Goal: Task Accomplishment & Management: Use online tool/utility

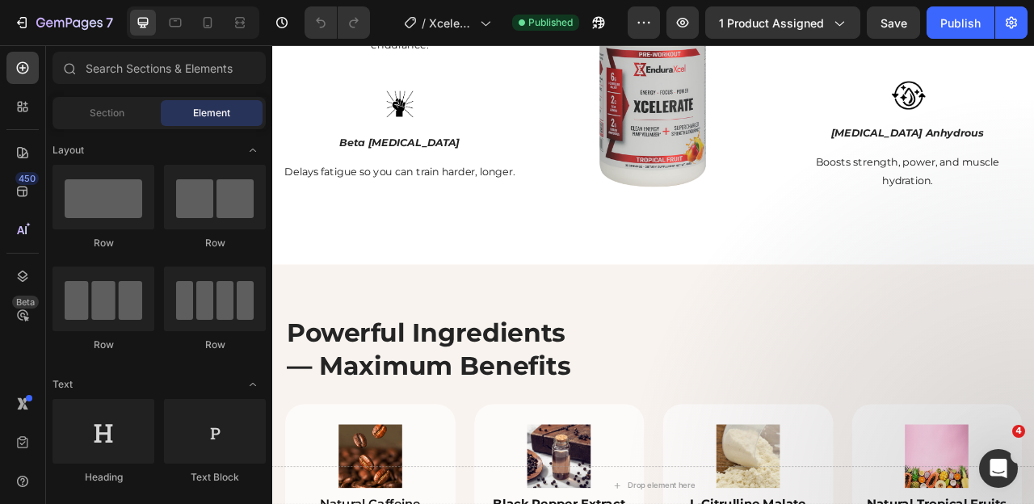
scroll to position [1877, 0]
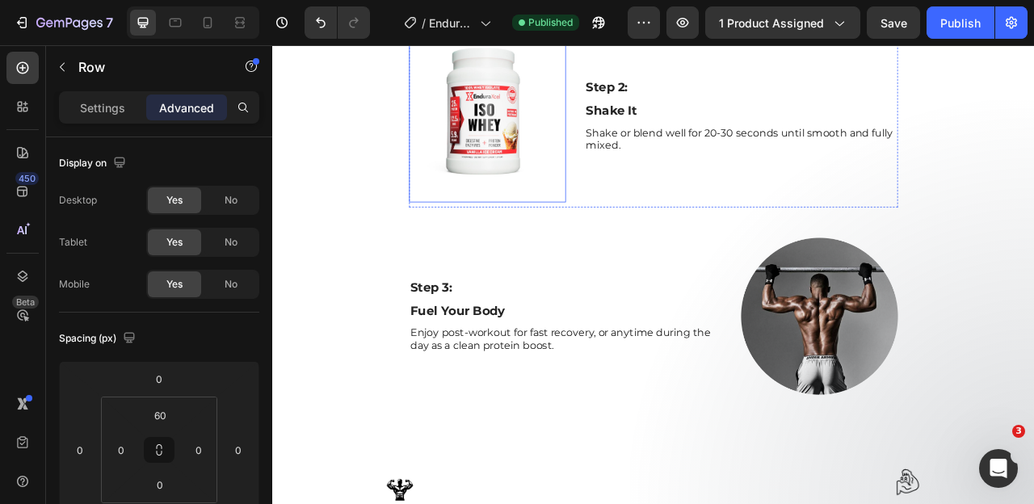
scroll to position [1306, 0]
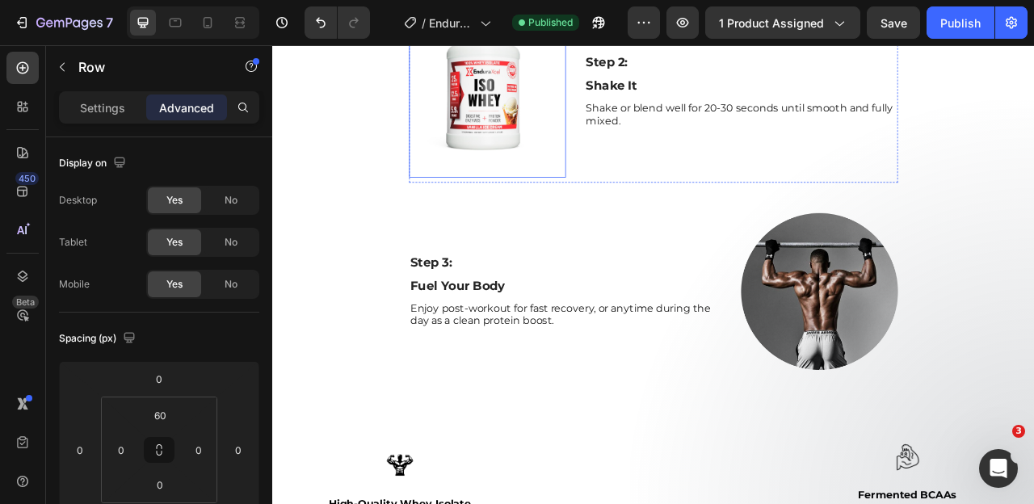
click at [495, 210] on img at bounding box center [545, 101] width 199 height 226
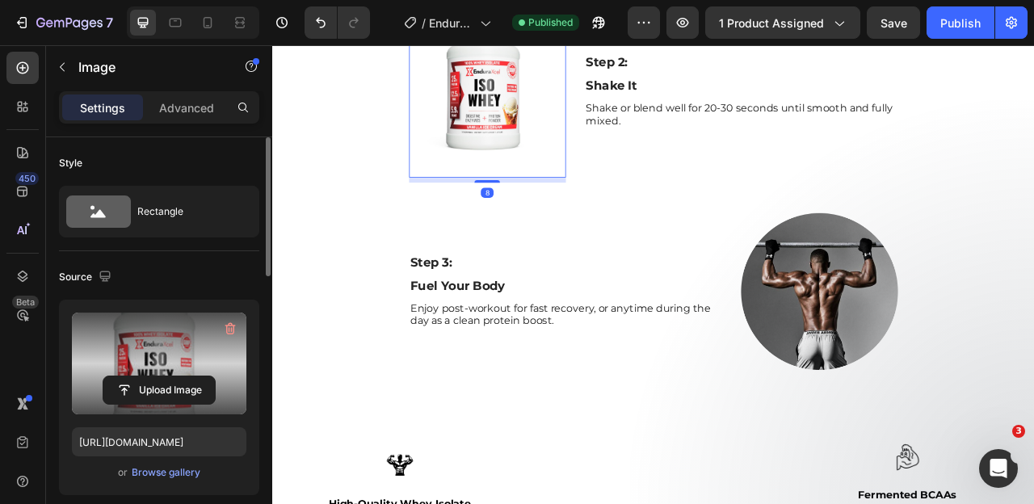
click at [160, 359] on label at bounding box center [159, 363] width 174 height 102
click at [160, 376] on input "file" at bounding box center [158, 389] width 111 height 27
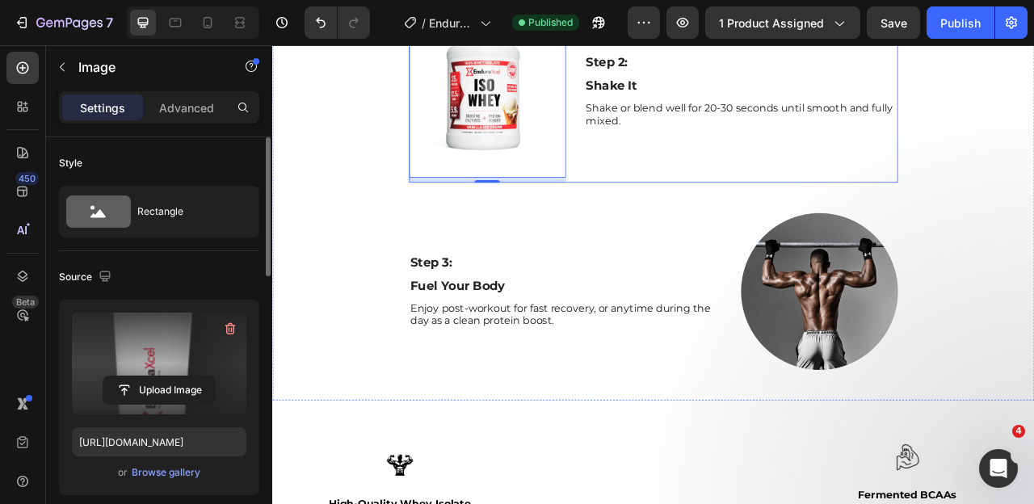
type input "https://cdn.shopify.com/s/files/1/0643/0470/9705/files/gempages_548118457799934…"
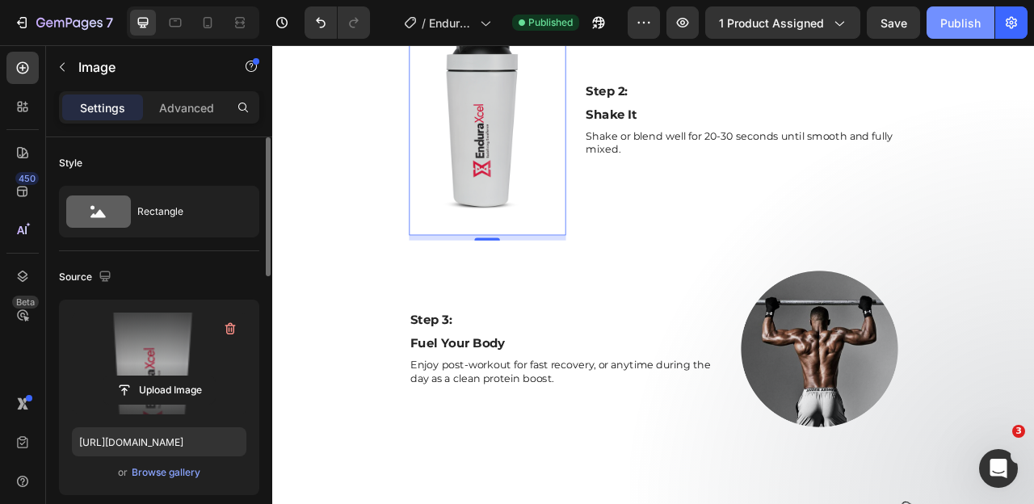
click at [965, 19] on div "Publish" at bounding box center [960, 23] width 40 height 17
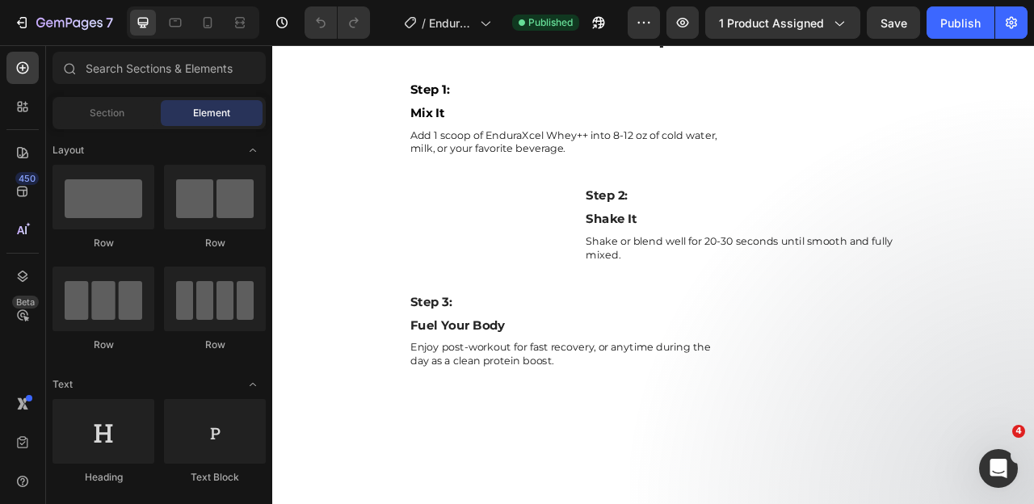
scroll to position [1085, 0]
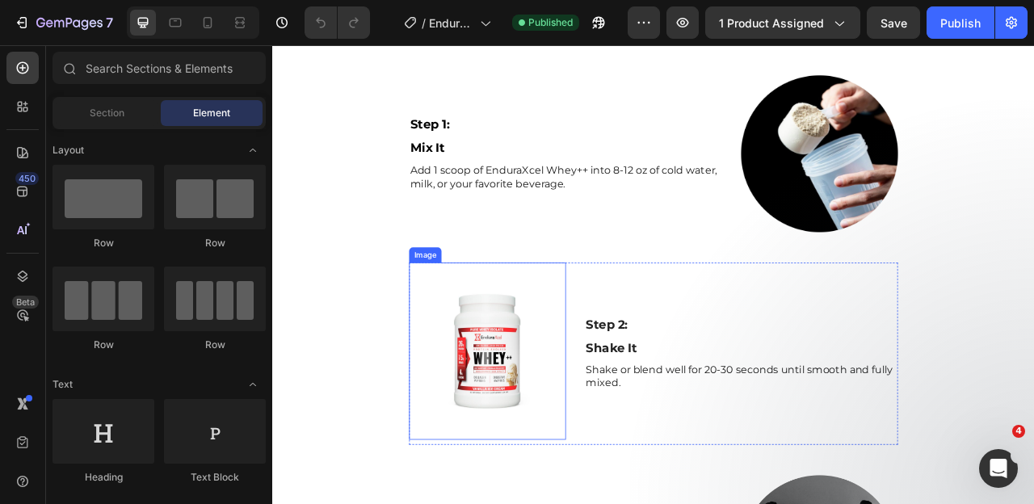
click at [533, 442] on img at bounding box center [545, 433] width 199 height 225
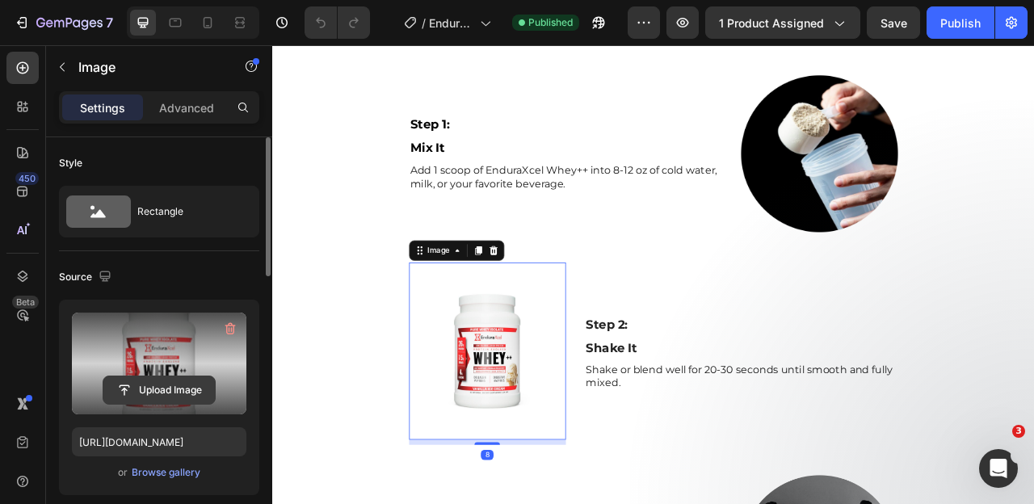
click at [165, 384] on input "file" at bounding box center [158, 389] width 111 height 27
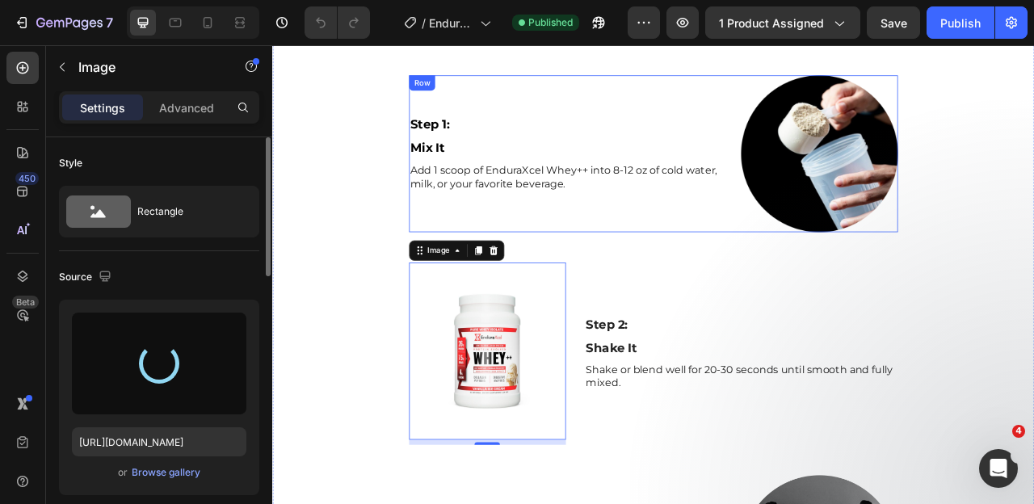
type input "https://cdn.shopify.com/s/files/1/0643/0470/9705/files/gempages_548118457799934…"
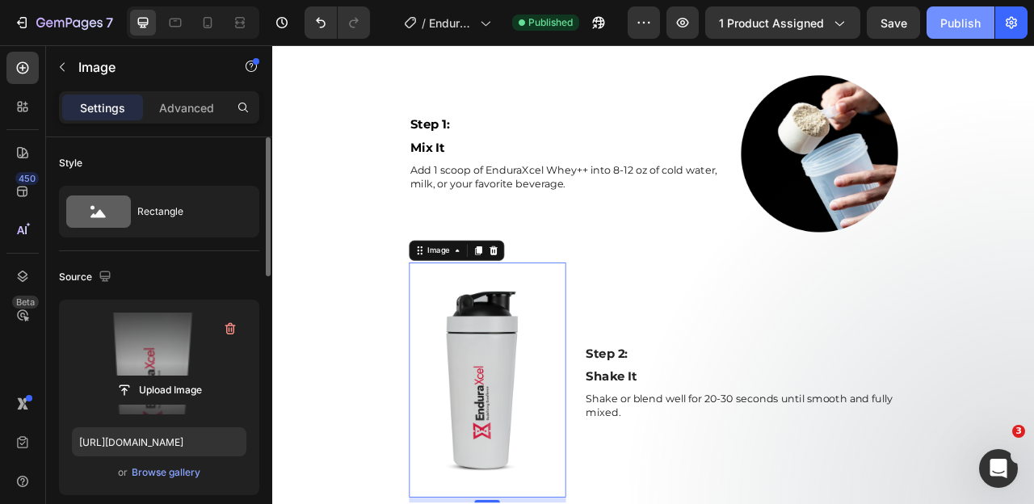
click at [966, 17] on div "Publish" at bounding box center [960, 23] width 40 height 17
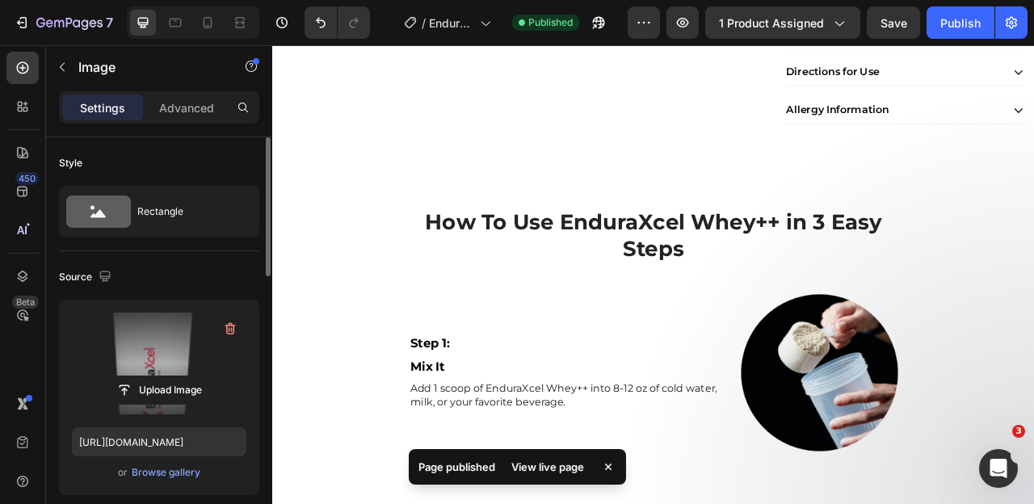
scroll to position [733, 0]
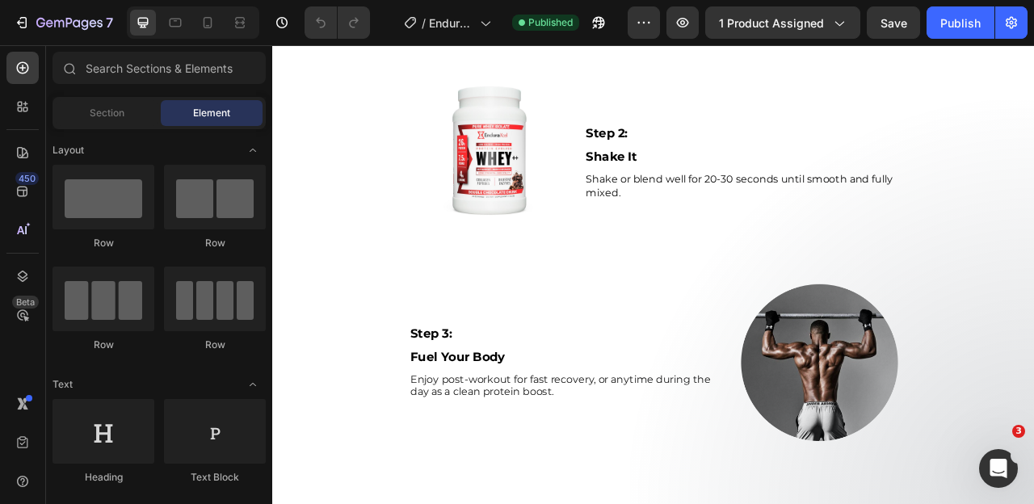
scroll to position [1259, 0]
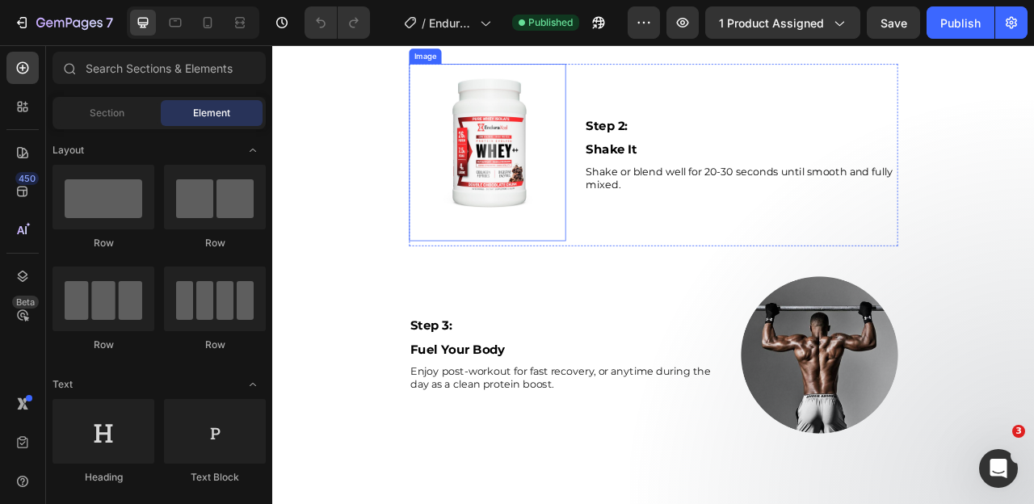
click at [564, 273] on img at bounding box center [545, 181] width 199 height 225
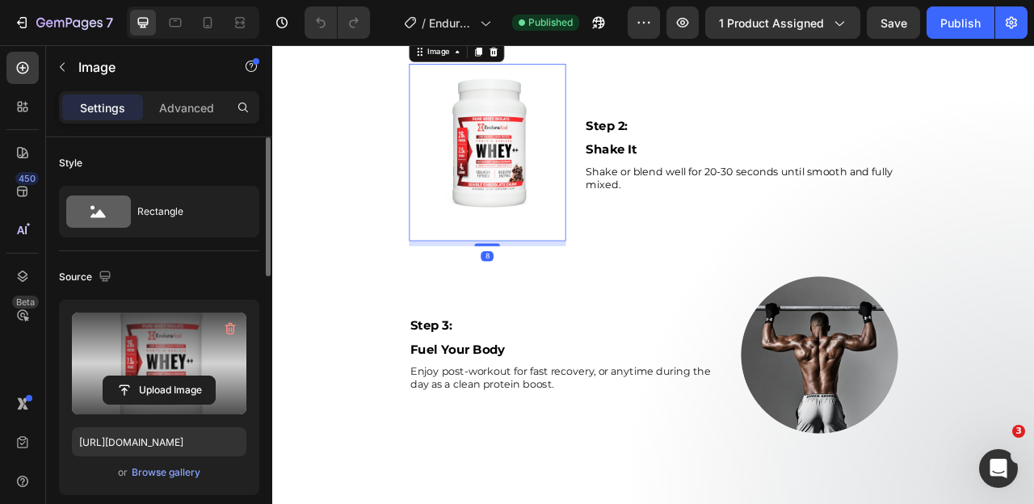
click at [153, 348] on label at bounding box center [159, 363] width 174 height 102
click at [153, 376] on input "file" at bounding box center [158, 389] width 111 height 27
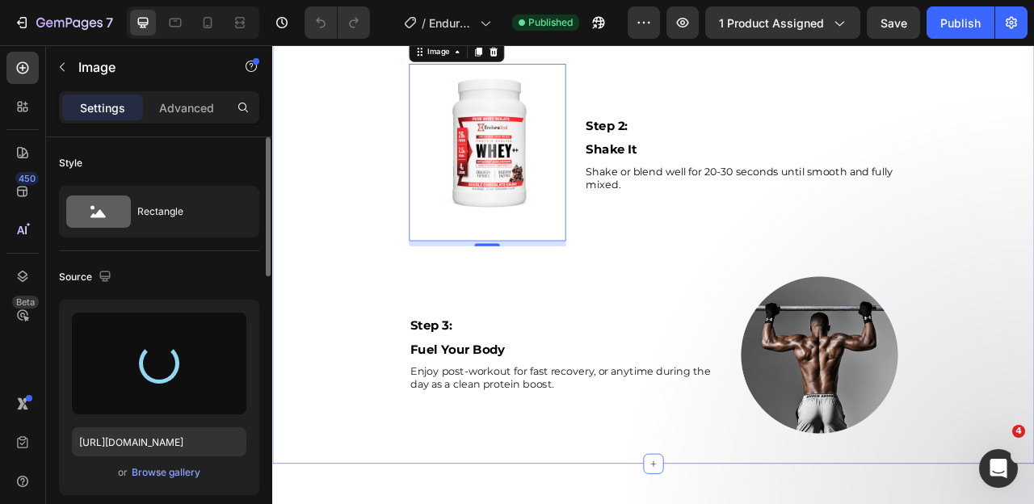
type input "https://cdn.shopify.com/s/files/1/0643/0470/9705/files/gempages_548118457799934…"
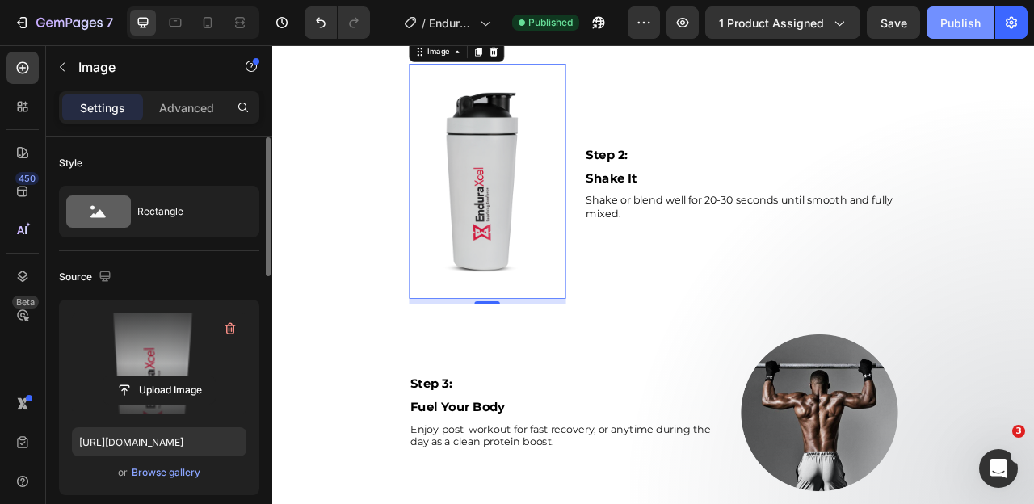
click at [972, 26] on div "Publish" at bounding box center [960, 23] width 40 height 17
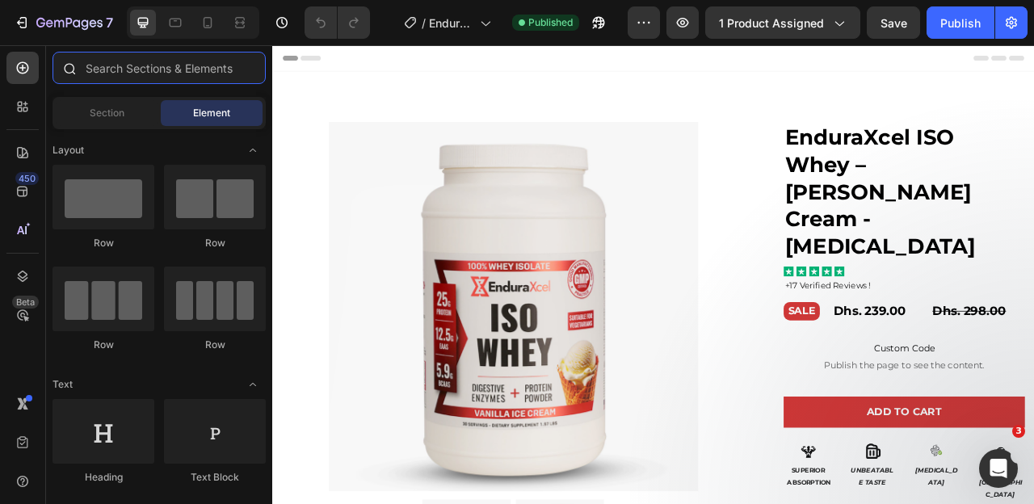
click at [152, 62] on input "text" at bounding box center [158, 68] width 213 height 32
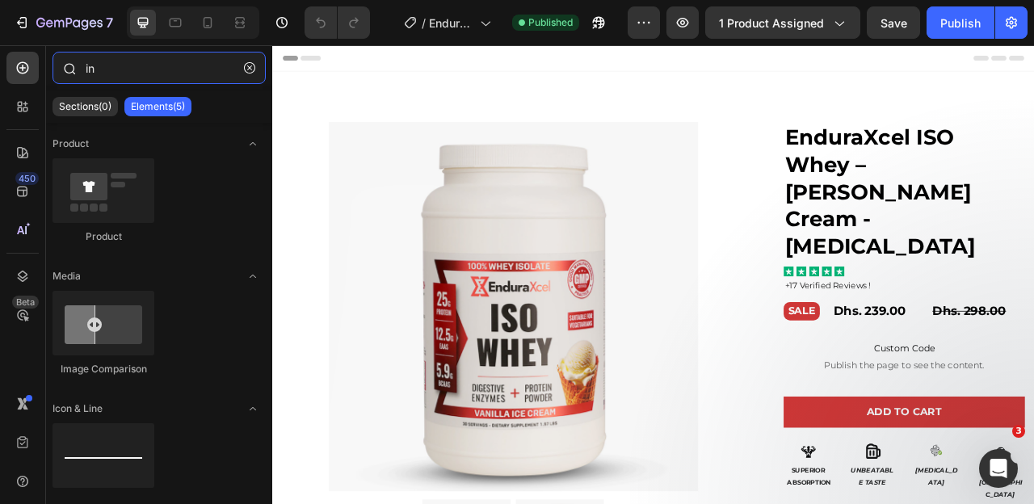
type input "i"
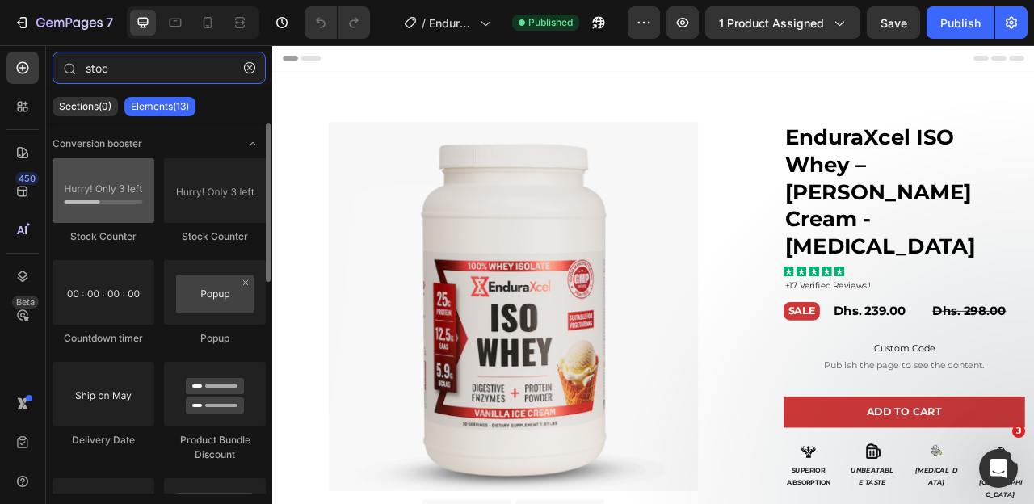
type input "stoc"
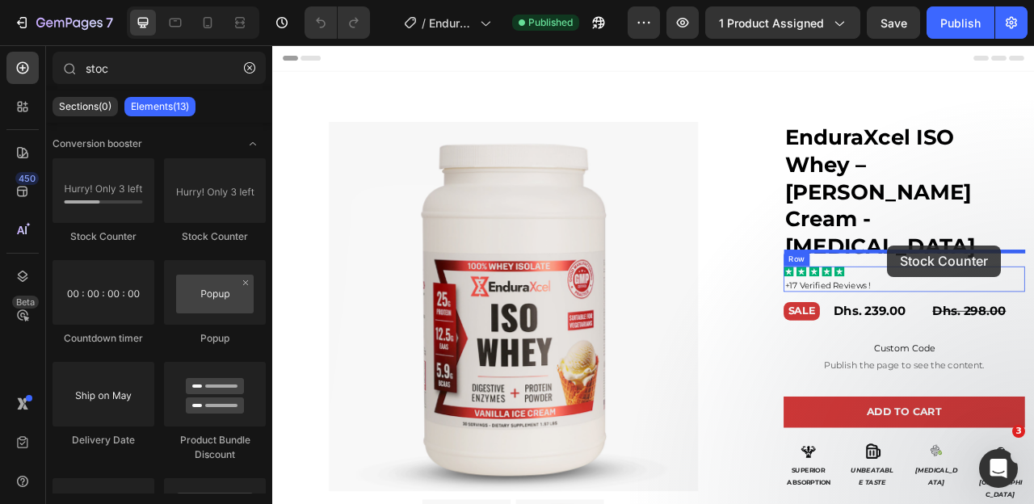
drag, startPoint x: 369, startPoint y: 251, endPoint x: 1053, endPoint y: 297, distance: 685.5
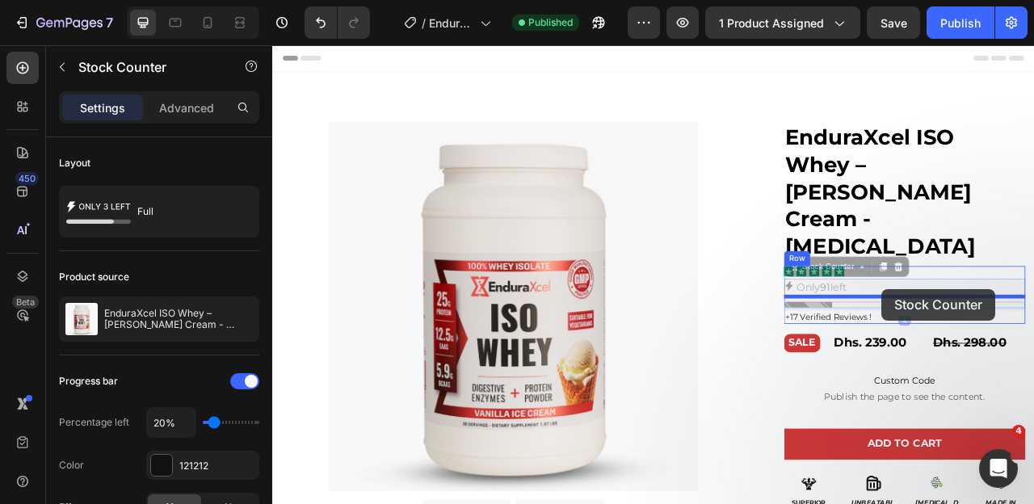
drag, startPoint x: 1038, startPoint y: 316, endPoint x: 1047, endPoint y: 355, distance: 40.7
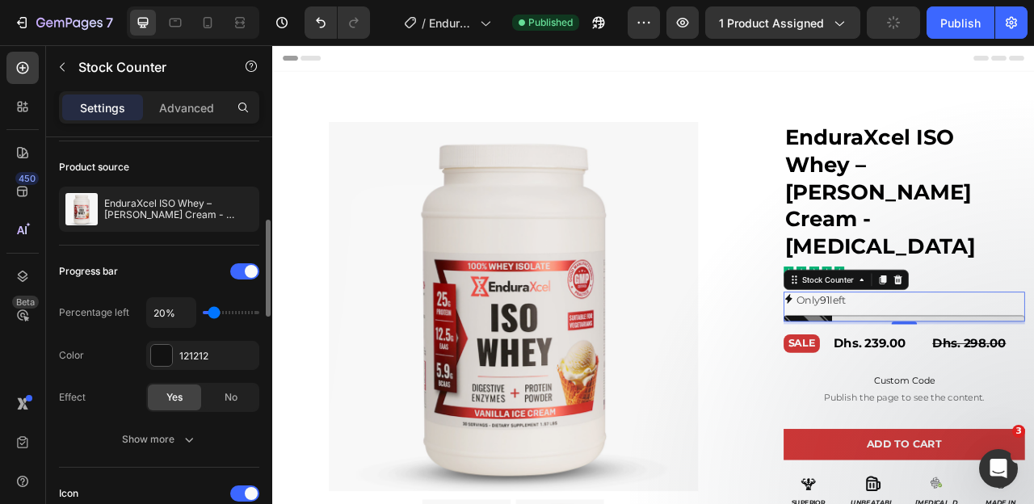
scroll to position [156, 0]
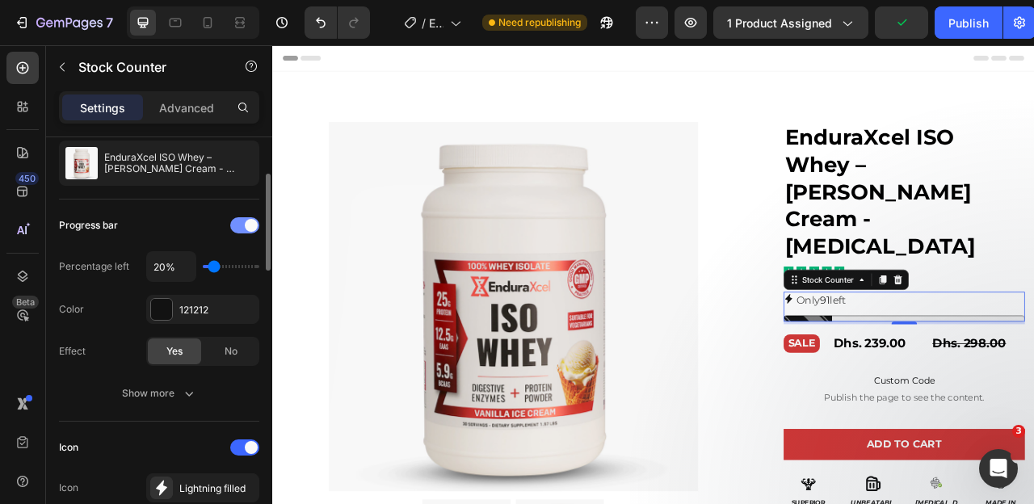
click at [250, 221] on span at bounding box center [251, 225] width 13 height 13
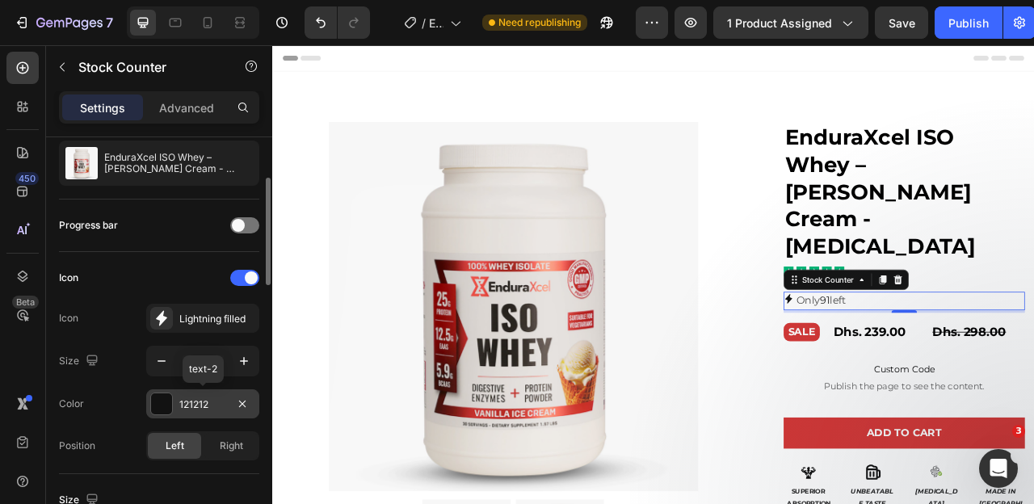
click at [166, 404] on div at bounding box center [161, 403] width 21 height 21
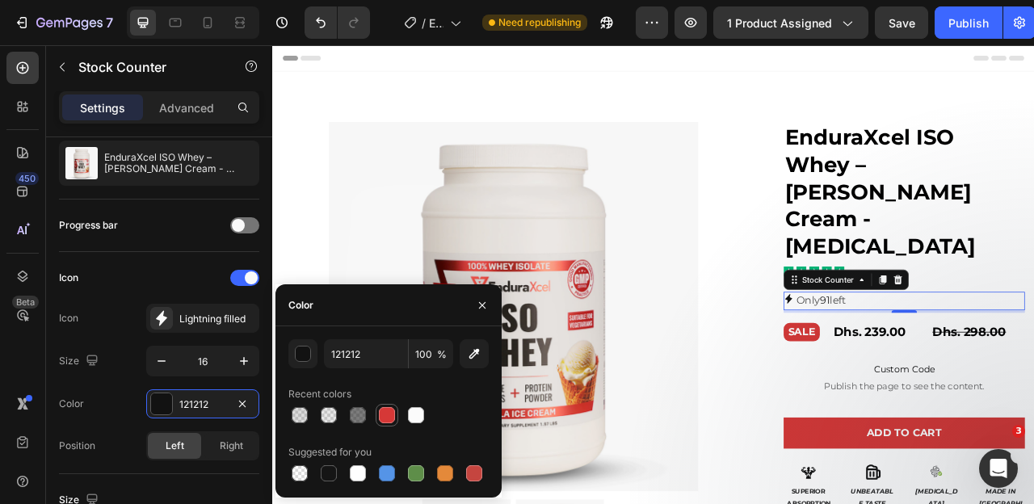
click at [384, 411] on div at bounding box center [387, 415] width 16 height 16
type input "D63837"
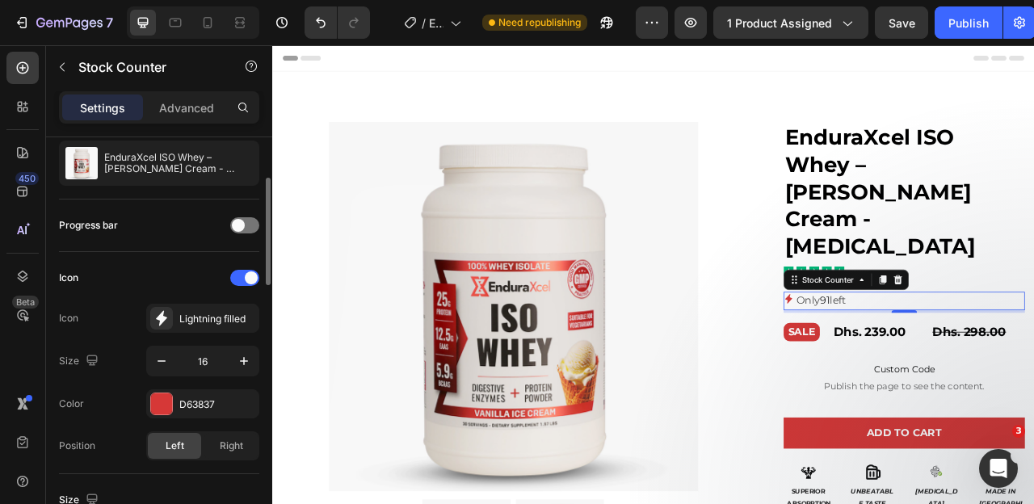
click at [118, 387] on div "Icon Icon Lightning filled Size 16 Color D63837 Position Left Right" at bounding box center [159, 362] width 200 height 195
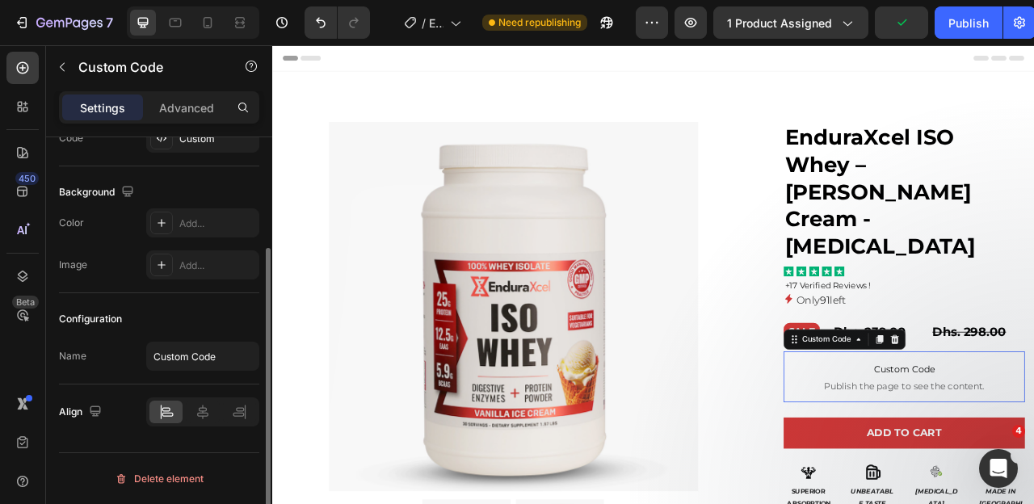
scroll to position [0, 0]
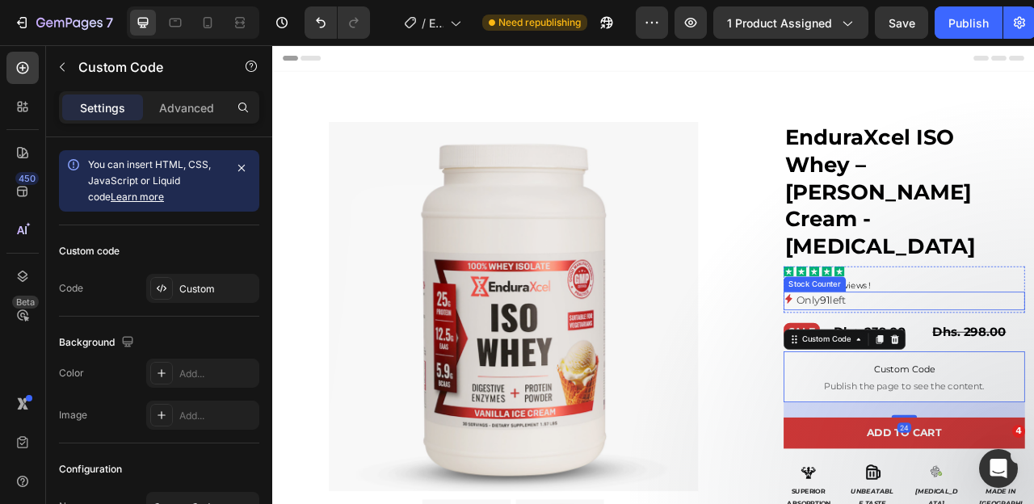
click at [973, 362] on span "91" at bounding box center [974, 369] width 13 height 15
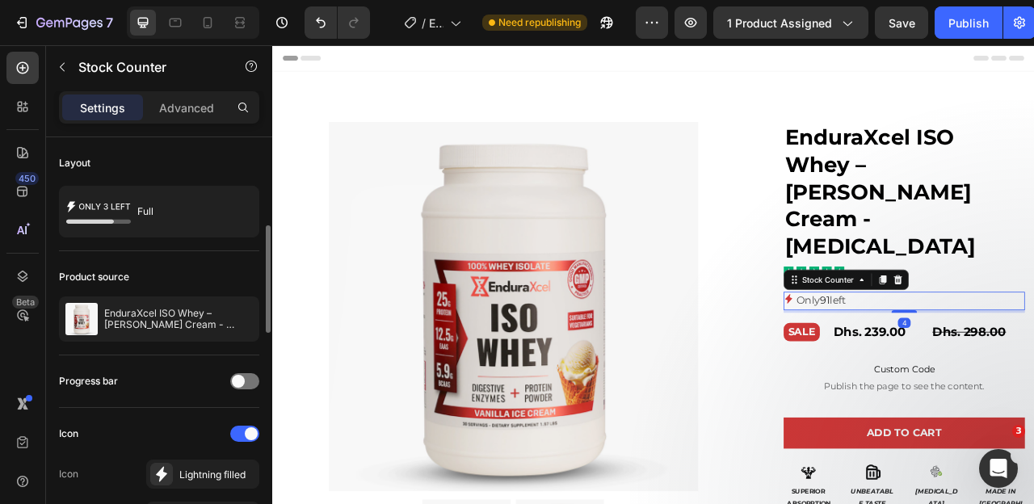
scroll to position [90, 0]
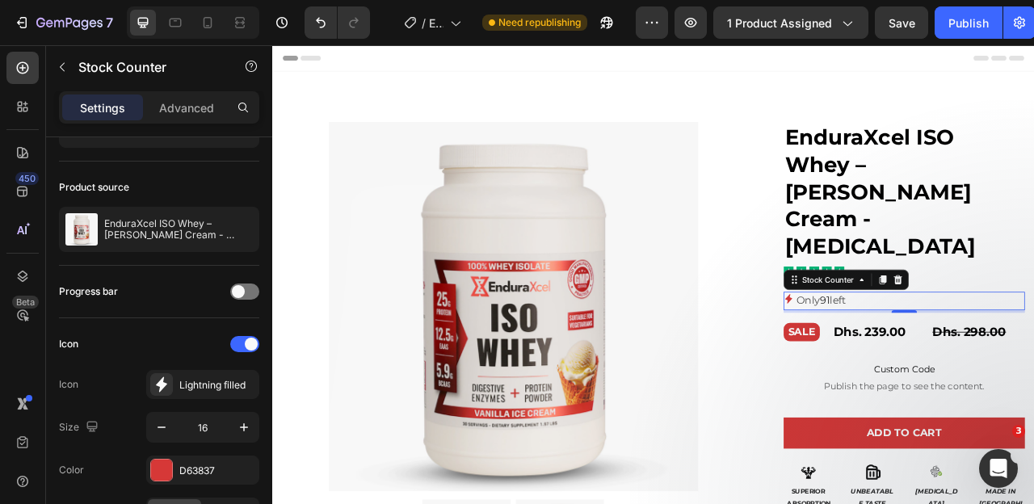
click at [984, 359] on p "Only 91 left" at bounding box center [970, 370] width 64 height 23
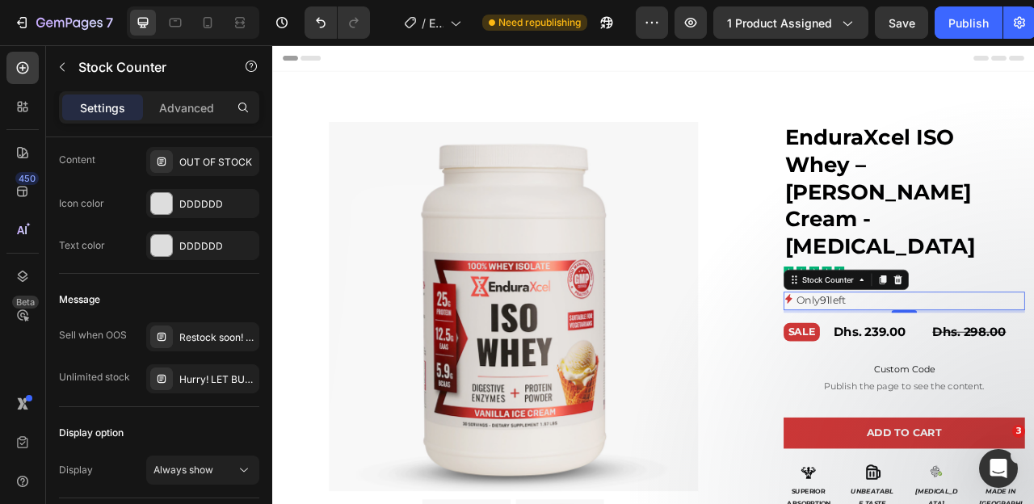
scroll to position [1167, 0]
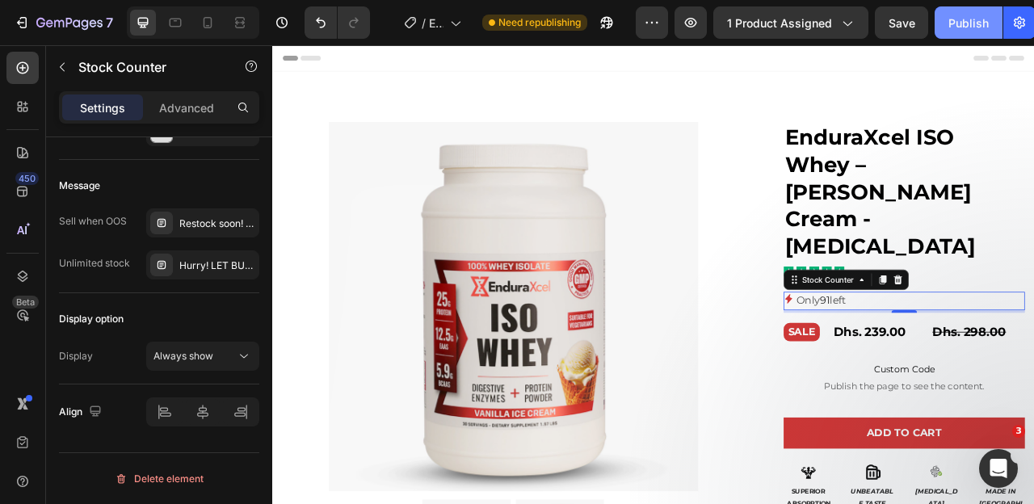
click at [975, 15] on div "Publish" at bounding box center [968, 23] width 40 height 17
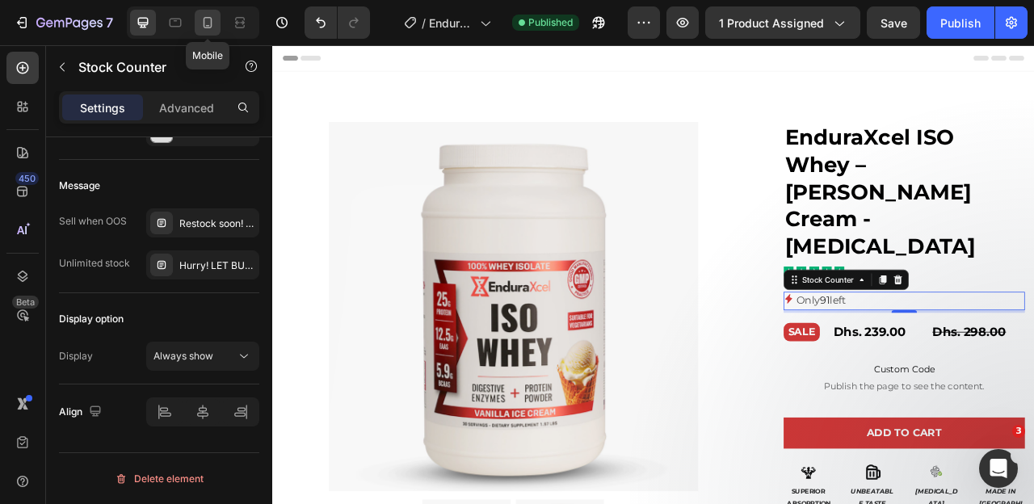
click at [211, 27] on icon at bounding box center [207, 22] width 9 height 11
type input "14"
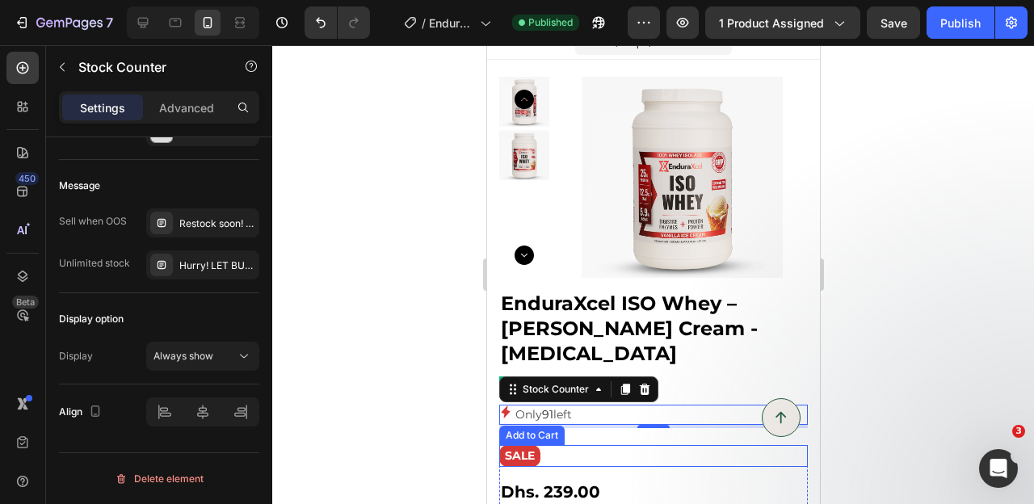
scroll to position [7, 0]
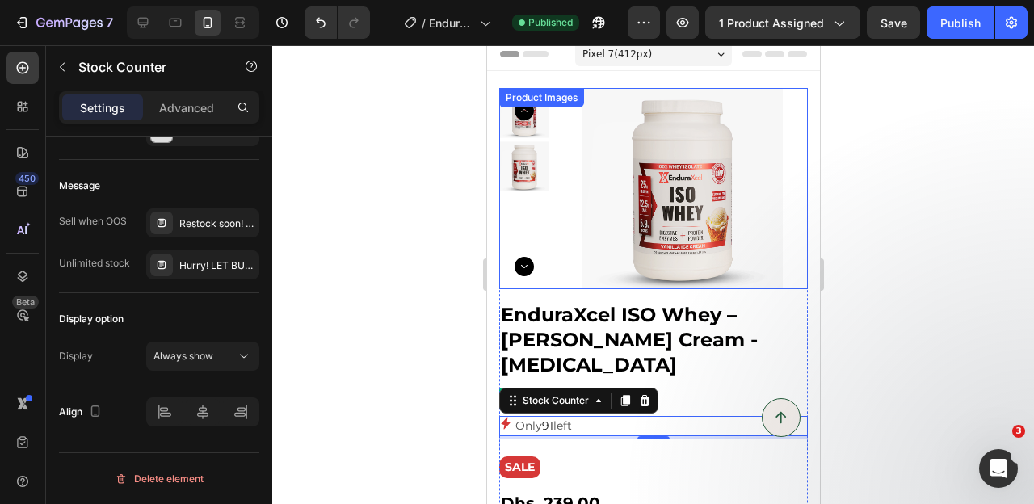
click at [529, 166] on img at bounding box center [523, 166] width 50 height 50
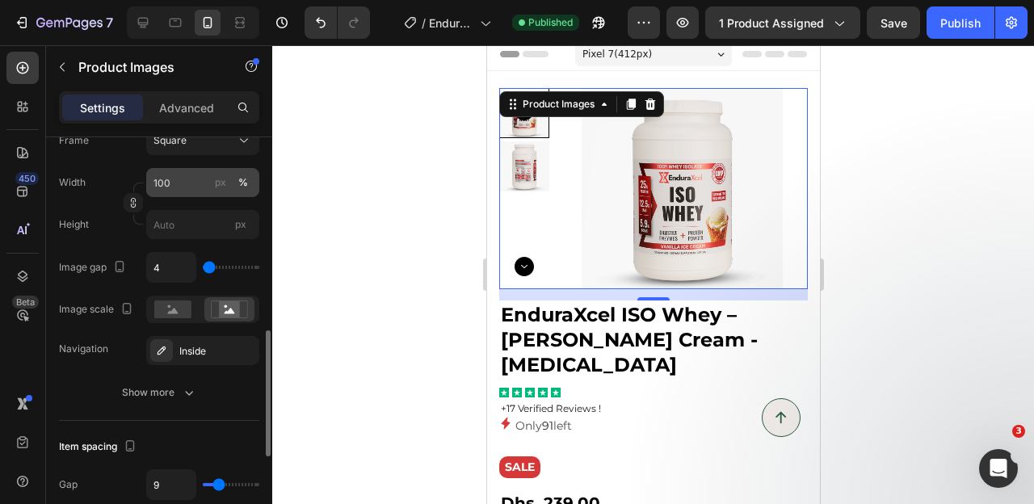
scroll to position [593, 0]
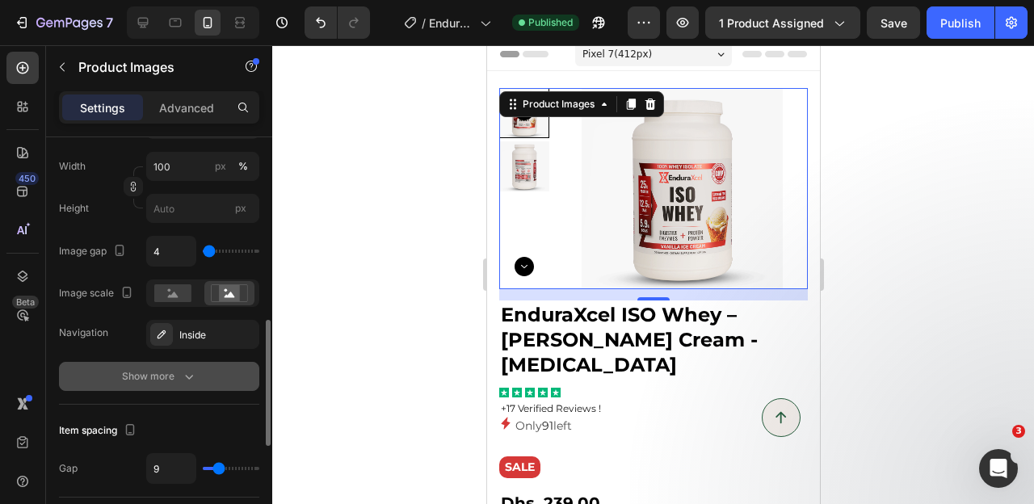
click at [161, 377] on div "Show more" at bounding box center [159, 376] width 75 height 16
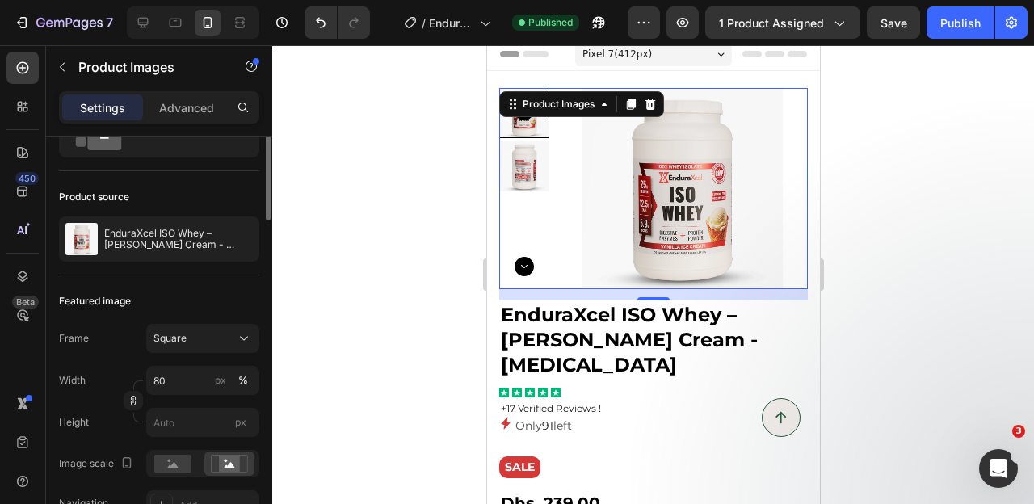
scroll to position [32, 0]
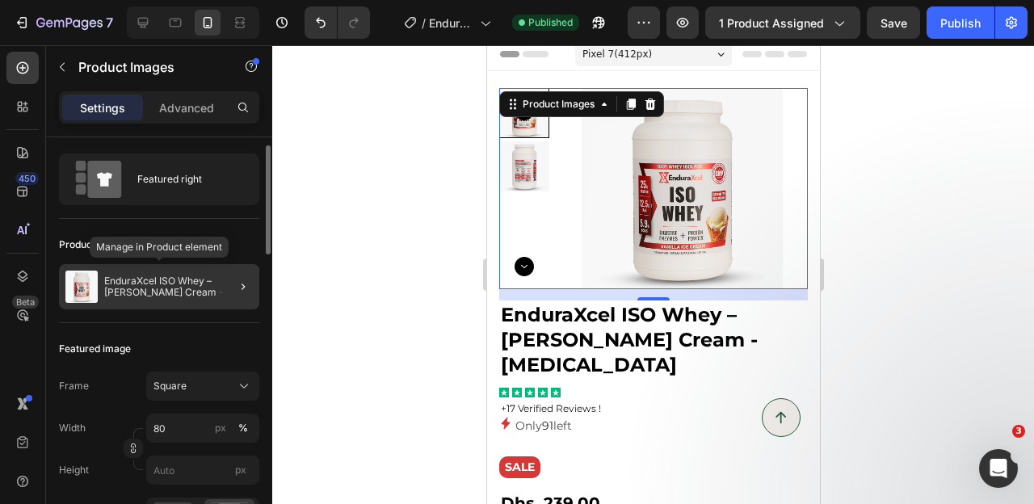
click at [195, 283] on p "EnduraXcel ISO Whey – Vanilla Ice Cream - Digestive Enzymes" at bounding box center [178, 286] width 149 height 23
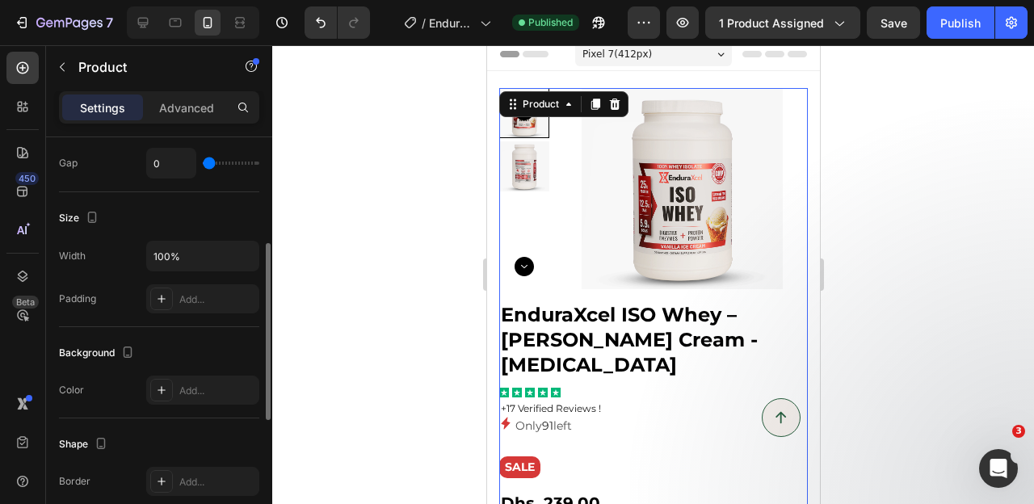
scroll to position [235, 0]
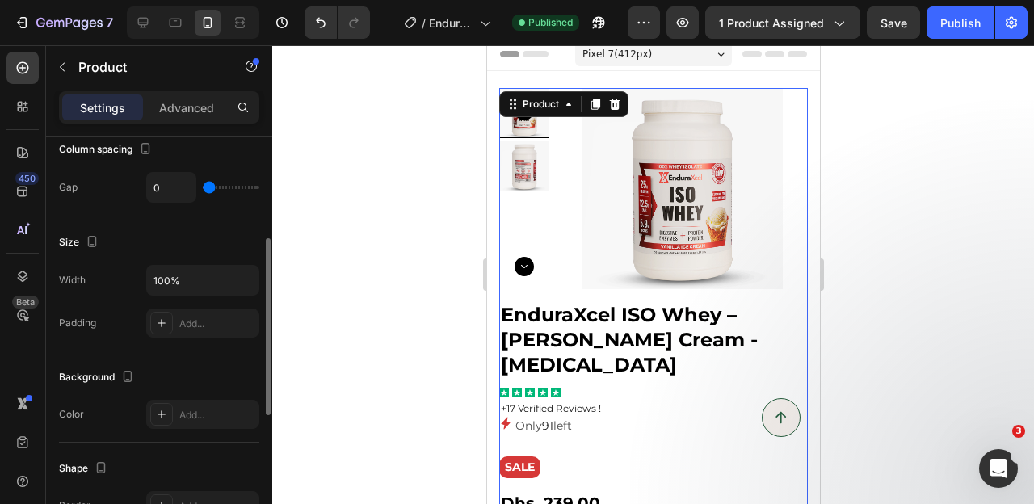
type input "24"
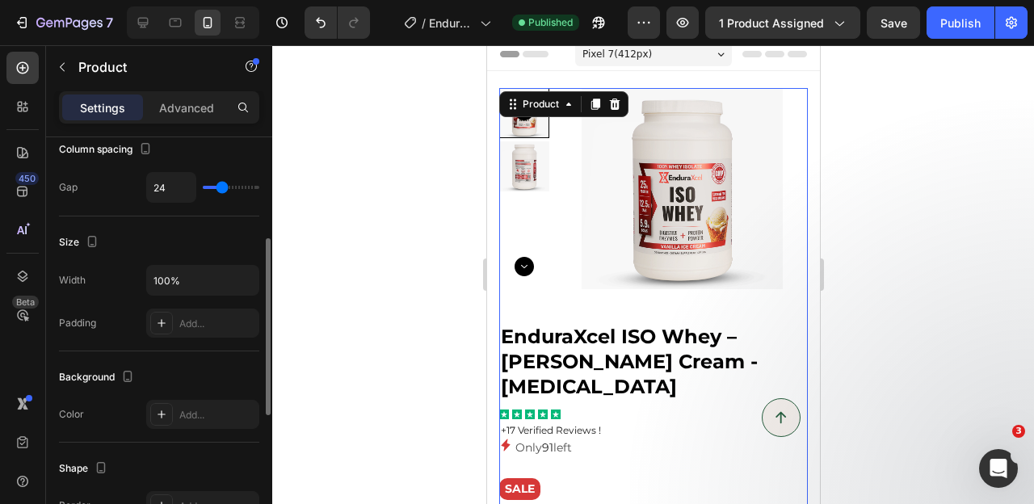
type input "27"
type input "0"
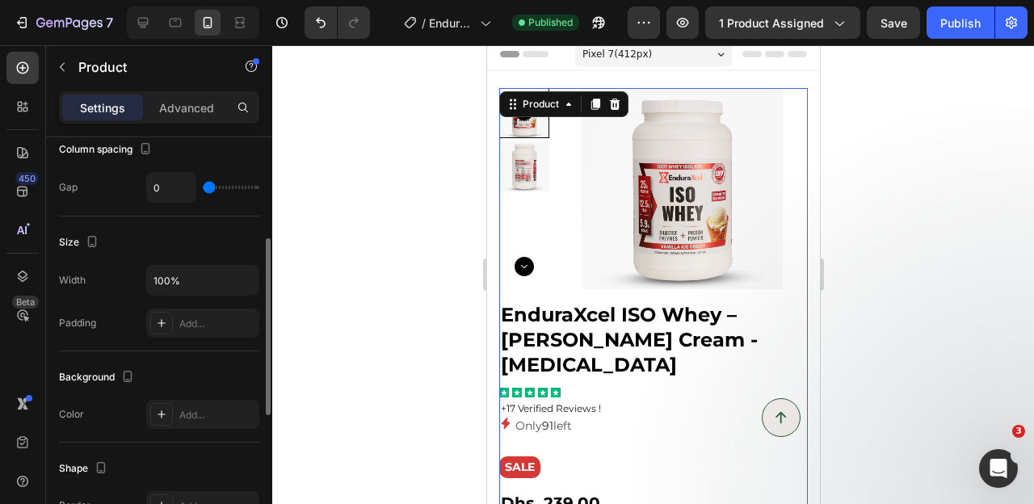
drag, startPoint x: 206, startPoint y: 182, endPoint x: 188, endPoint y: 188, distance: 18.9
click at [203, 188] on input "range" at bounding box center [231, 187] width 57 height 3
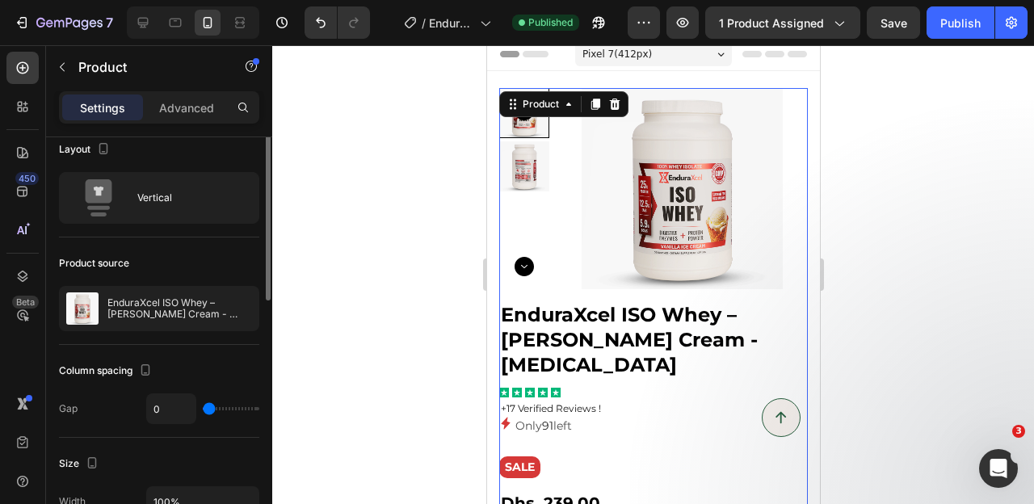
scroll to position [0, 0]
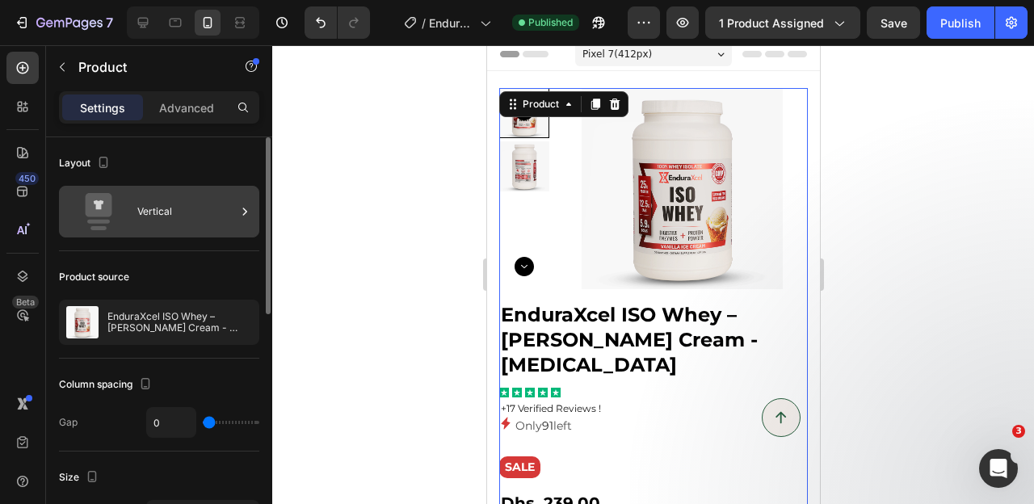
click at [153, 226] on div "Vertical" at bounding box center [186, 211] width 99 height 37
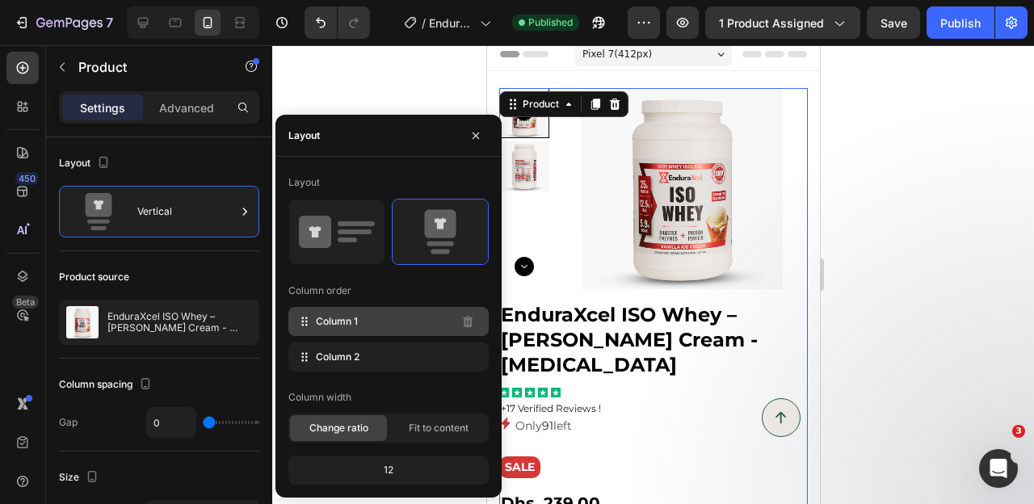
click at [313, 326] on div "Column 1" at bounding box center [388, 321] width 200 height 29
click at [304, 321] on icon at bounding box center [304, 321] width 16 height 16
click at [402, 320] on div "Column 1" at bounding box center [388, 321] width 200 height 29
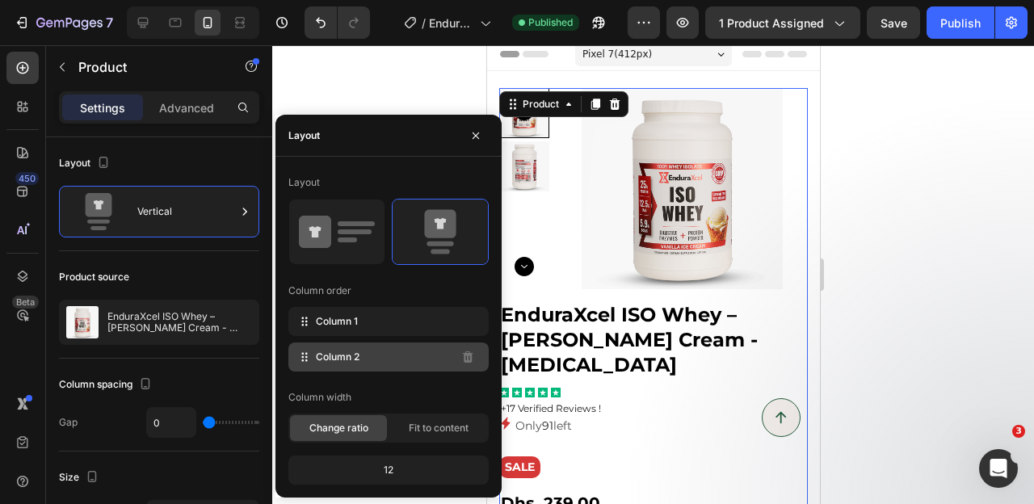
click at [359, 362] on span "Column 2" at bounding box center [338, 357] width 44 height 15
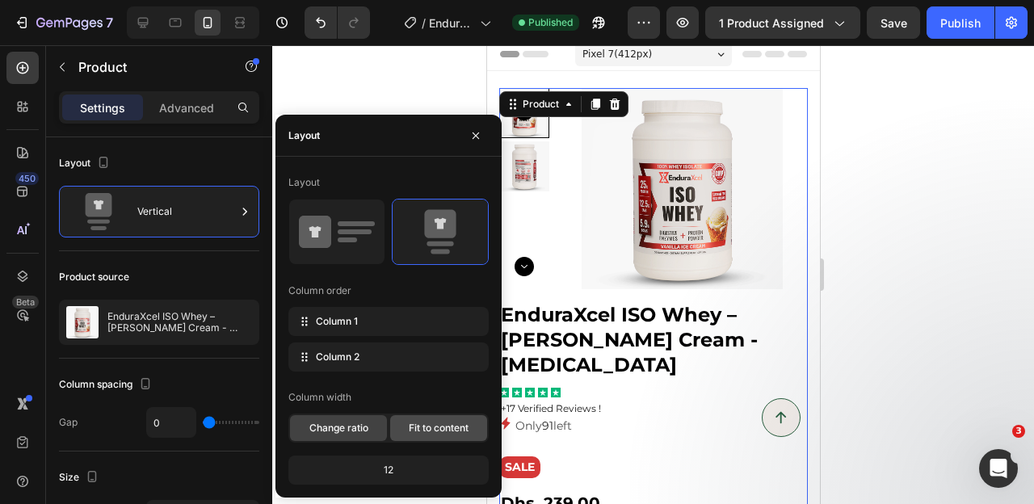
click at [433, 428] on span "Fit to content" at bounding box center [439, 428] width 60 height 15
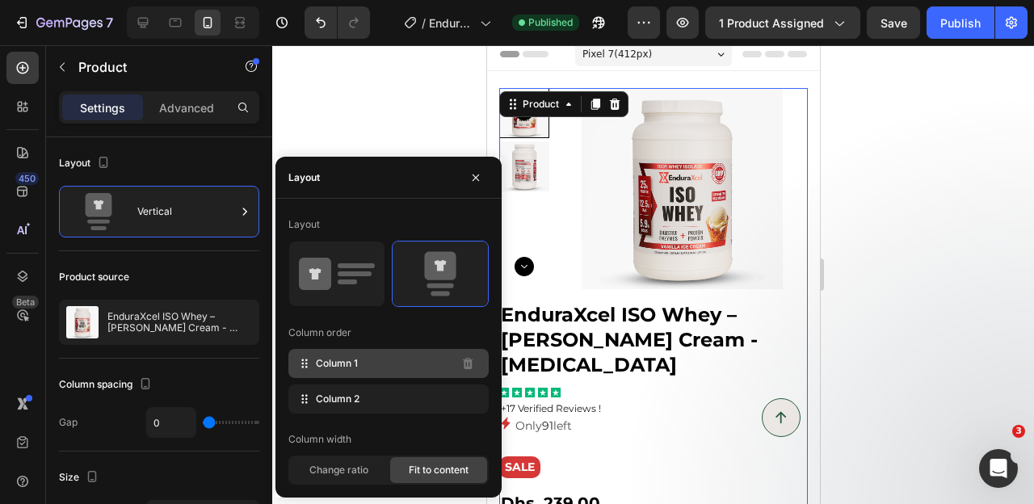
click at [373, 370] on div "Column 1" at bounding box center [388, 363] width 200 height 29
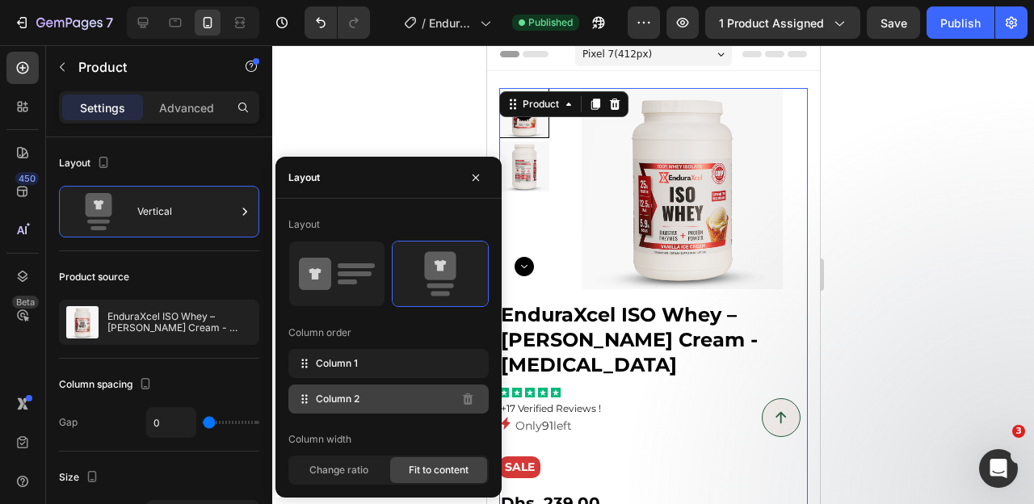
click at [359, 393] on span "Column 2" at bounding box center [338, 399] width 44 height 15
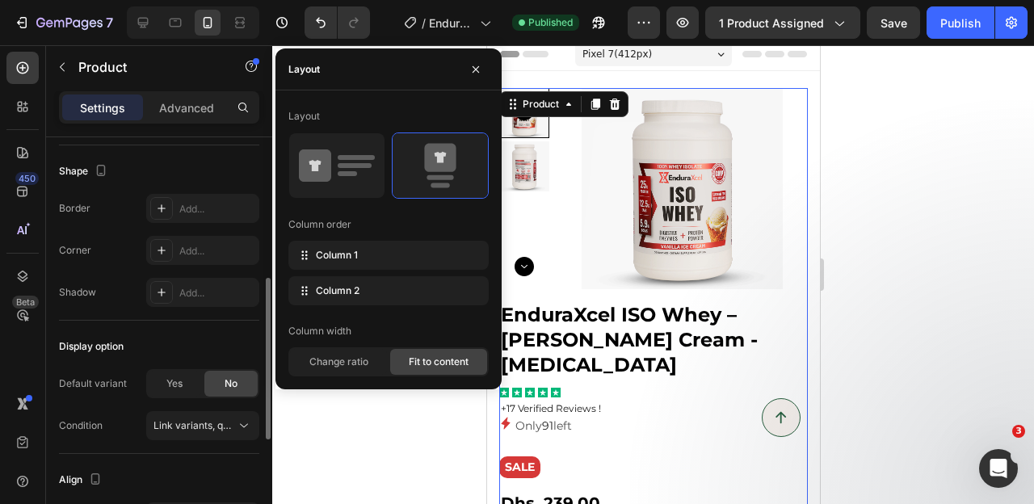
scroll to position [637, 0]
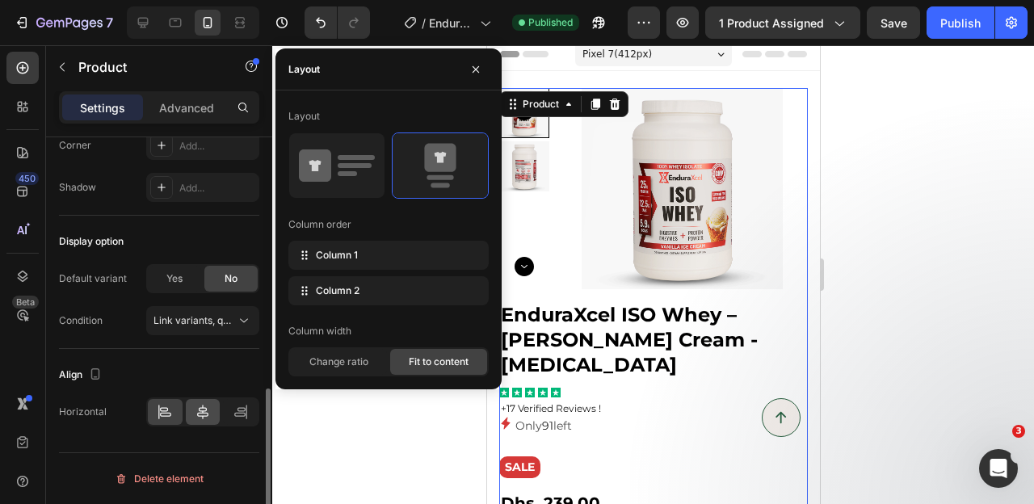
click at [202, 409] on icon at bounding box center [203, 412] width 16 height 16
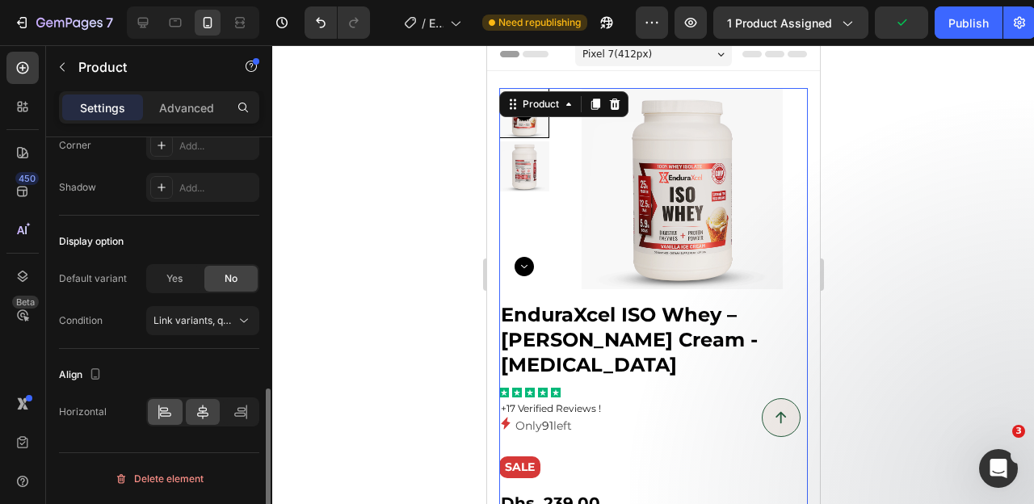
click at [170, 414] on icon at bounding box center [165, 415] width 11 height 4
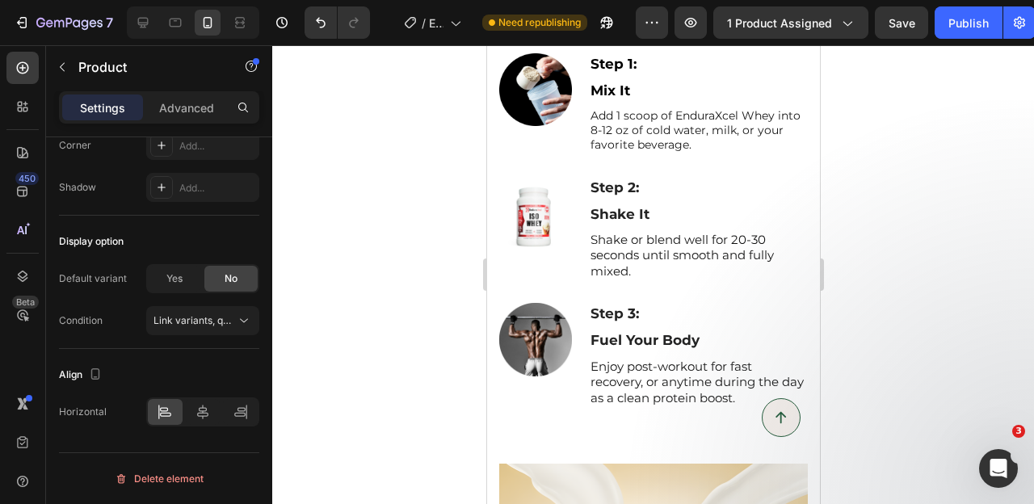
scroll to position [1247, 0]
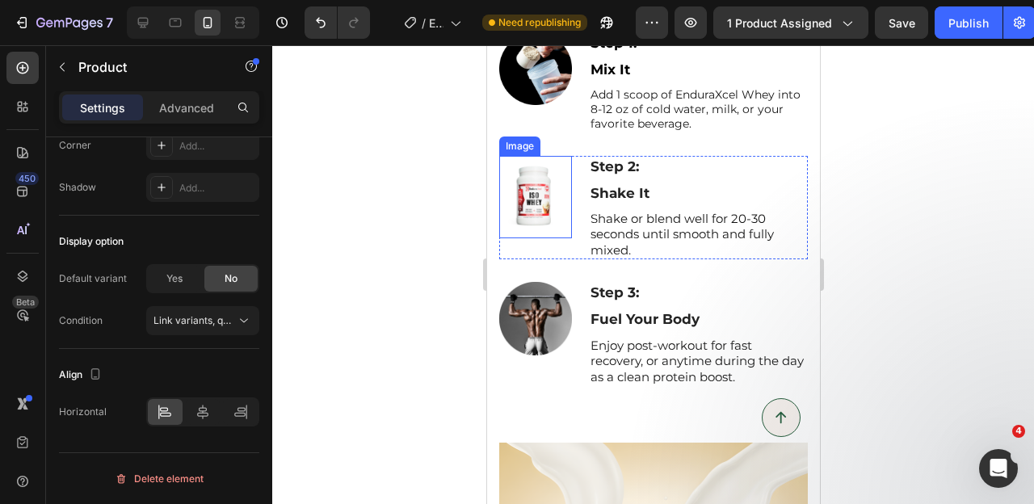
click at [538, 212] on img at bounding box center [534, 197] width 73 height 82
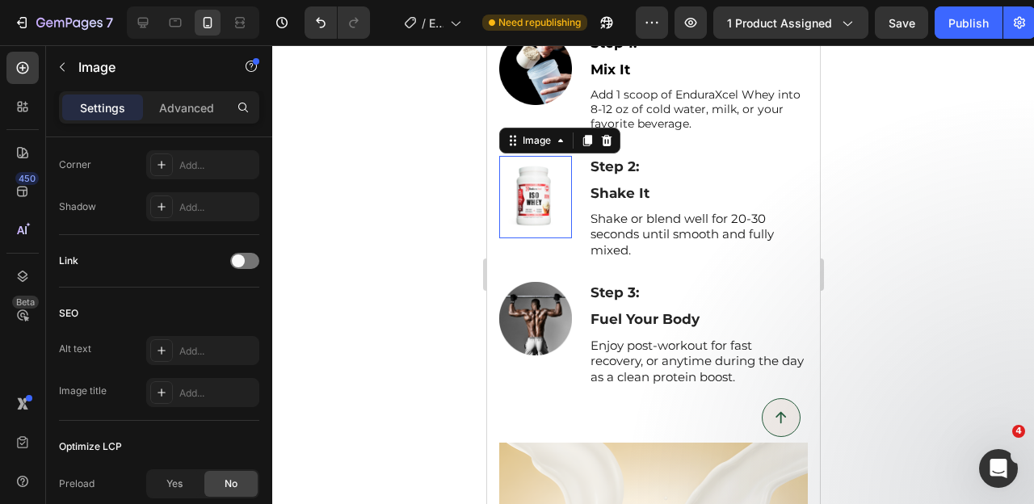
scroll to position [0, 0]
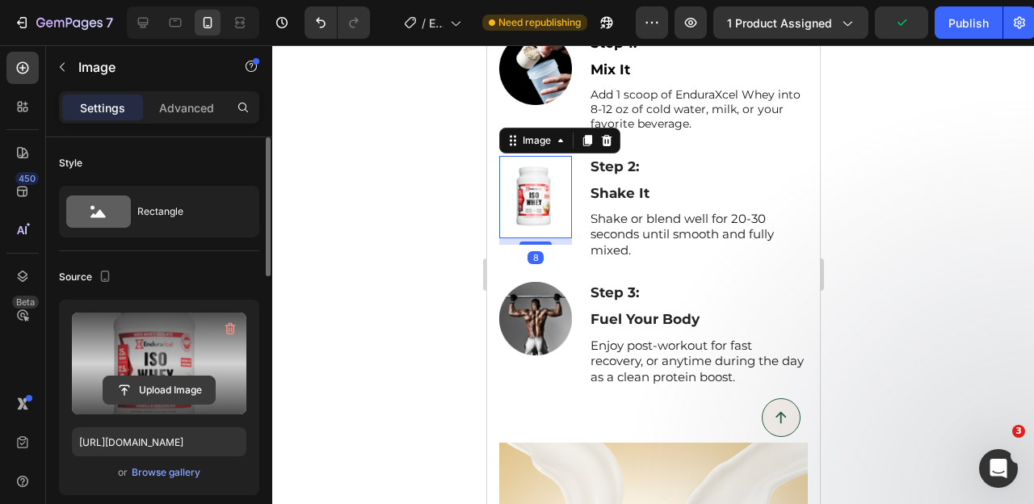
click at [161, 391] on input "file" at bounding box center [158, 389] width 111 height 27
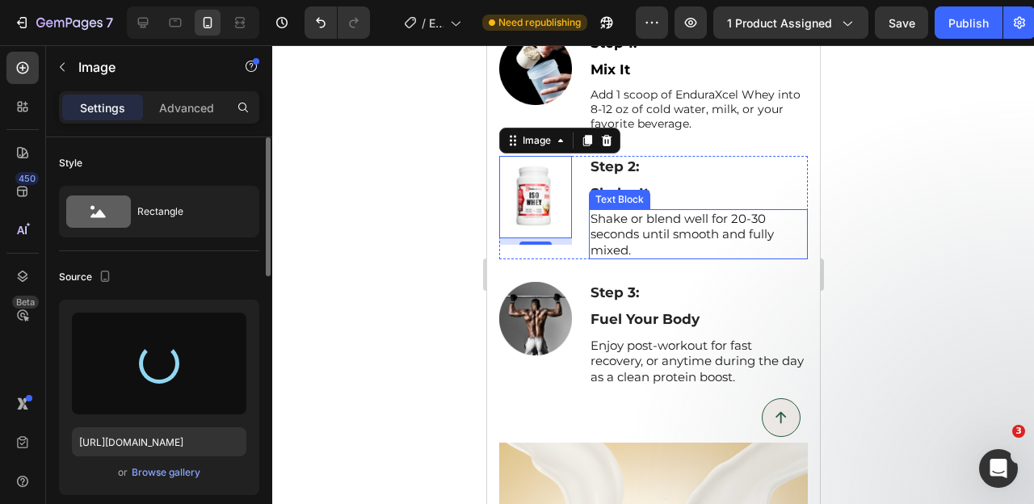
type input "[URL][DOMAIN_NAME]"
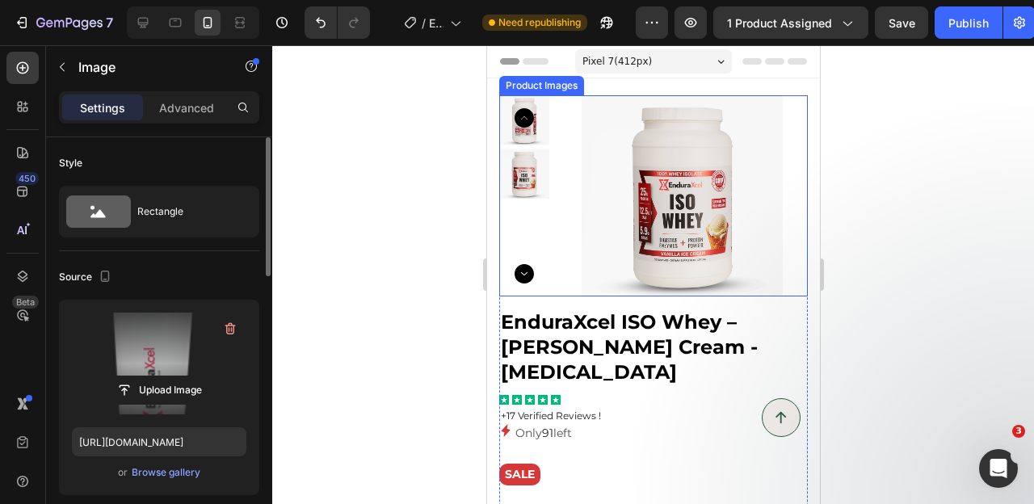
click at [552, 187] on div at bounding box center [652, 195] width 308 height 201
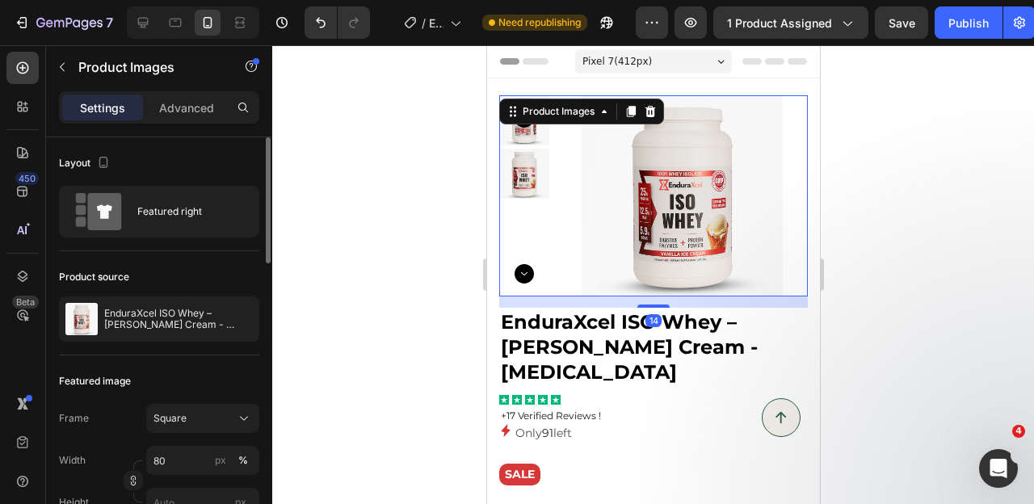
click at [522, 171] on img at bounding box center [523, 174] width 50 height 50
click at [522, 186] on img at bounding box center [523, 174] width 50 height 50
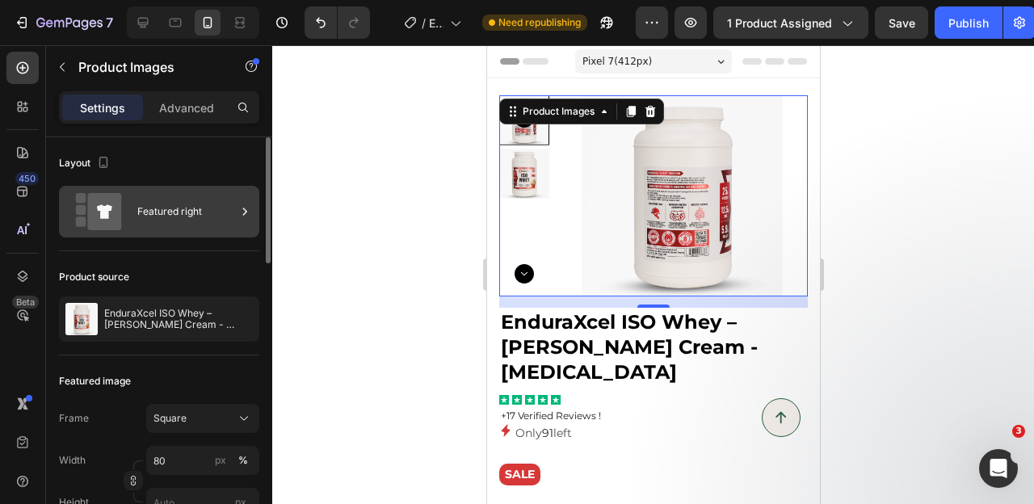
click at [168, 214] on div "Featured right" at bounding box center [186, 211] width 99 height 37
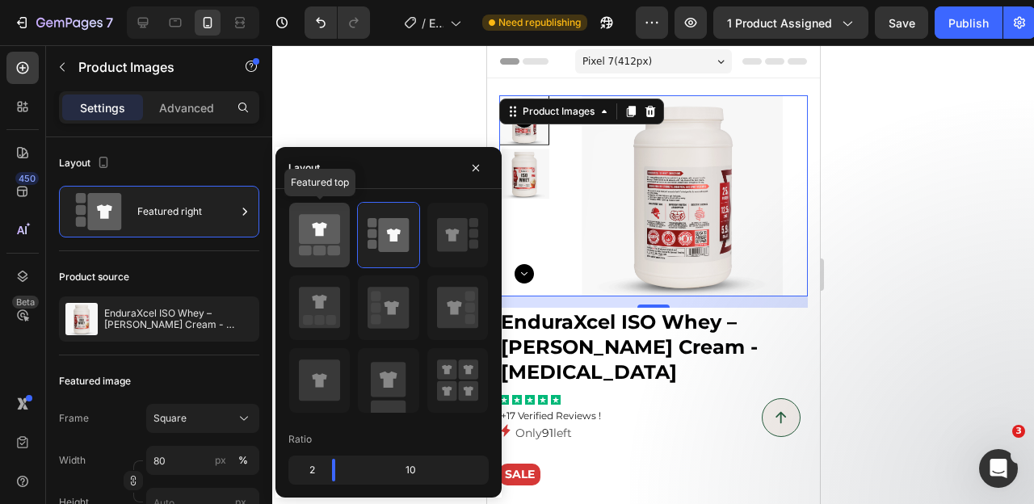
click at [324, 251] on rect at bounding box center [319, 250] width 13 height 10
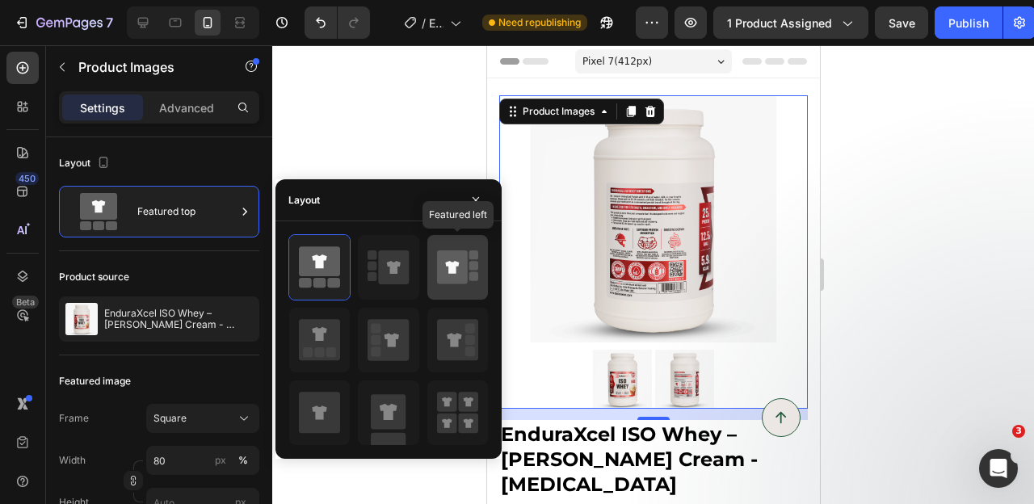
click at [445, 279] on icon at bounding box center [452, 267] width 31 height 34
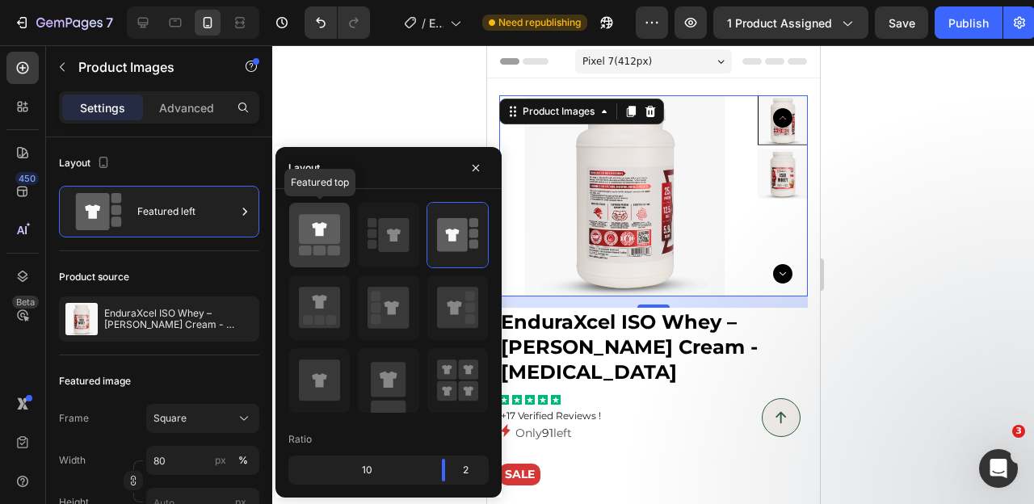
click at [321, 236] on icon at bounding box center [319, 229] width 15 height 14
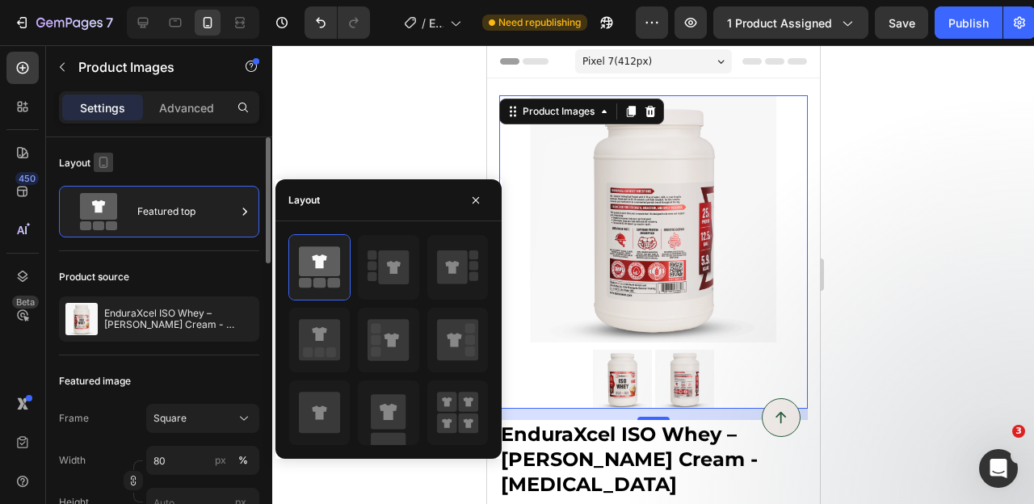
click at [95, 163] on icon "button" at bounding box center [103, 162] width 16 height 16
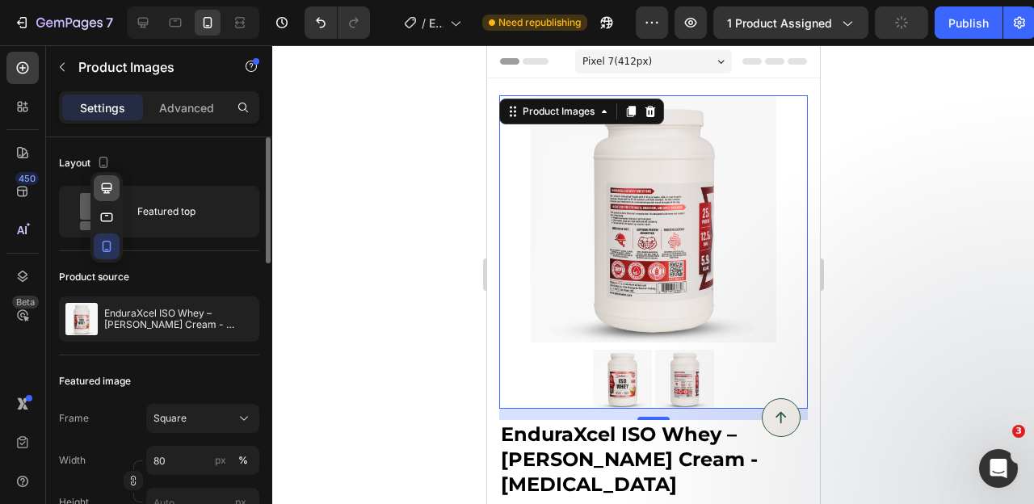
click at [111, 190] on icon "button" at bounding box center [107, 188] width 16 height 16
type input "12"
type input "8"
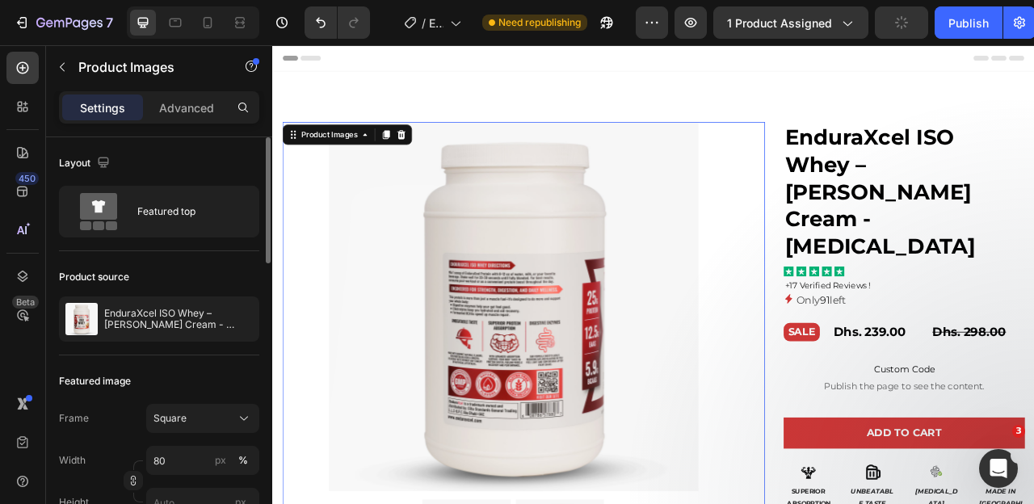
scroll to position [41, 0]
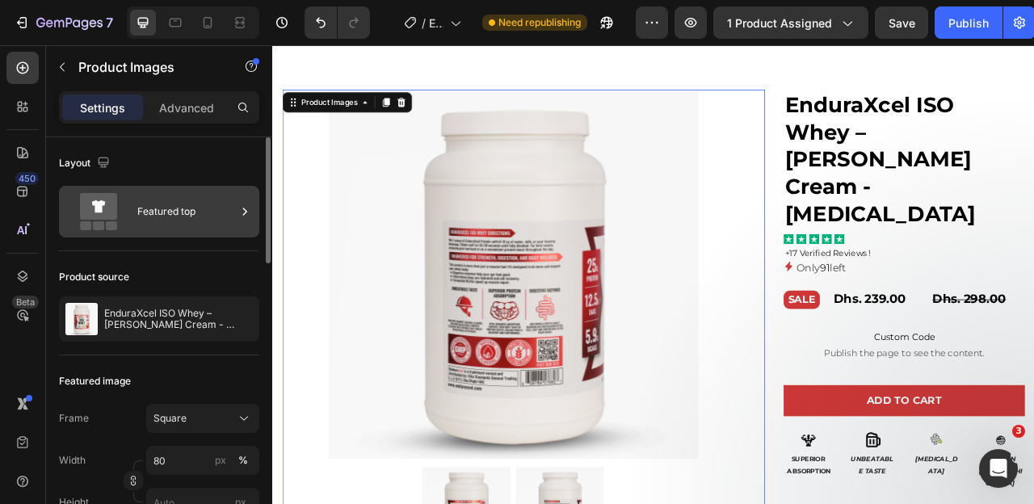
click at [145, 209] on div "Featured top" at bounding box center [186, 211] width 99 height 37
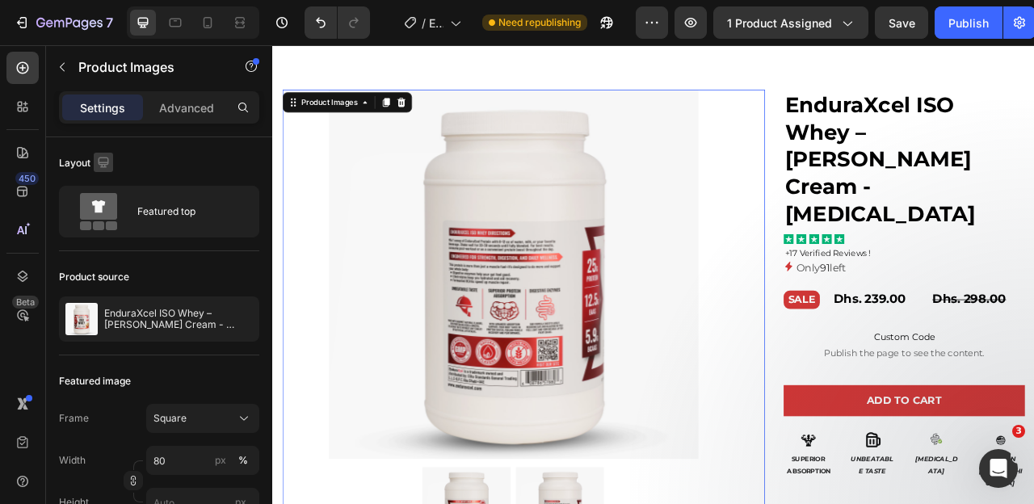
click at [97, 167] on icon "button" at bounding box center [103, 162] width 16 height 16
click at [103, 209] on icon "button" at bounding box center [107, 217] width 16 height 16
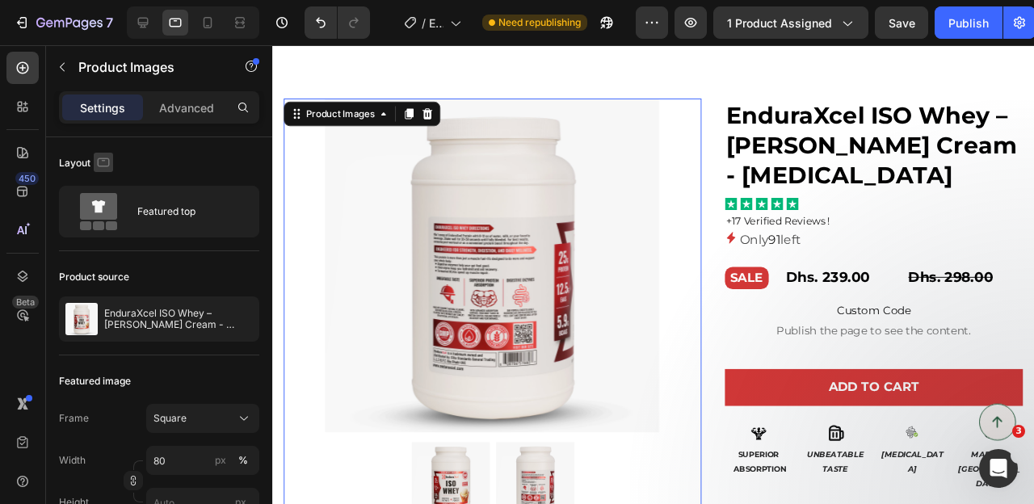
click at [102, 170] on icon "button" at bounding box center [103, 162] width 16 height 16
click at [103, 238] on icon "button" at bounding box center [107, 246] width 16 height 16
type input "9"
type input "4"
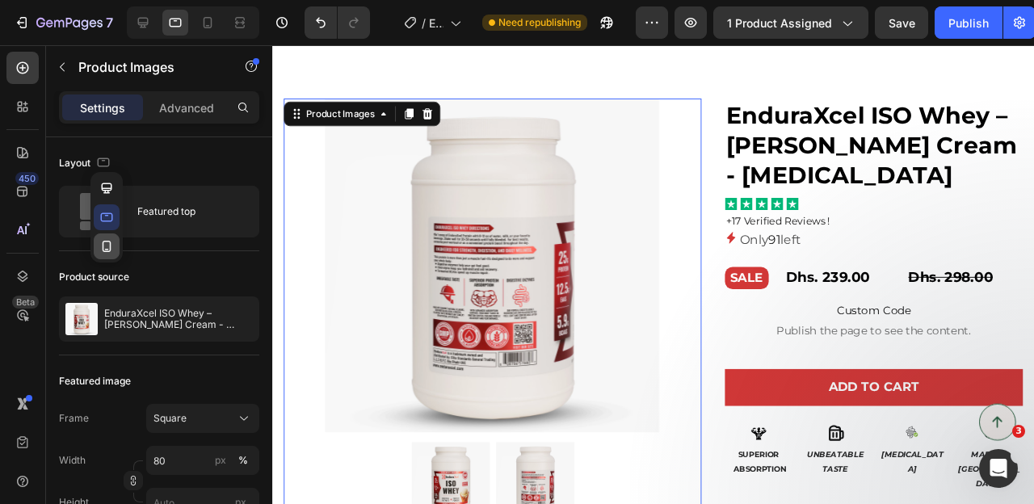
type input "4"
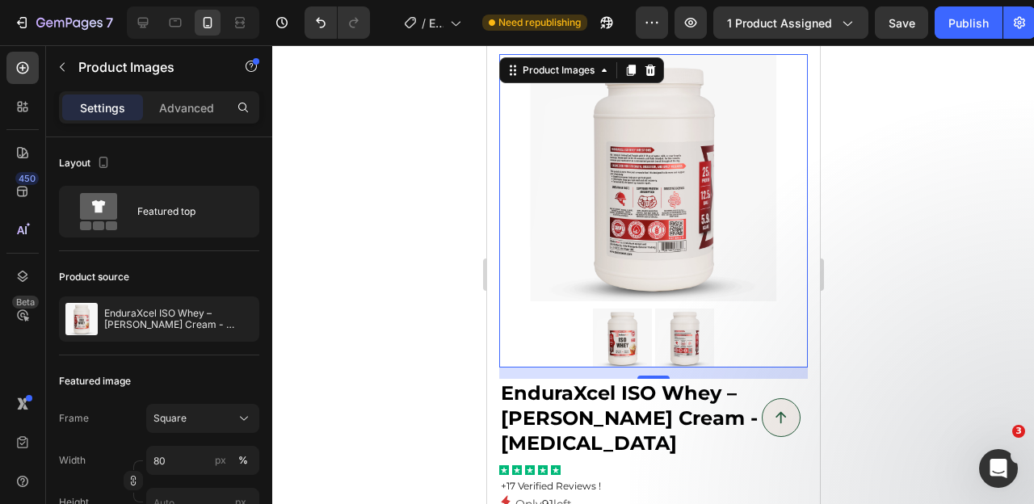
scroll to position [0, 0]
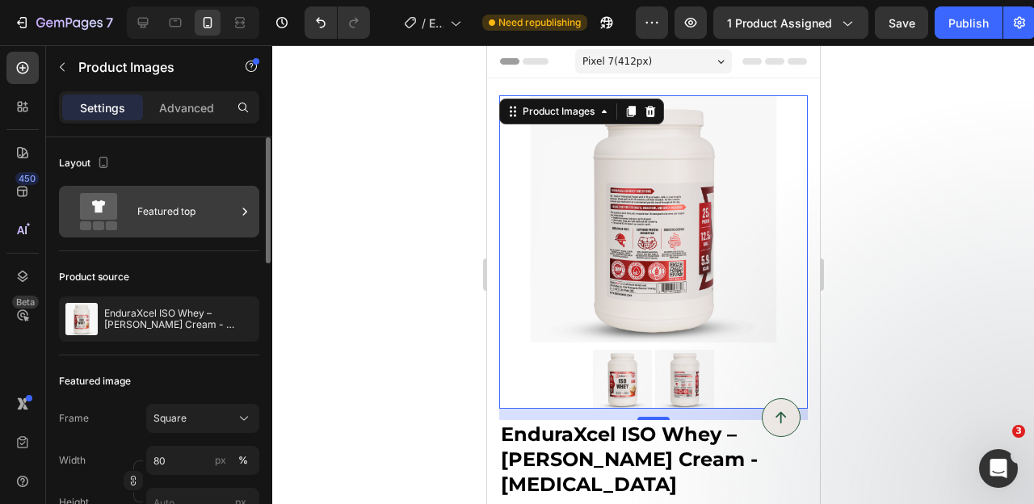
click at [157, 225] on div "Featured top" at bounding box center [186, 211] width 99 height 37
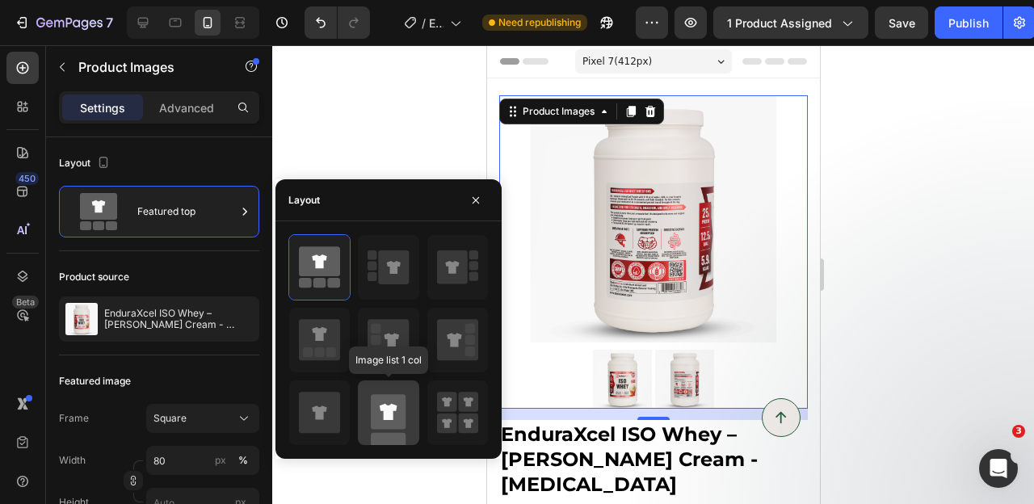
click at [401, 399] on rect at bounding box center [388, 411] width 35 height 35
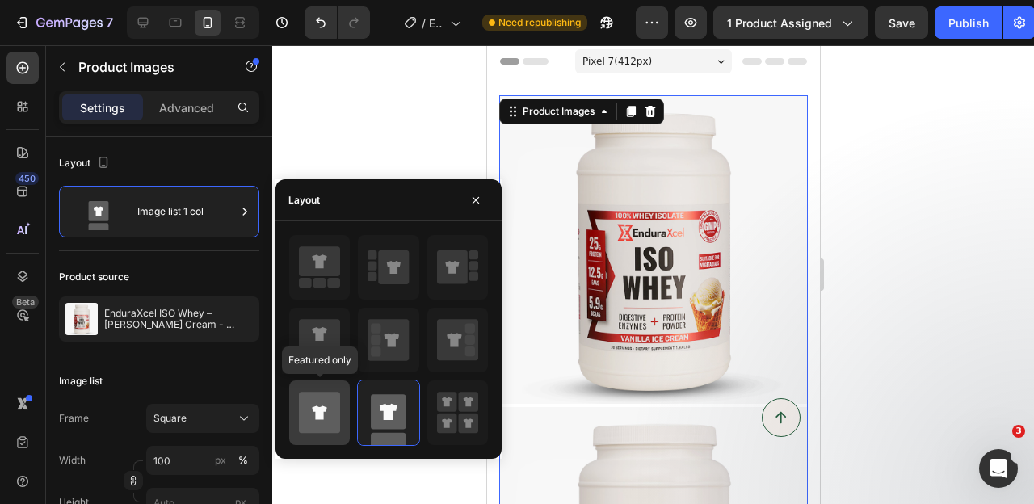
click at [315, 400] on icon at bounding box center [319, 412] width 41 height 41
type input "80"
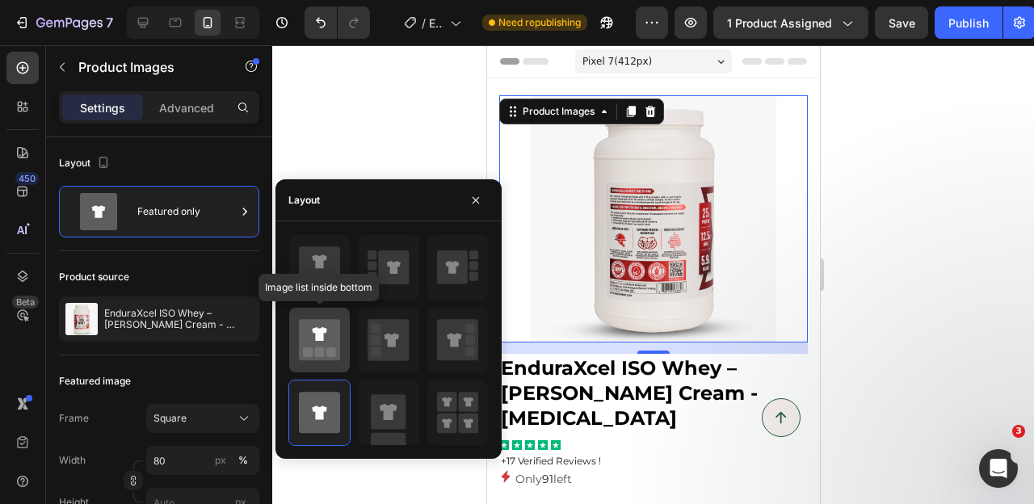
click at [318, 326] on icon at bounding box center [319, 339] width 41 height 41
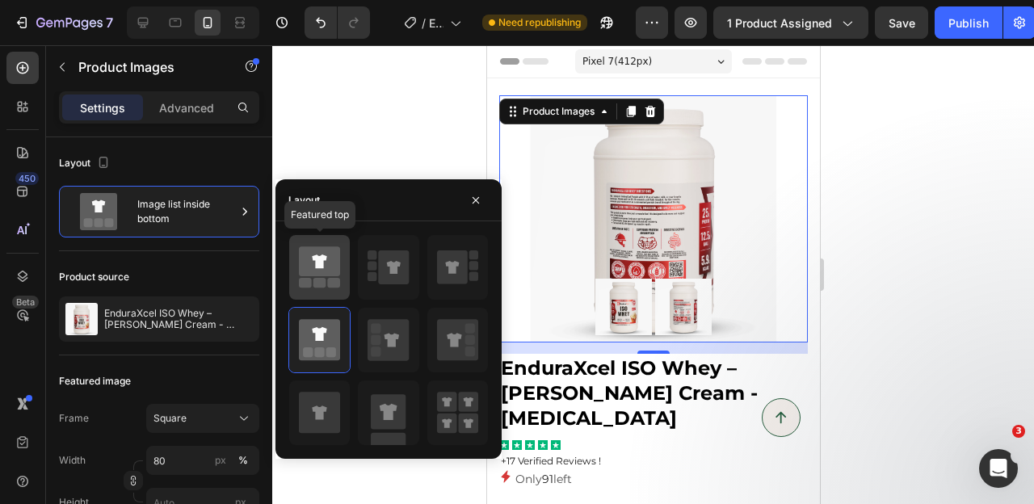
click at [323, 272] on icon at bounding box center [319, 261] width 41 height 30
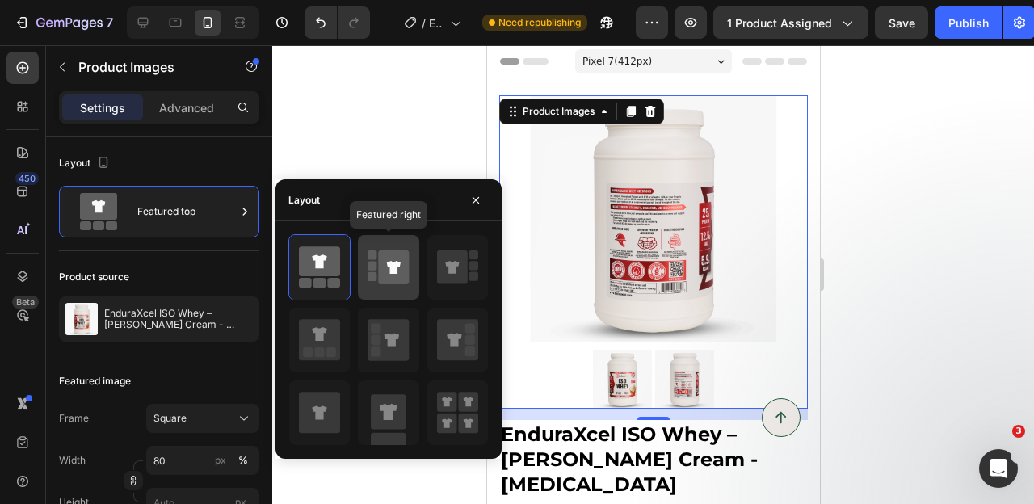
click at [401, 264] on icon at bounding box center [394, 267] width 31 height 34
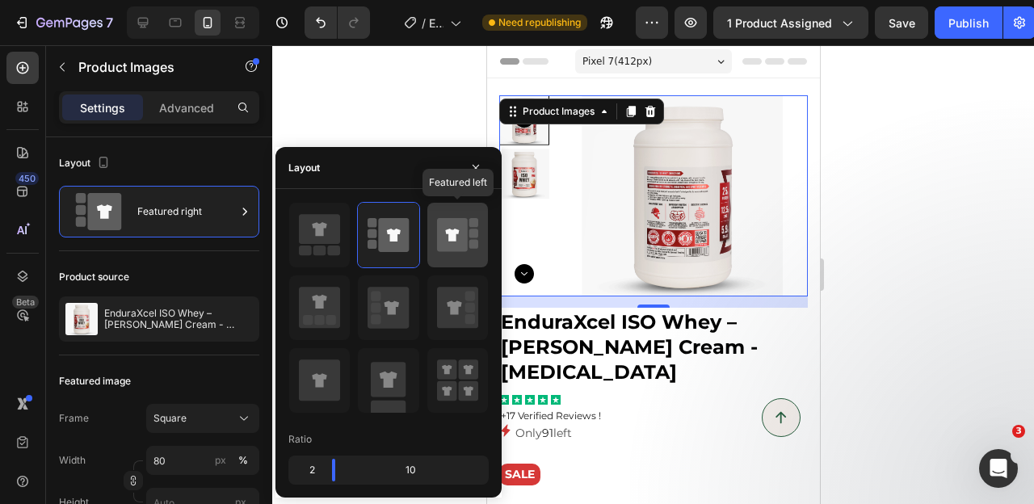
click at [468, 248] on icon at bounding box center [457, 234] width 41 height 45
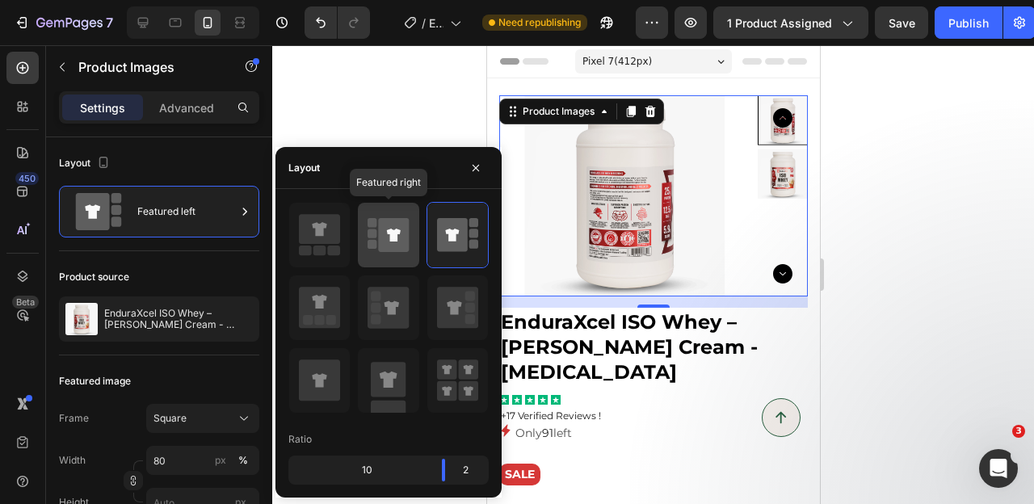
click at [394, 248] on icon at bounding box center [394, 235] width 31 height 34
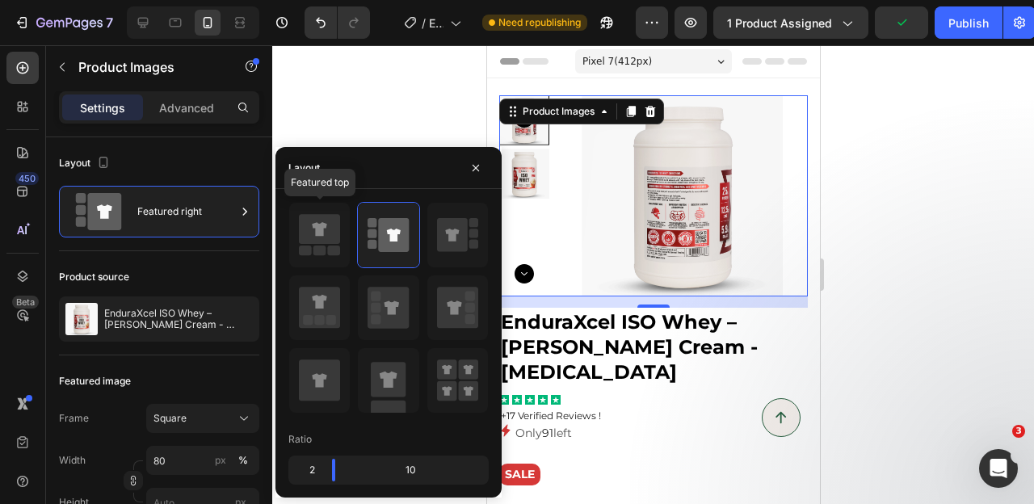
click at [305, 236] on icon at bounding box center [319, 229] width 41 height 30
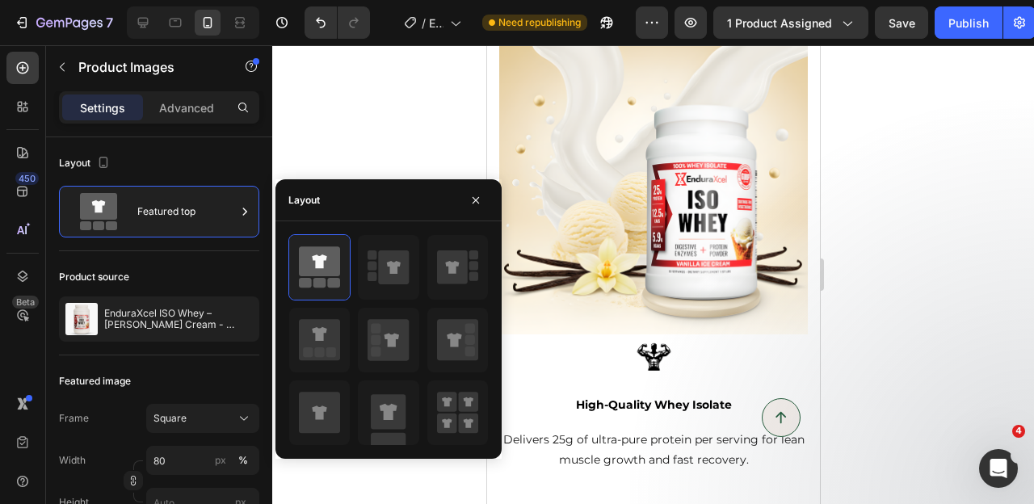
scroll to position [1808, 0]
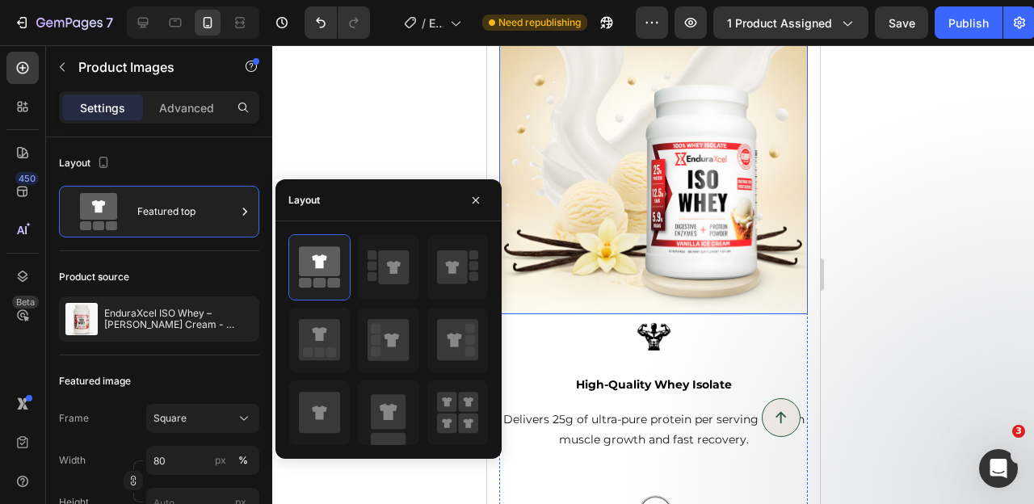
click at [602, 239] on img at bounding box center [652, 160] width 308 height 308
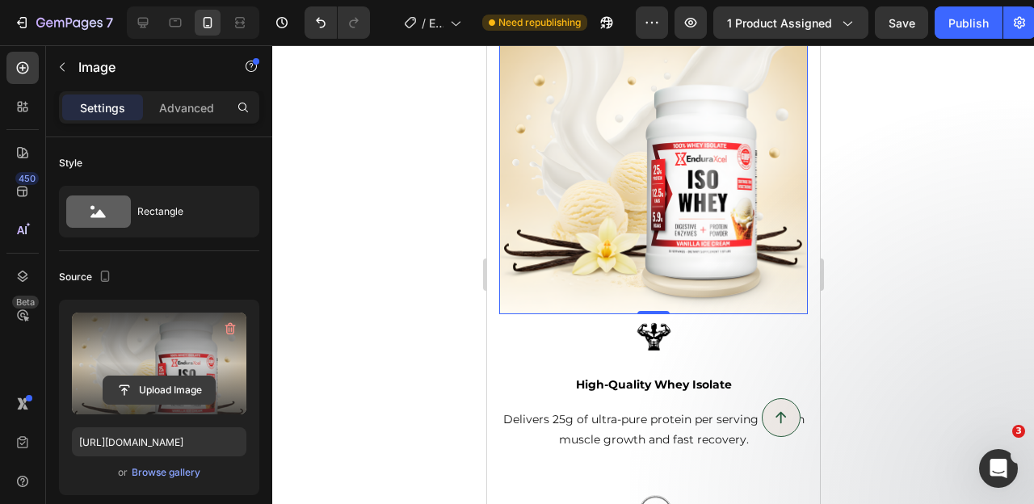
click at [160, 383] on input "file" at bounding box center [158, 389] width 111 height 27
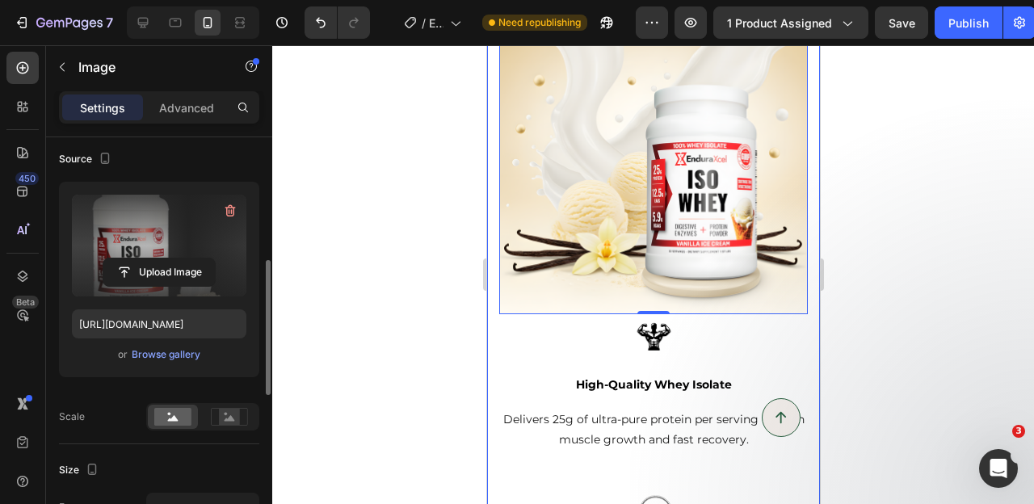
type input "https://cdn.shopify.com/s/files/1/0643/0470/9705/files/gempages_548118457799934…"
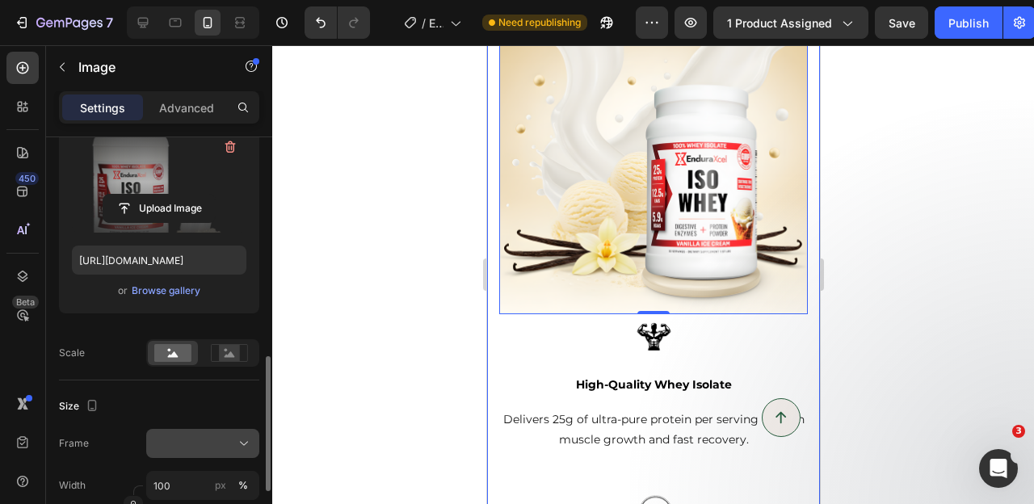
scroll to position [302, 0]
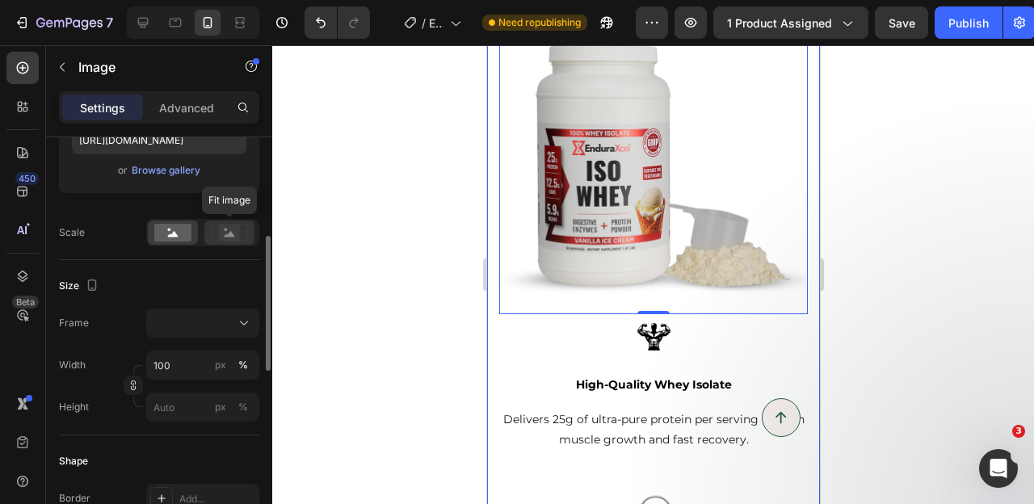
click at [235, 234] on rect at bounding box center [229, 232] width 21 height 16
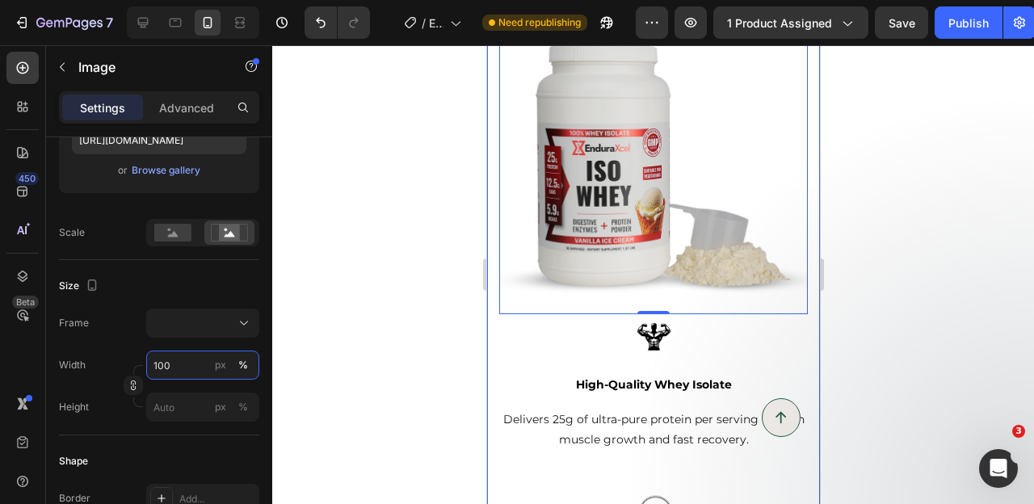
click at [159, 367] on input "100" at bounding box center [202, 364] width 113 height 29
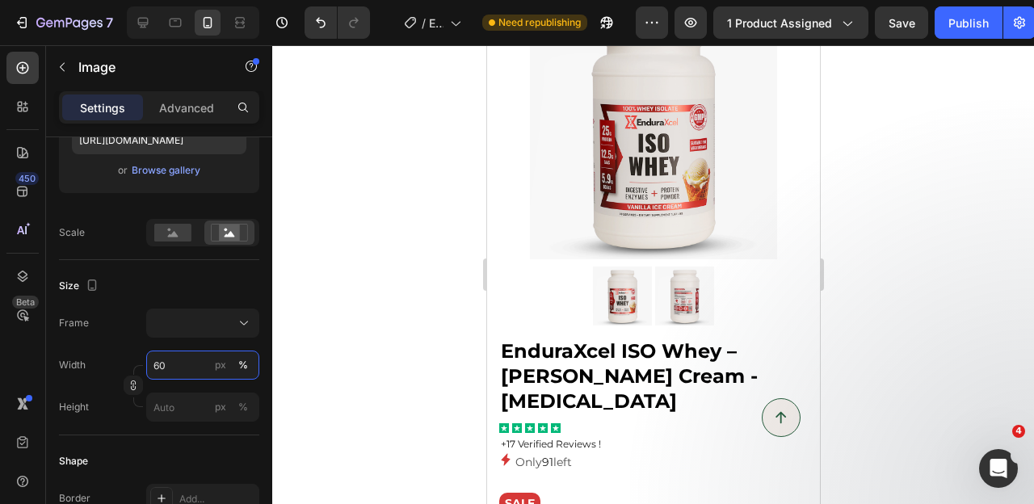
scroll to position [73, 0]
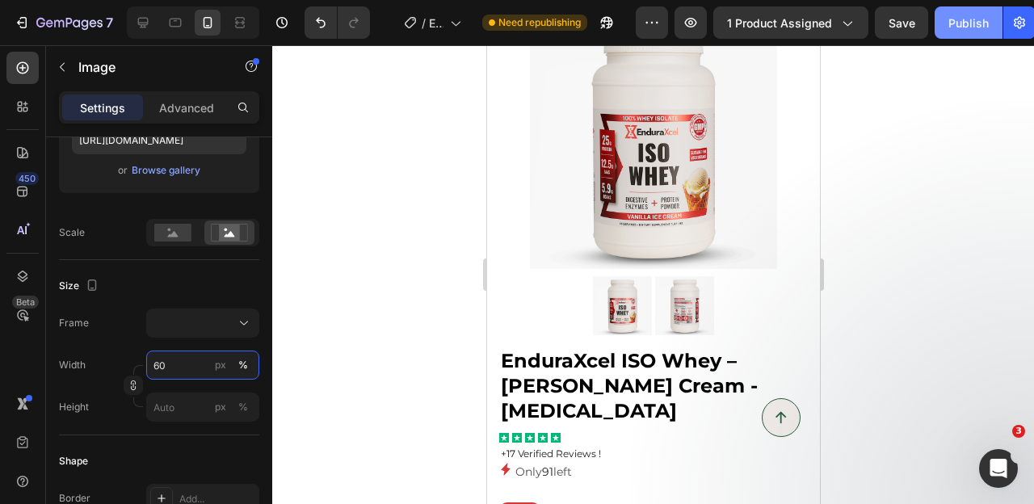
type input "60"
click at [959, 9] on button "Publish" at bounding box center [968, 22] width 68 height 32
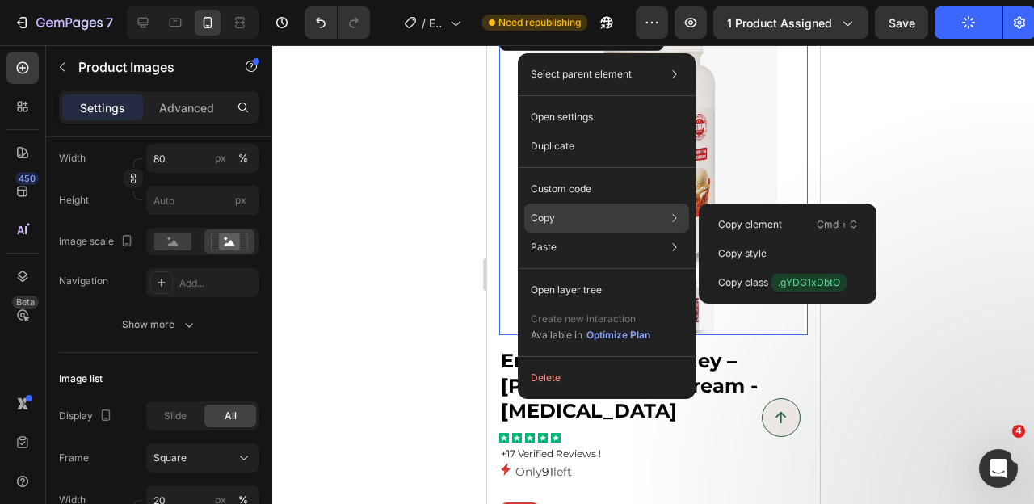
scroll to position [0, 0]
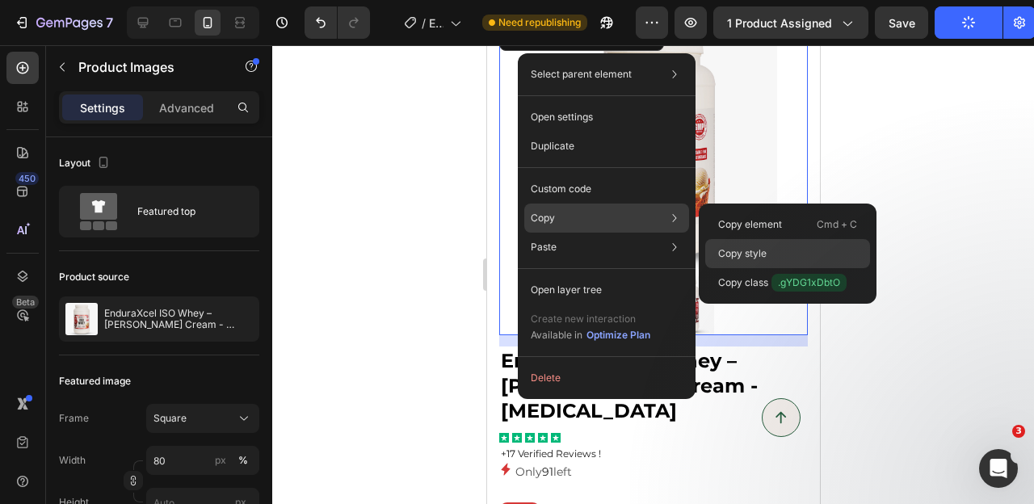
click at [753, 248] on p "Copy style" at bounding box center [742, 253] width 48 height 15
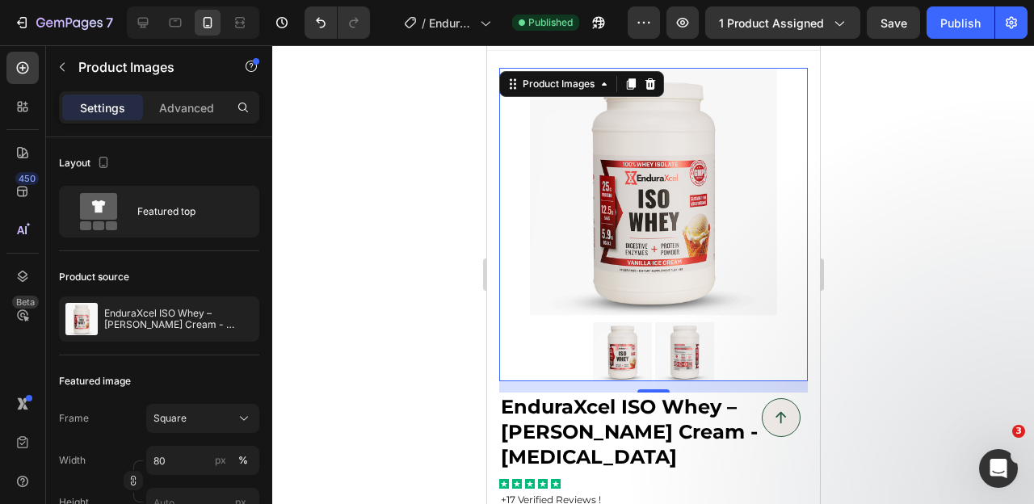
scroll to position [17, 0]
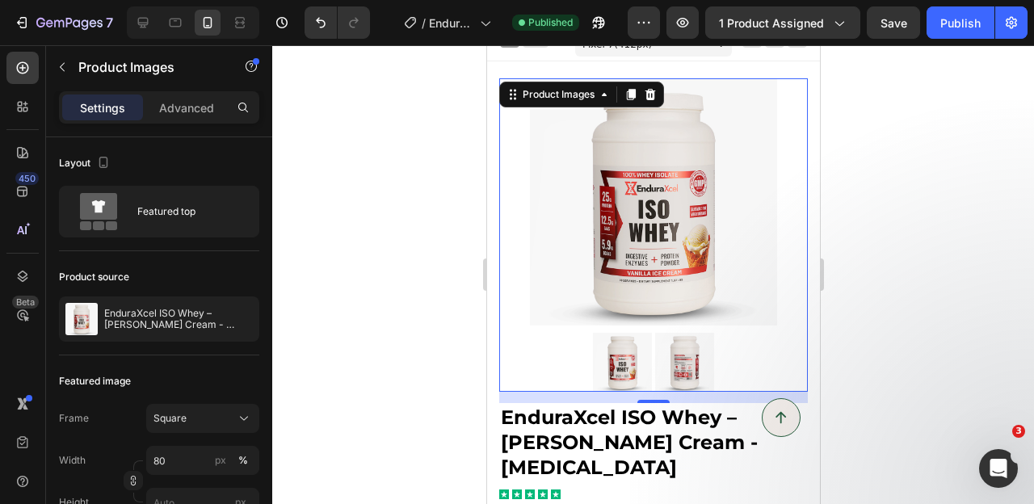
click at [577, 212] on img at bounding box center [652, 201] width 247 height 247
click at [163, 457] on input "80" at bounding box center [202, 460] width 113 height 29
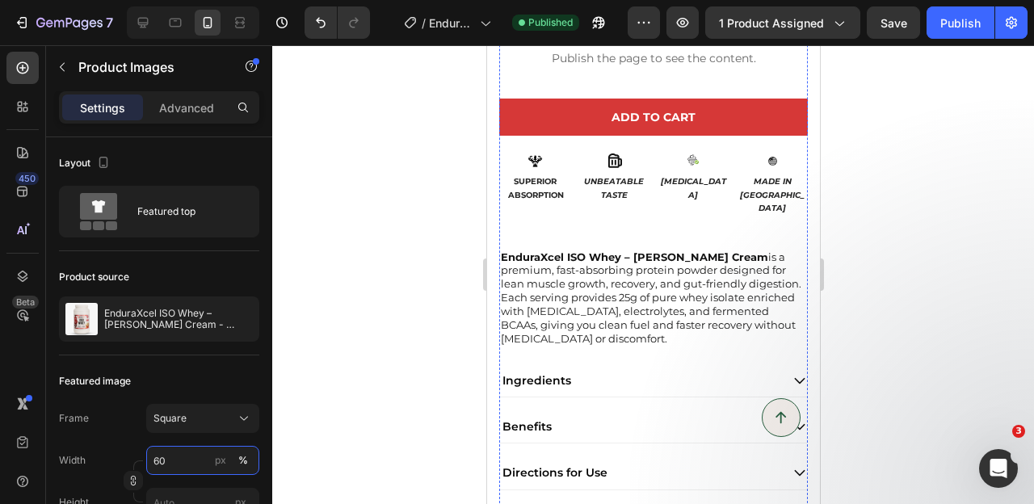
scroll to position [604, 0]
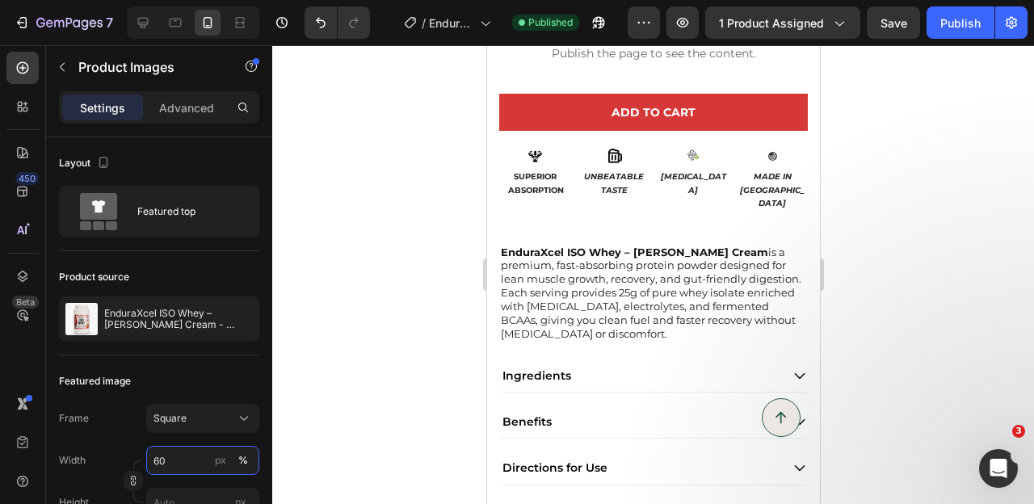
type input "60"
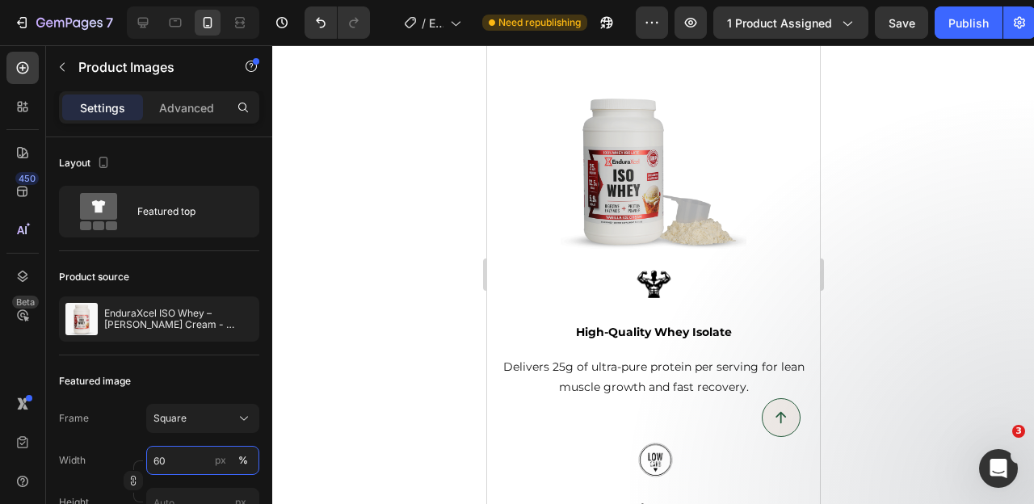
scroll to position [1520, 0]
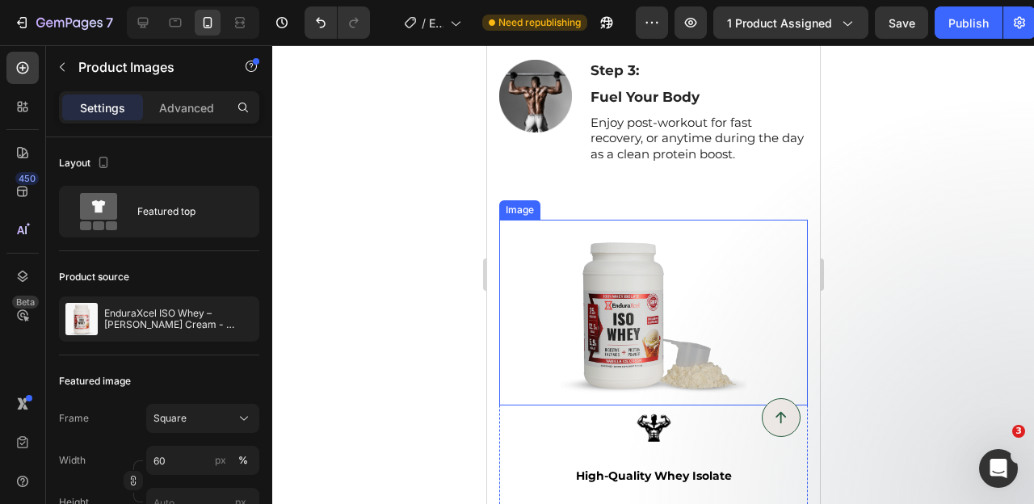
click at [614, 277] on img at bounding box center [652, 312] width 185 height 185
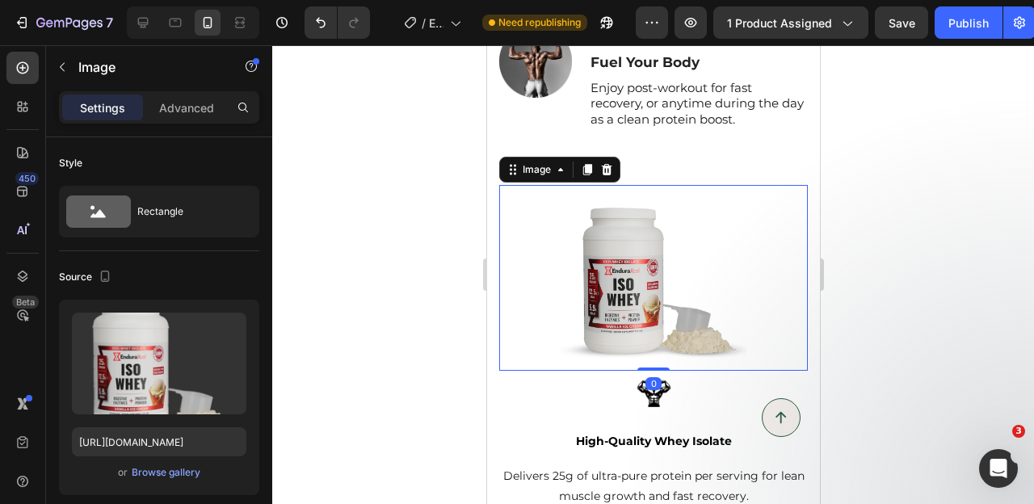
scroll to position [1558, 0]
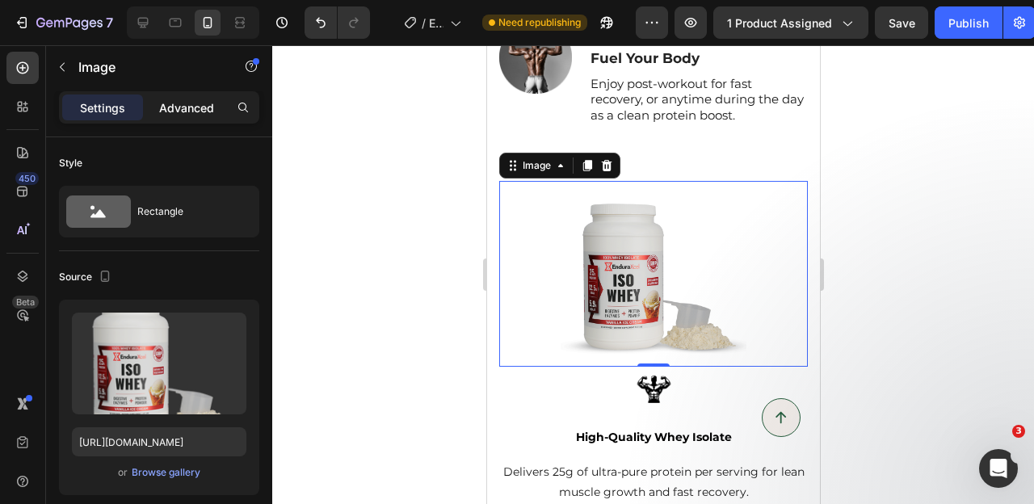
click at [178, 104] on p "Advanced" at bounding box center [186, 107] width 55 height 17
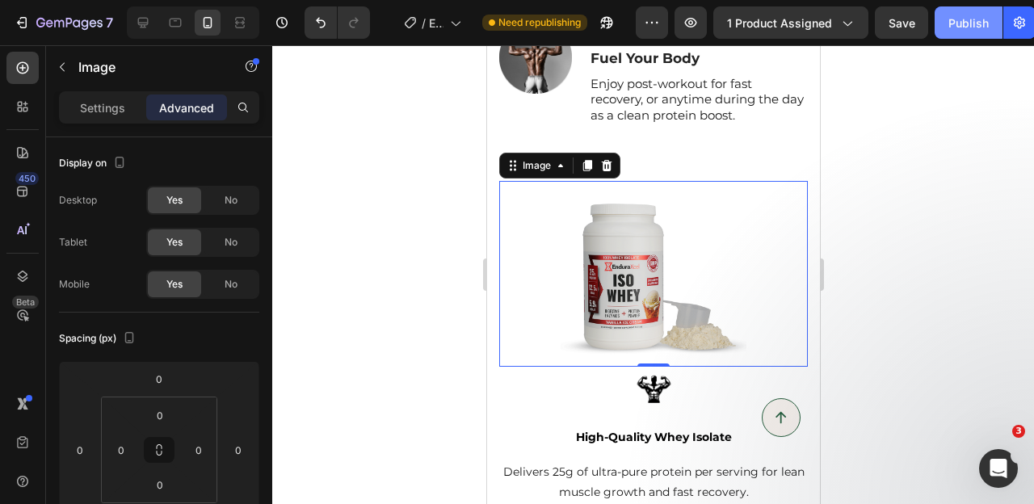
click at [957, 12] on button "Publish" at bounding box center [968, 22] width 68 height 32
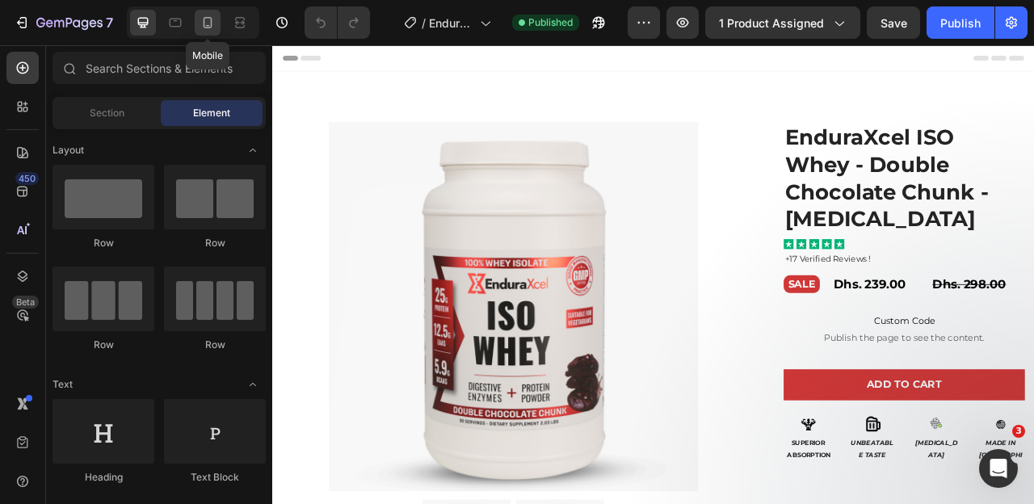
click at [209, 29] on icon at bounding box center [207, 23] width 16 height 16
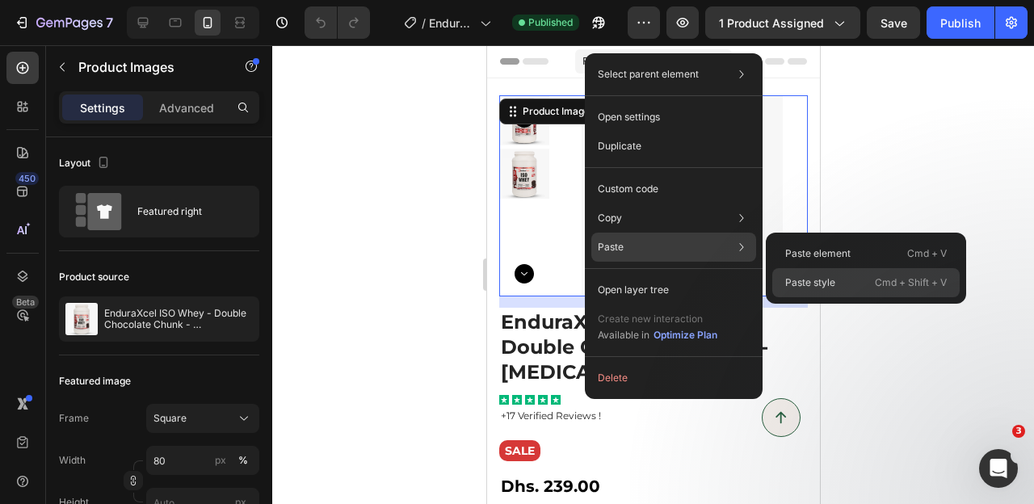
click at [807, 279] on p "Paste style" at bounding box center [810, 282] width 50 height 15
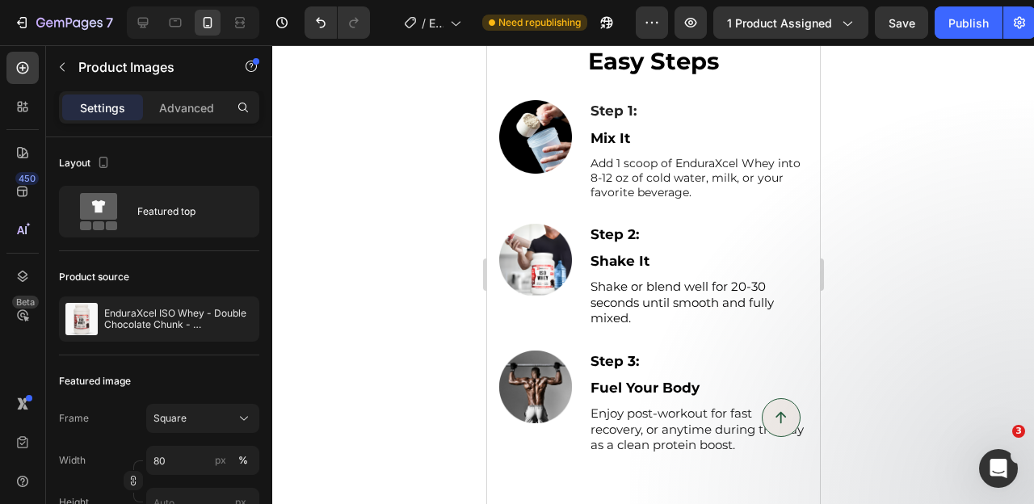
scroll to position [1285, 0]
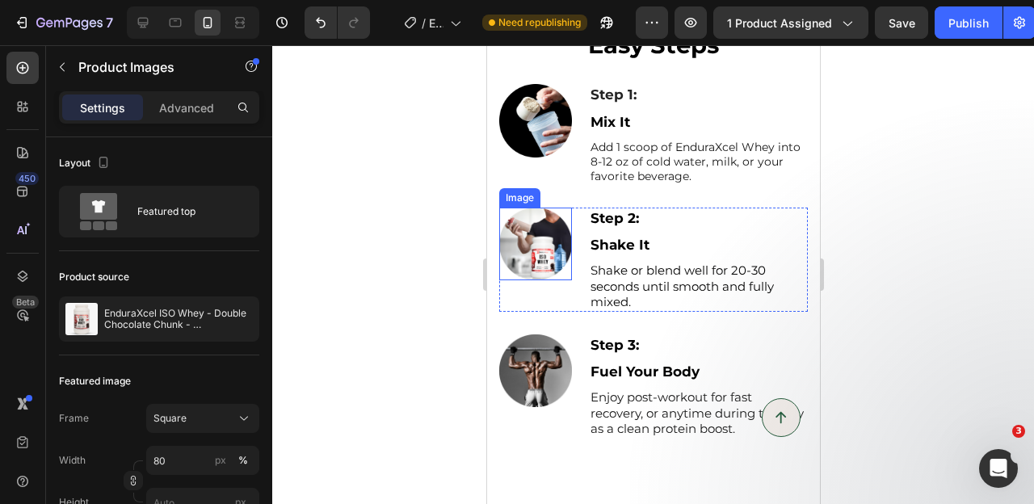
click at [539, 265] on img at bounding box center [534, 244] width 73 height 73
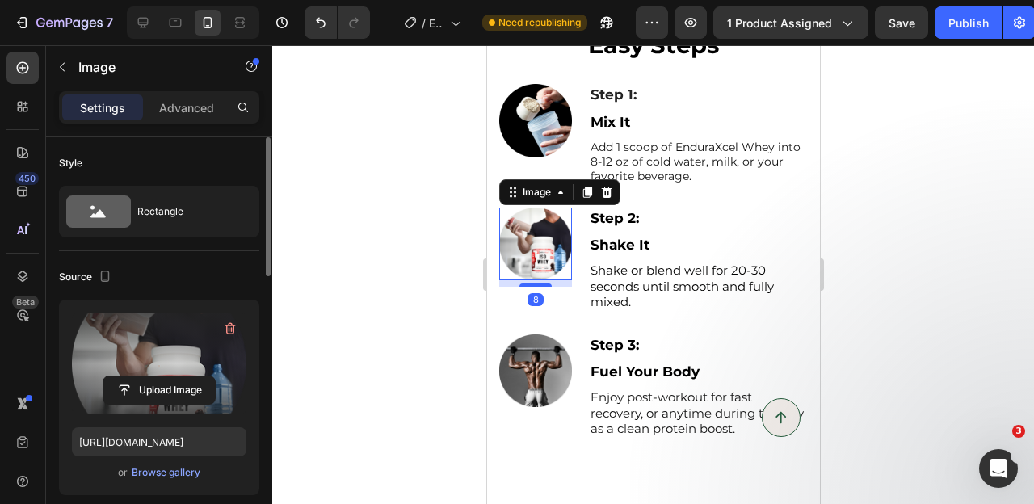
click at [148, 342] on label at bounding box center [159, 363] width 174 height 102
click at [148, 376] on input "file" at bounding box center [158, 389] width 111 height 27
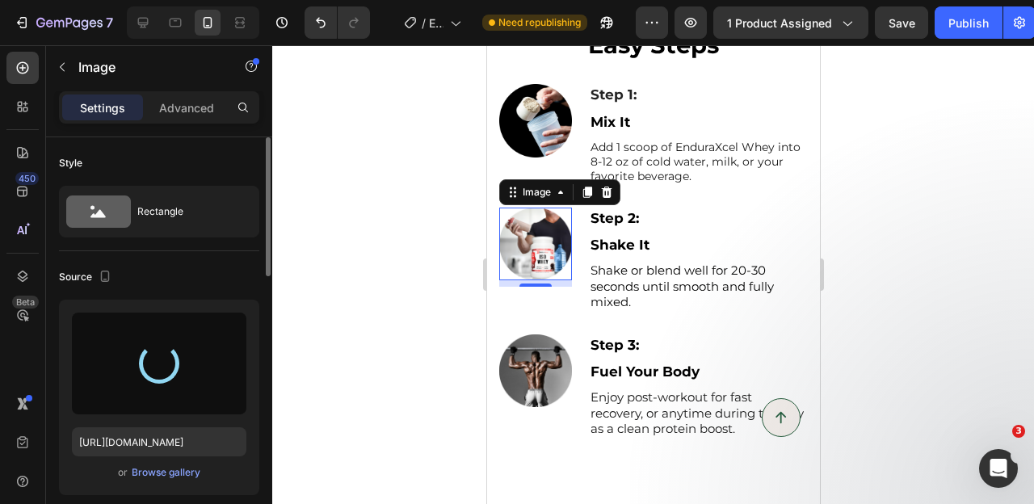
type input "https://cdn.shopify.com/s/files/1/0643/0470/9705/files/gempages_548118457799934…"
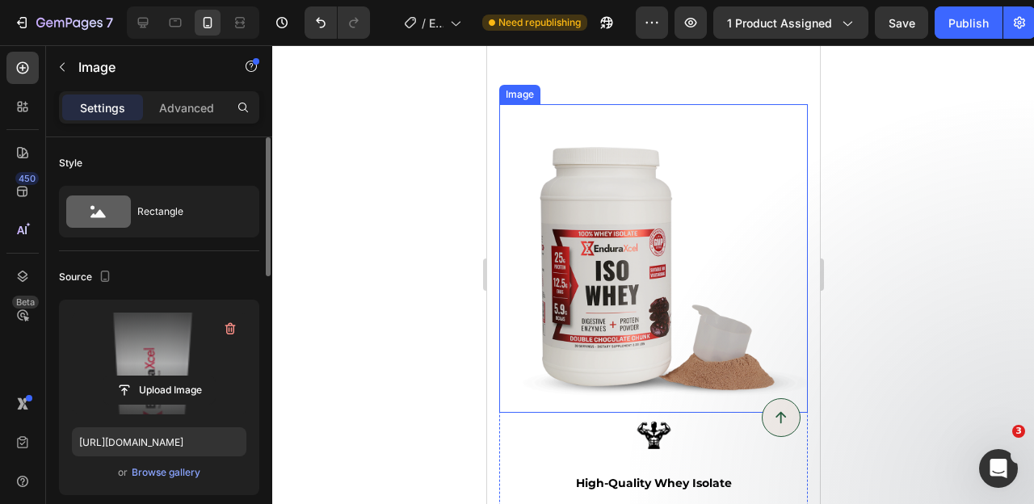
scroll to position [1652, 0]
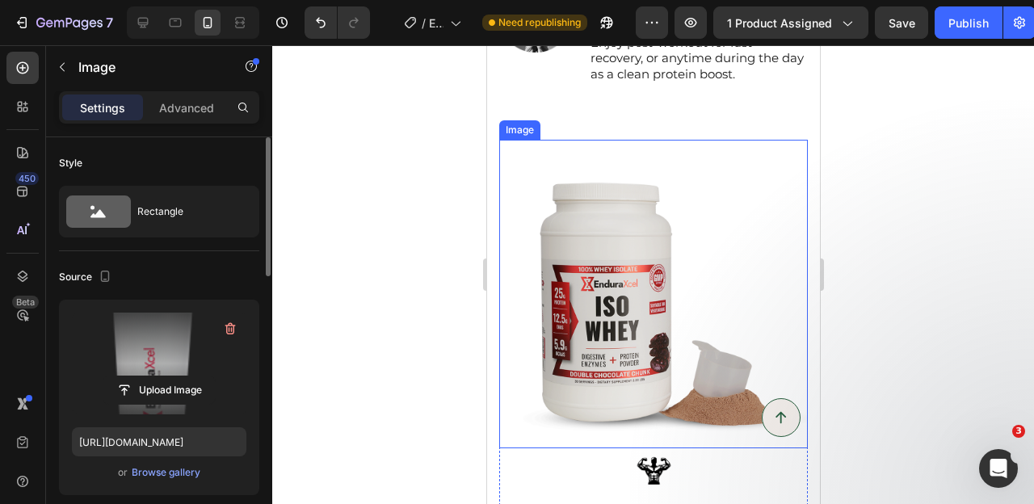
click at [626, 287] on img at bounding box center [652, 294] width 308 height 308
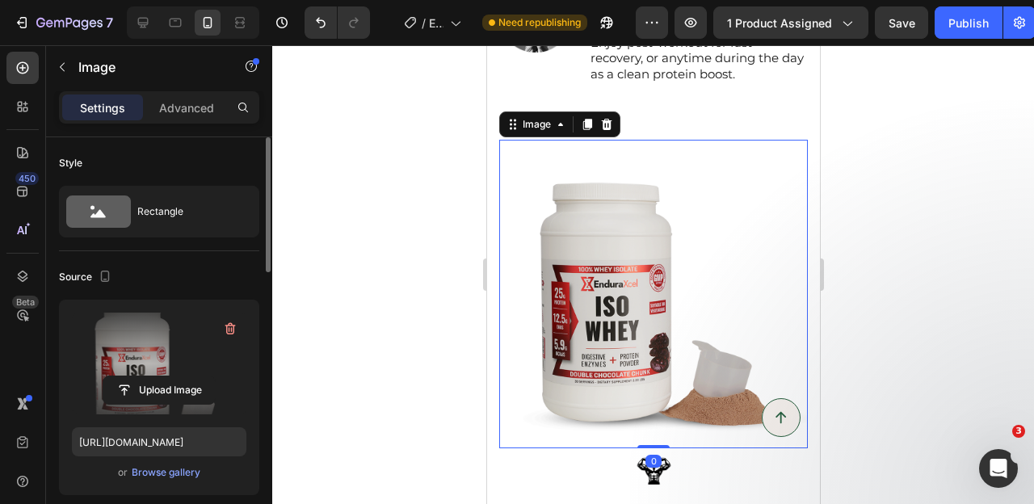
click at [153, 359] on label at bounding box center [159, 363] width 174 height 102
click at [153, 376] on input "file" at bounding box center [158, 389] width 111 height 27
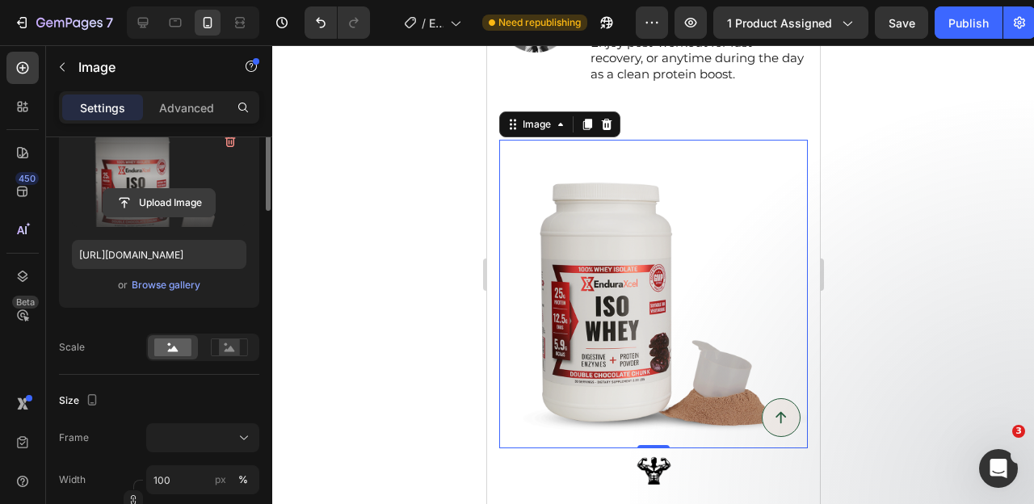
scroll to position [263, 0]
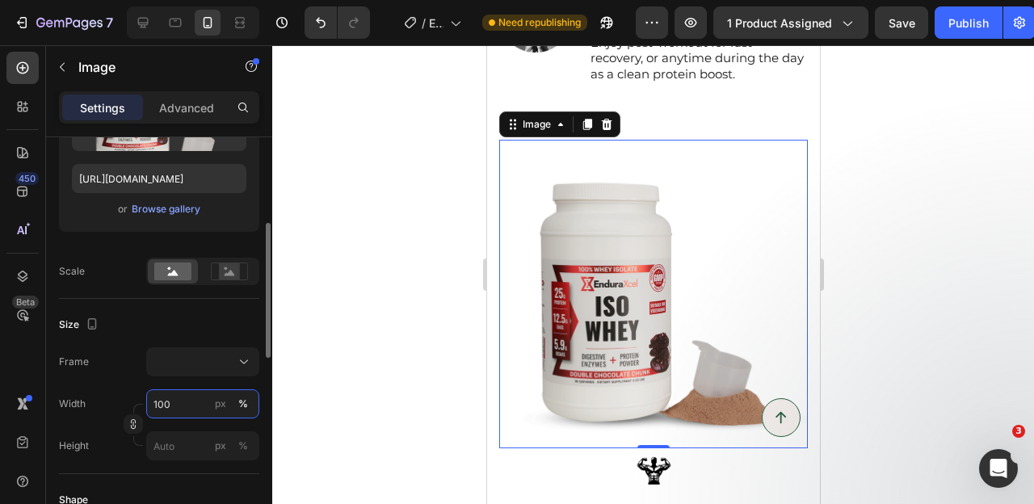
click at [163, 406] on input "100" at bounding box center [202, 403] width 113 height 29
click at [162, 406] on input "100" at bounding box center [202, 403] width 113 height 29
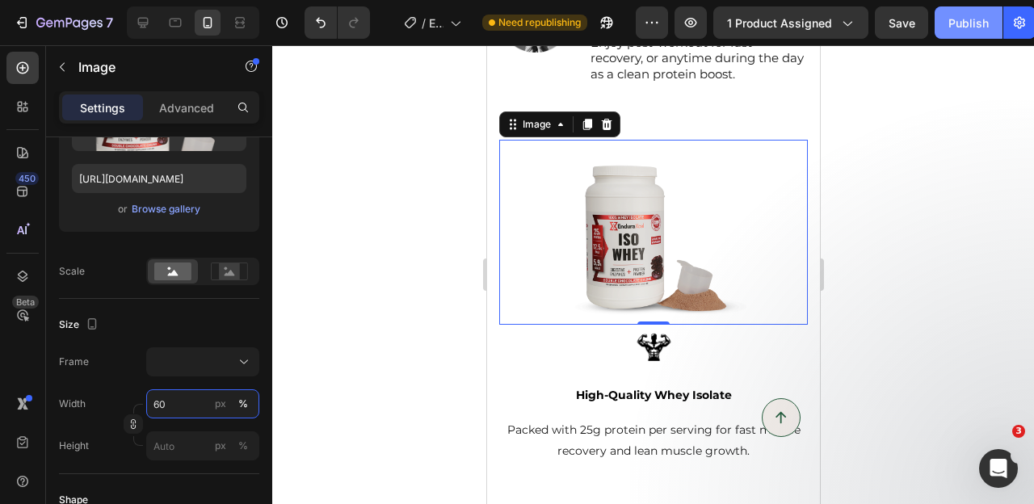
type input "60"
click at [958, 24] on div "Publish" at bounding box center [968, 23] width 40 height 17
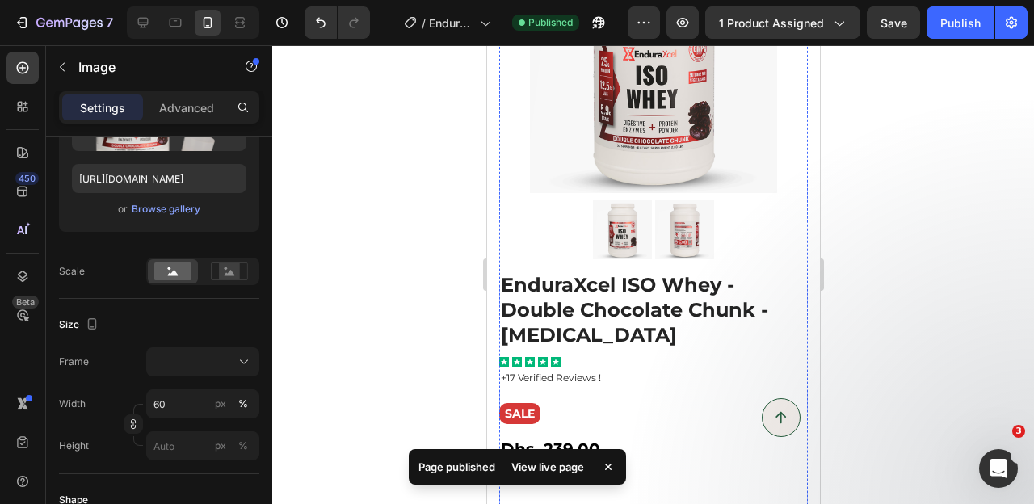
scroll to position [102, 0]
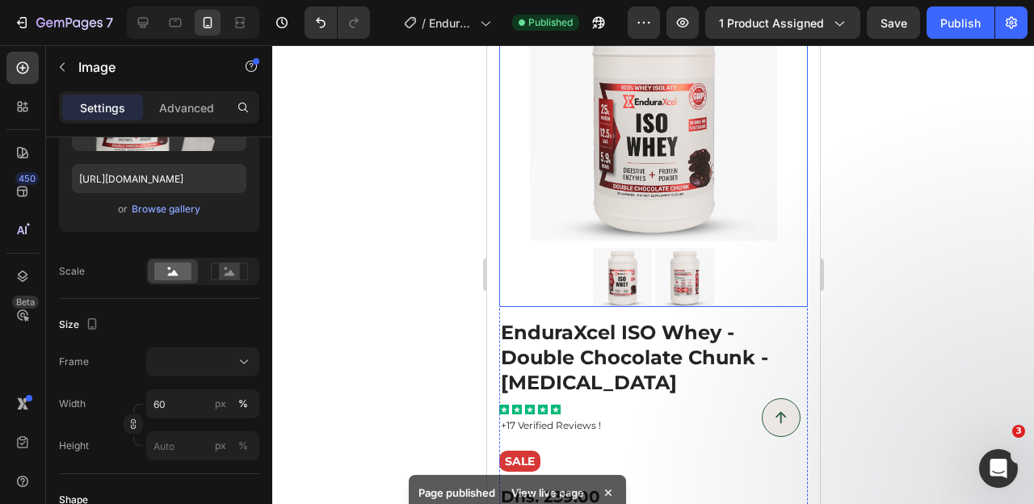
click at [627, 197] on img at bounding box center [652, 117] width 247 height 247
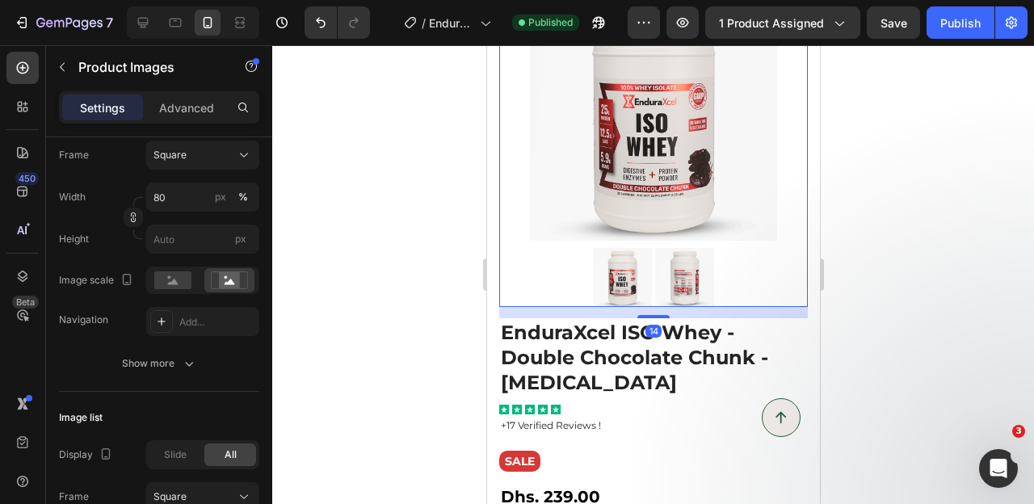
scroll to position [0, 0]
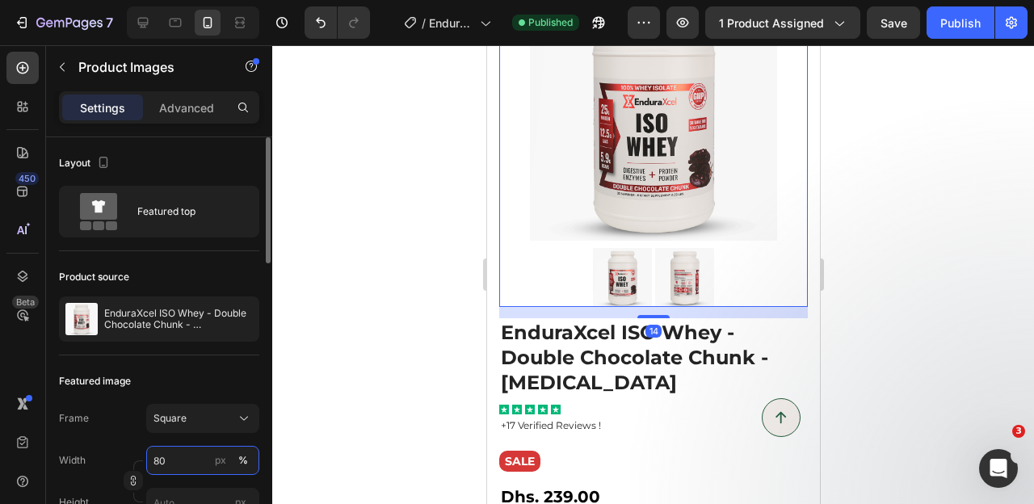
click at [162, 467] on input "80" at bounding box center [202, 460] width 113 height 29
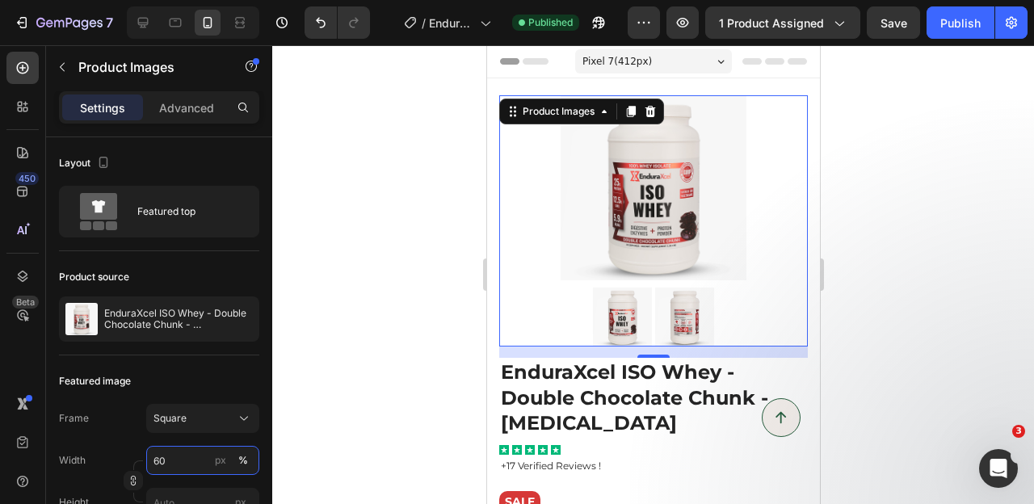
type input "60"
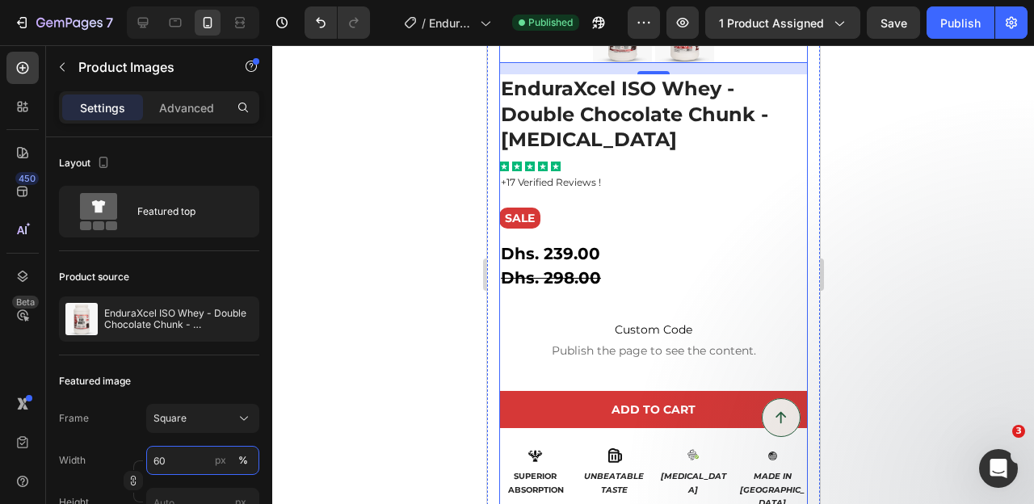
scroll to position [302, 0]
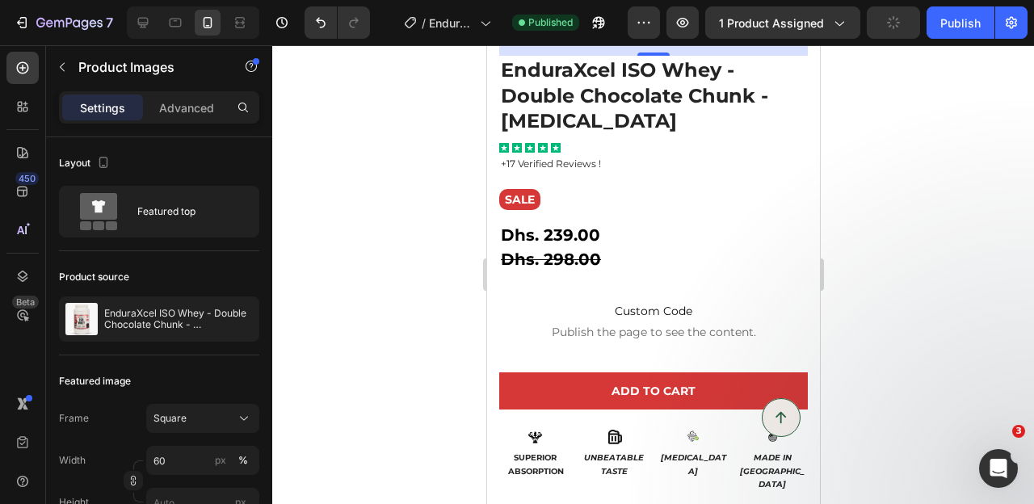
click at [867, 237] on div at bounding box center [652, 274] width 761 height 459
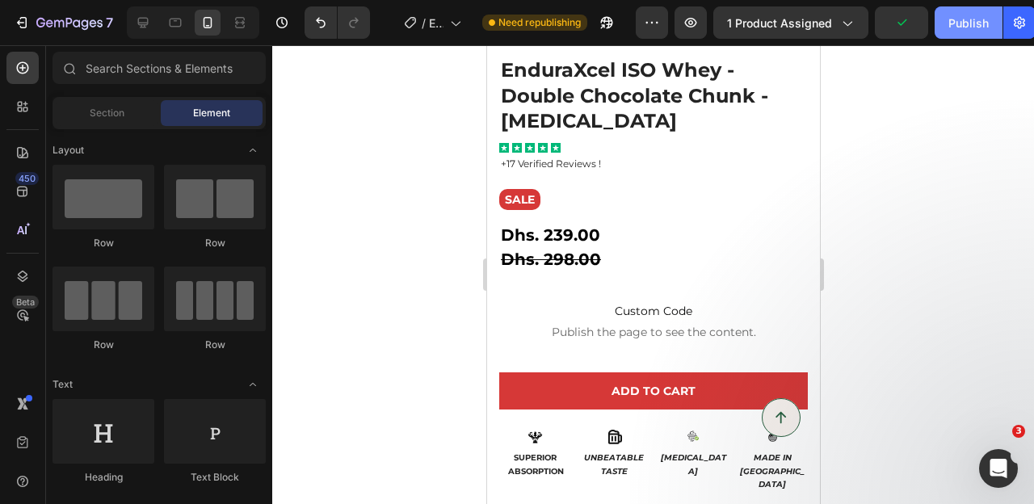
click at [958, 22] on div "Publish" at bounding box center [968, 23] width 40 height 17
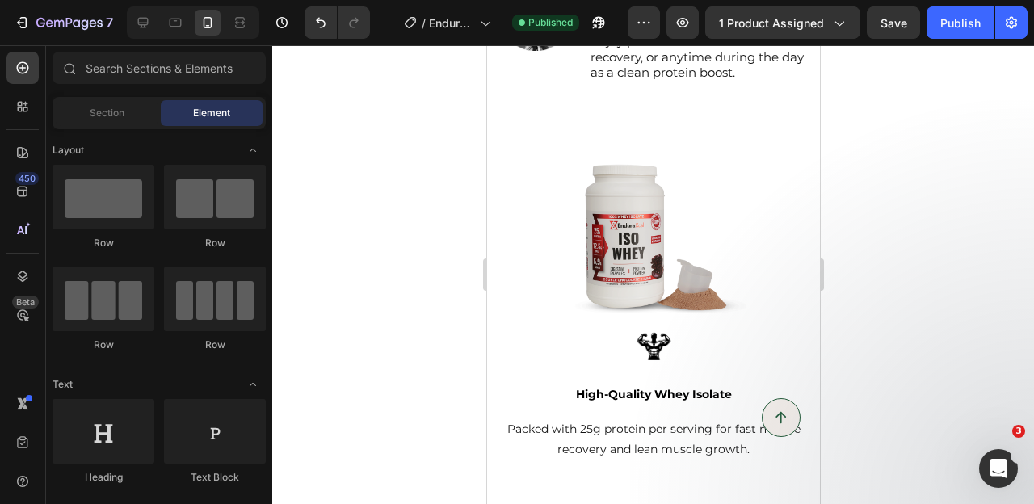
scroll to position [1520, 0]
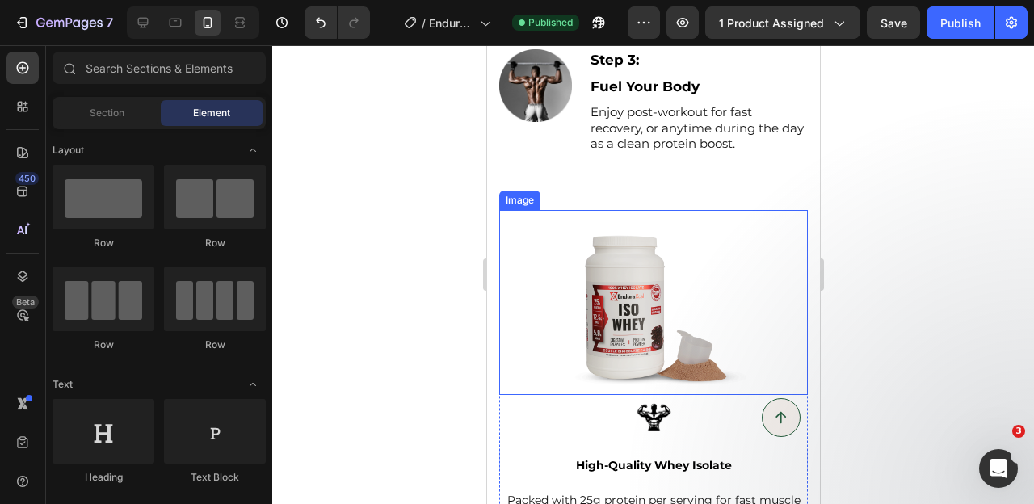
click at [640, 263] on img at bounding box center [652, 302] width 185 height 185
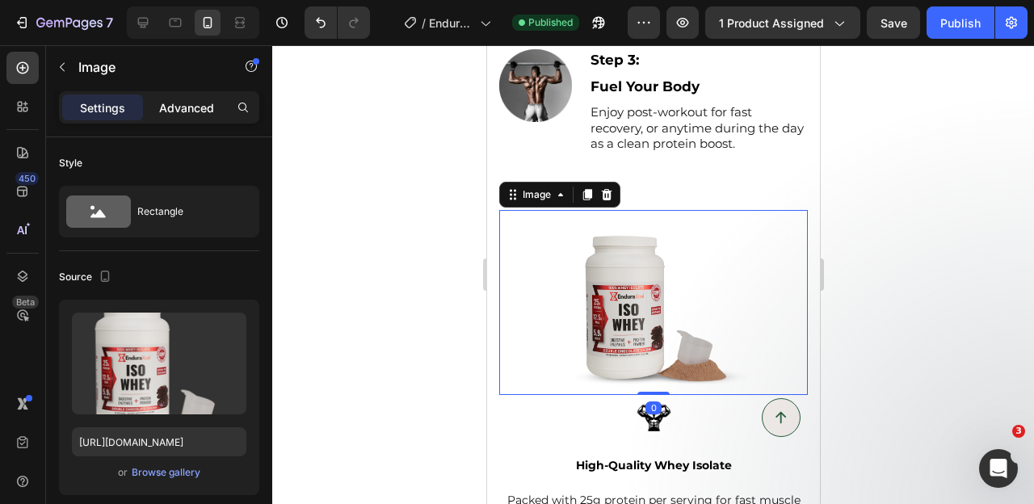
click at [185, 101] on p "Advanced" at bounding box center [186, 107] width 55 height 17
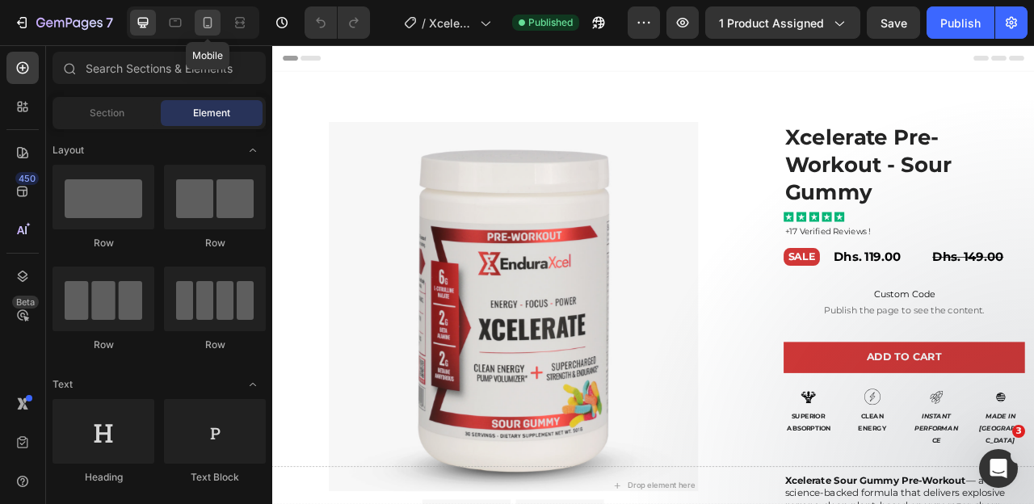
drag, startPoint x: 203, startPoint y: 28, endPoint x: 440, endPoint y: 249, distance: 323.4
click at [203, 28] on icon at bounding box center [207, 23] width 16 height 16
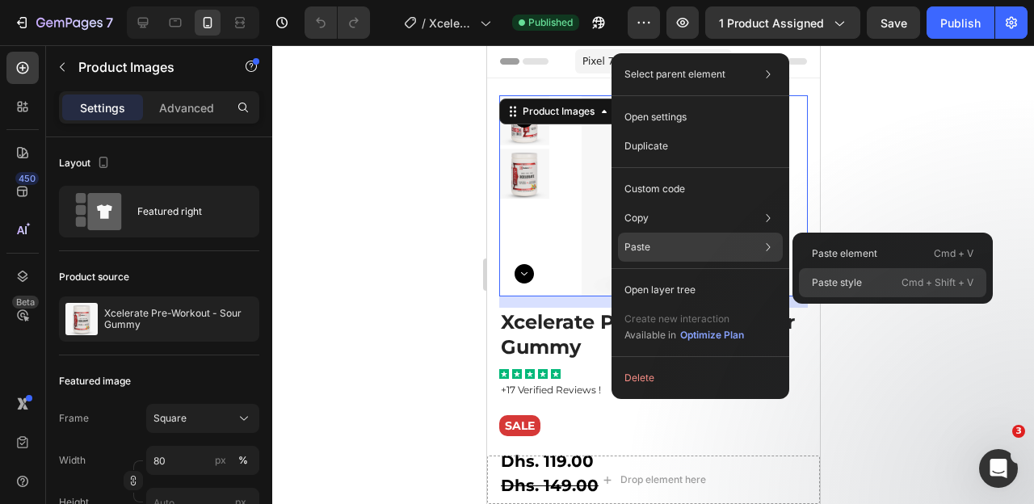
click at [851, 280] on p "Paste style" at bounding box center [837, 282] width 50 height 15
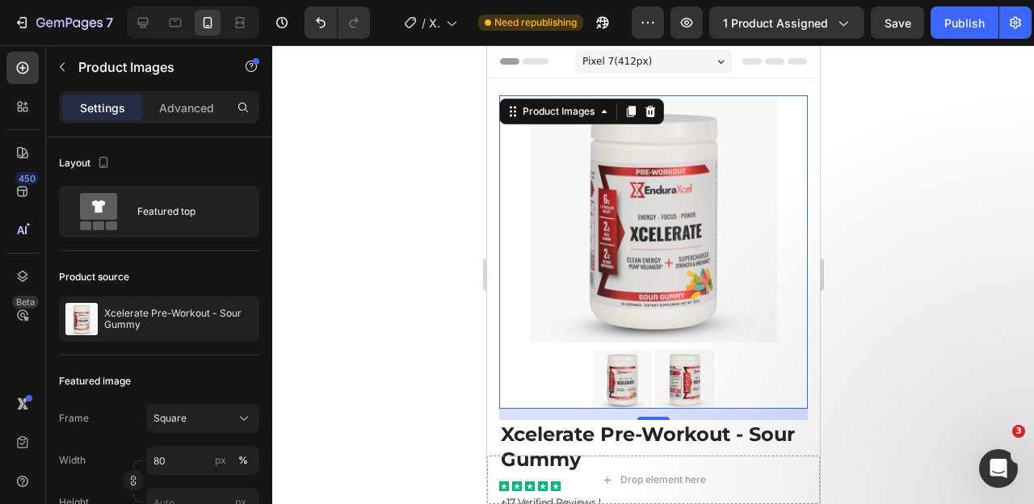
click at [620, 191] on img at bounding box center [652, 218] width 247 height 247
click at [154, 455] on input "80" at bounding box center [202, 460] width 113 height 29
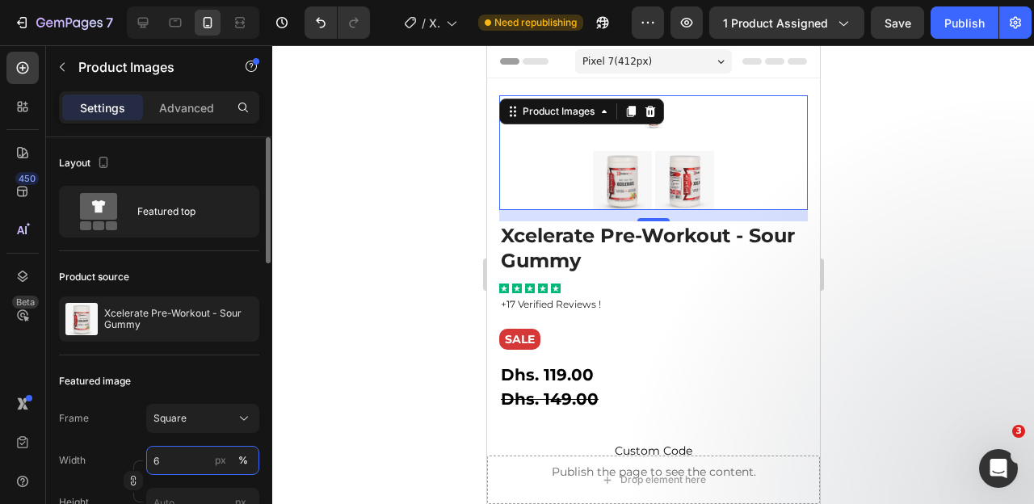
type input "60"
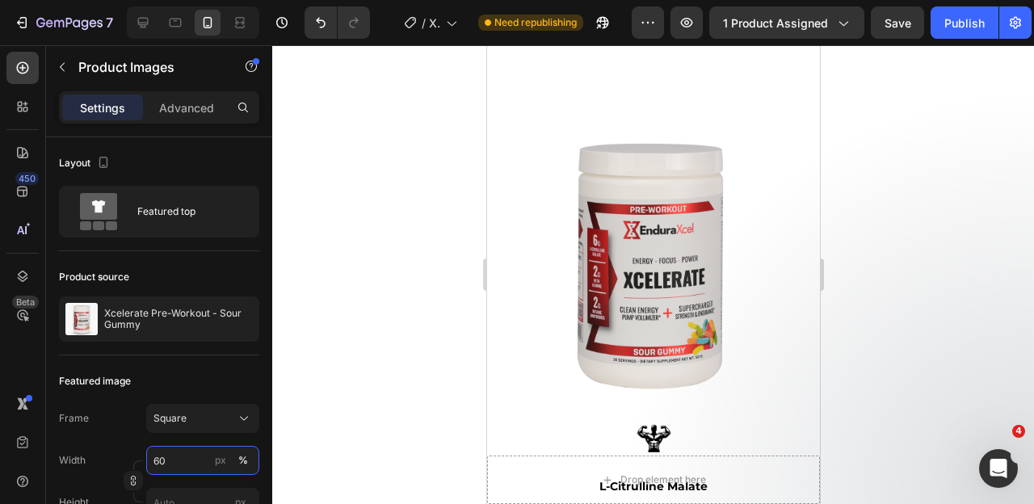
scroll to position [2034, 0]
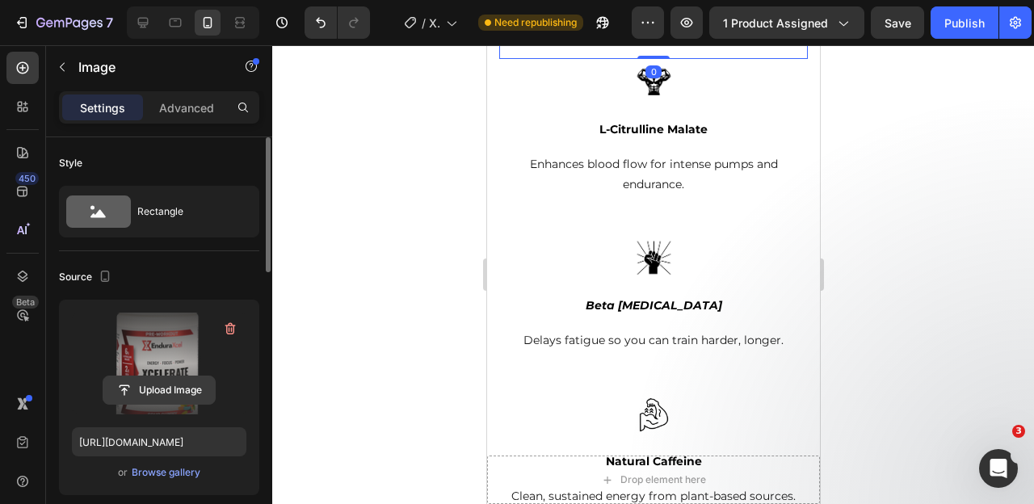
click at [160, 388] on input "file" at bounding box center [158, 389] width 111 height 27
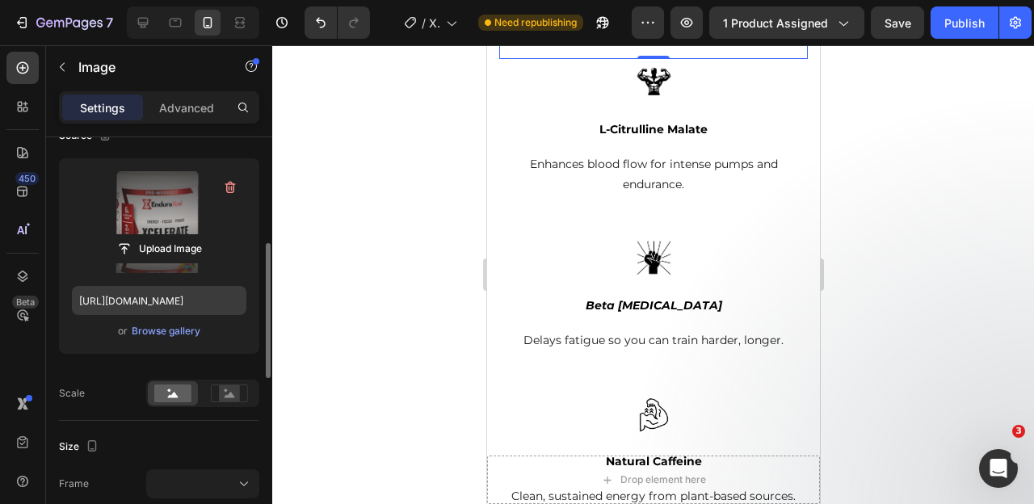
scroll to position [316, 0]
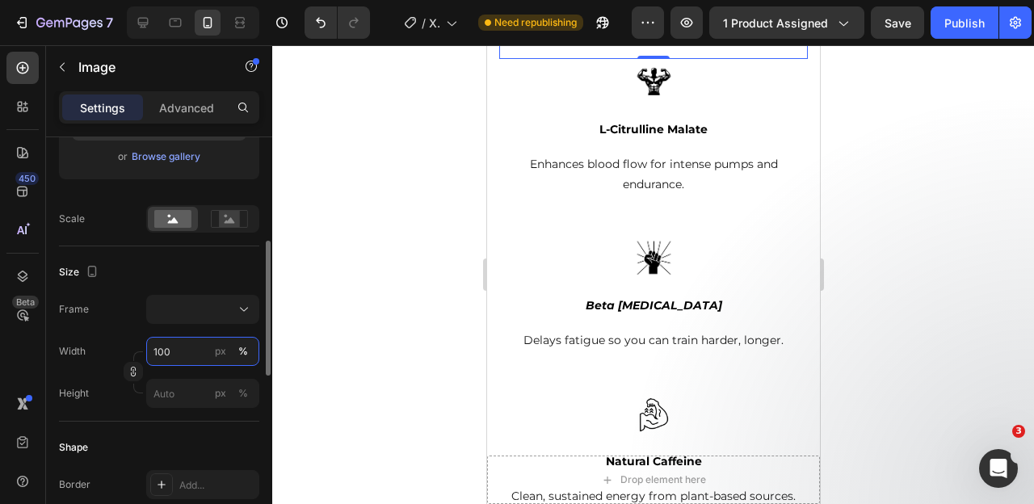
click at [161, 350] on input "100" at bounding box center [202, 351] width 113 height 29
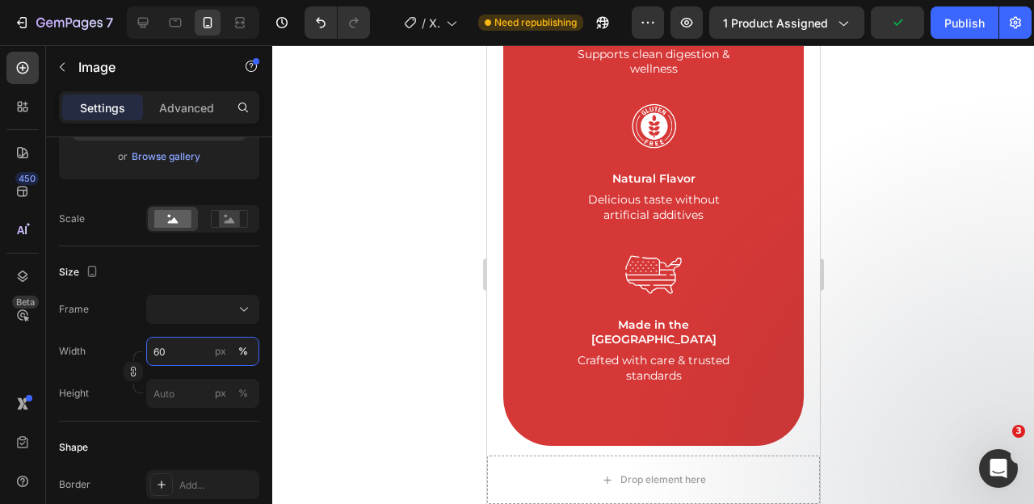
scroll to position [4276, 0]
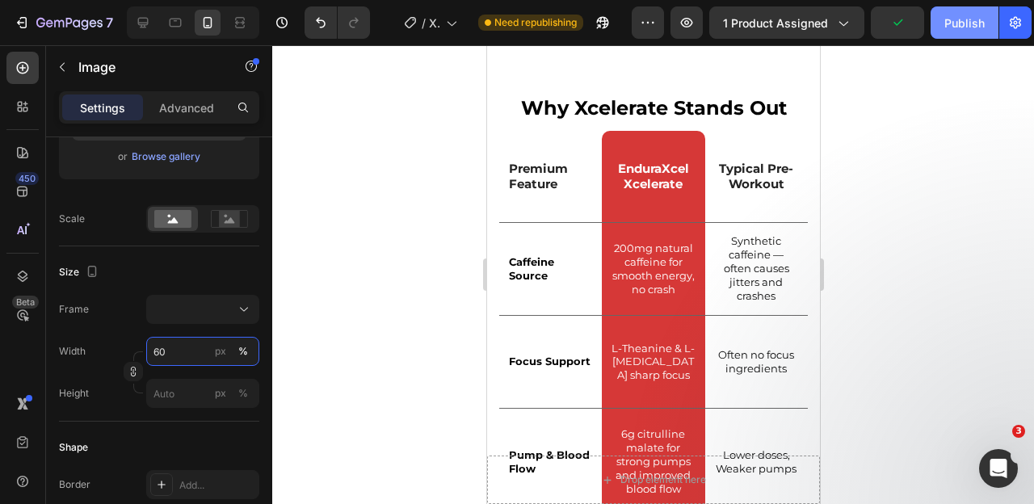
type input "60"
click at [971, 25] on div "Publish" at bounding box center [964, 23] width 40 height 17
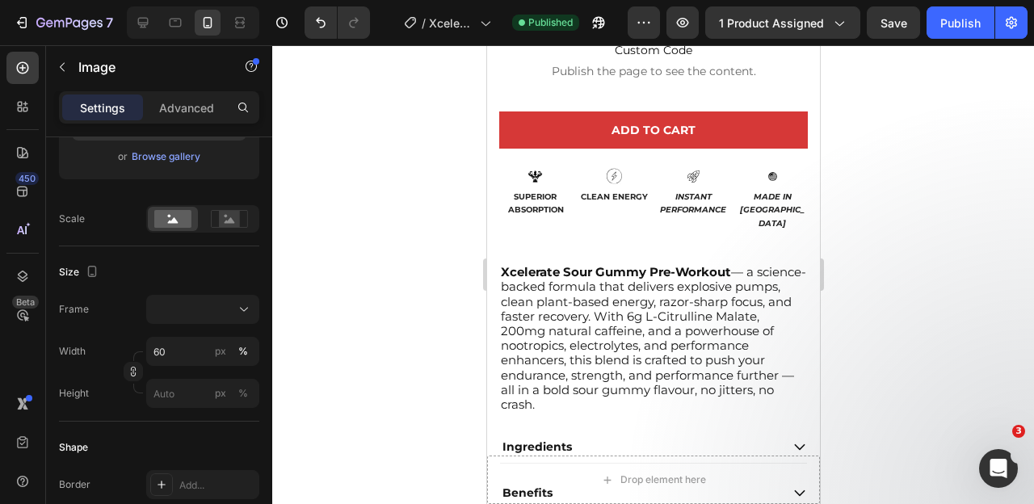
scroll to position [0, 0]
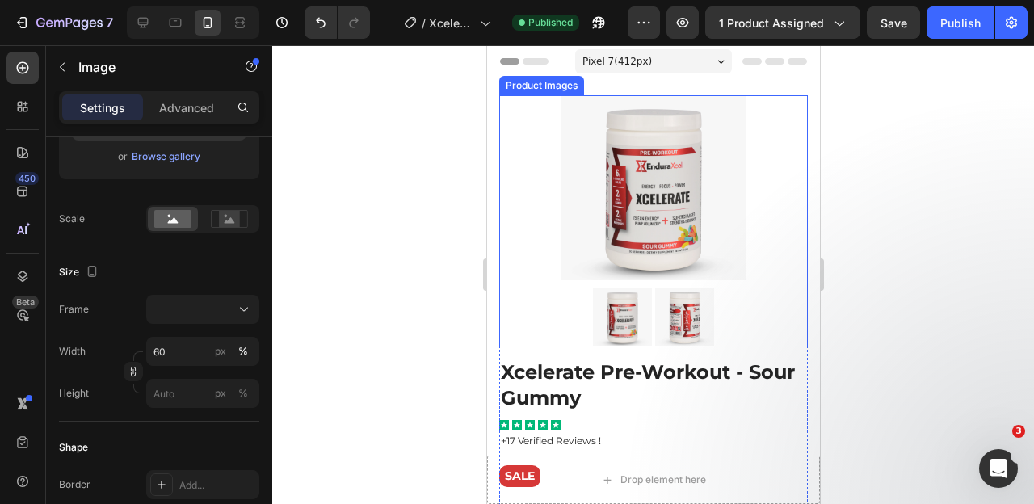
click at [631, 198] on img at bounding box center [652, 187] width 185 height 185
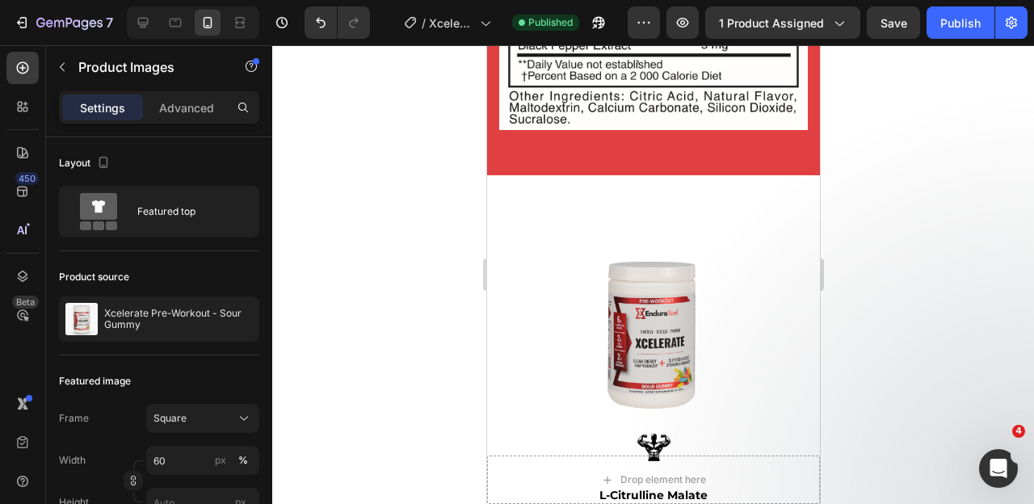
scroll to position [1961, 0]
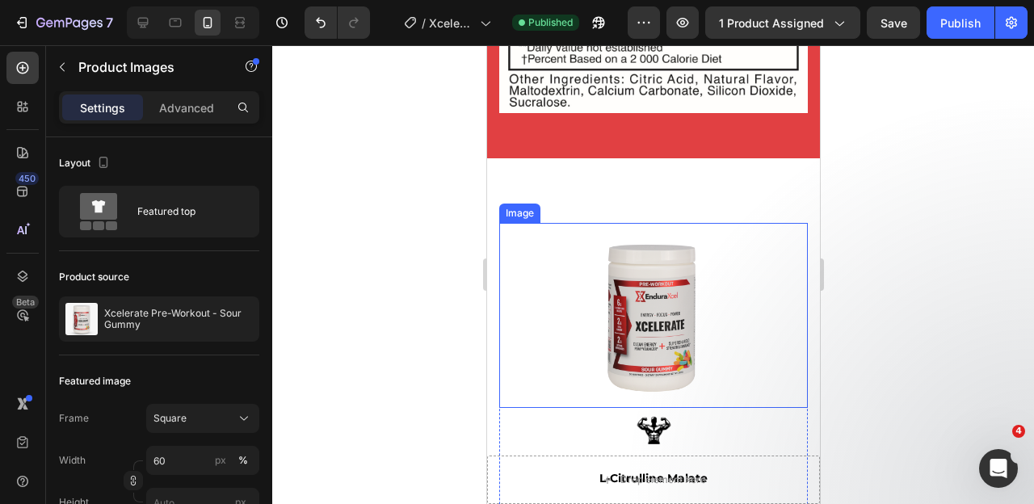
click at [590, 277] on img at bounding box center [652, 315] width 185 height 185
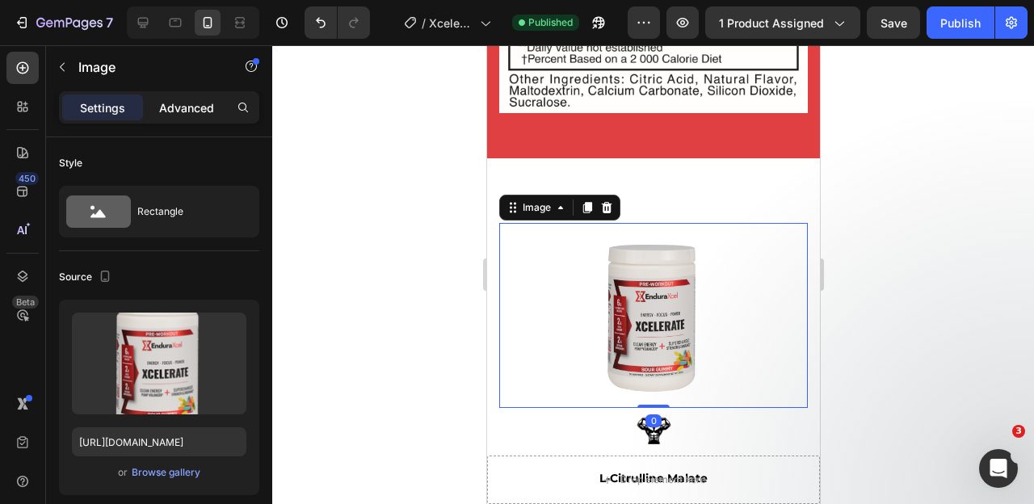
click at [194, 104] on p "Advanced" at bounding box center [186, 107] width 55 height 17
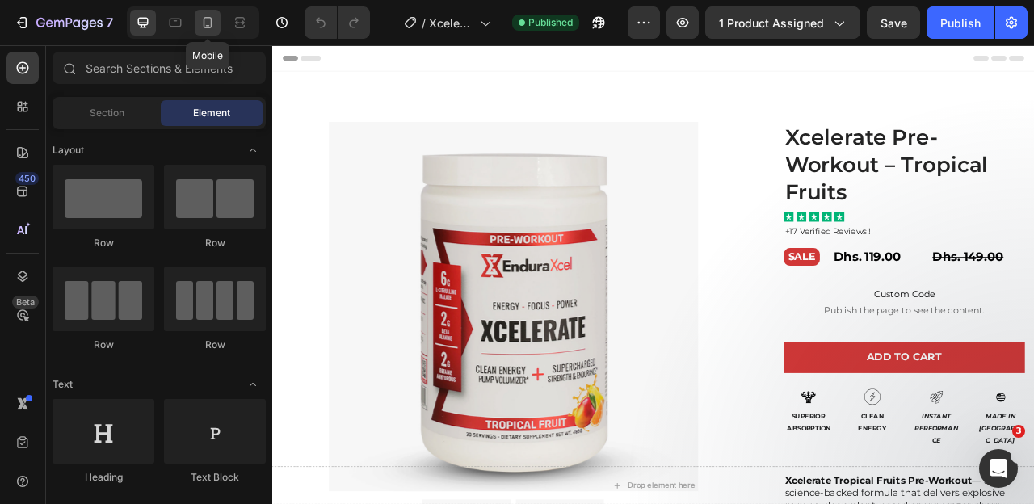
drag, startPoint x: 212, startPoint y: 22, endPoint x: 472, endPoint y: 254, distance: 348.8
click at [212, 22] on icon at bounding box center [207, 23] width 16 height 16
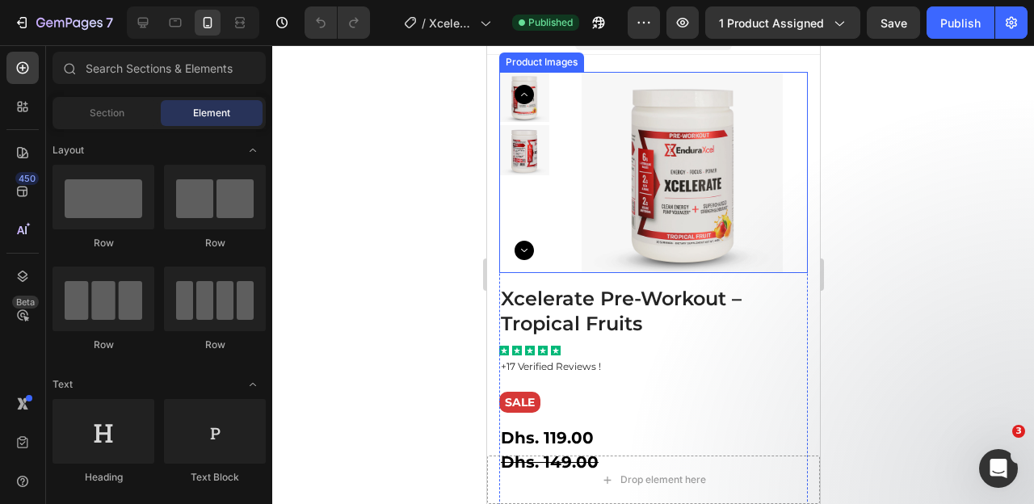
scroll to position [40, 0]
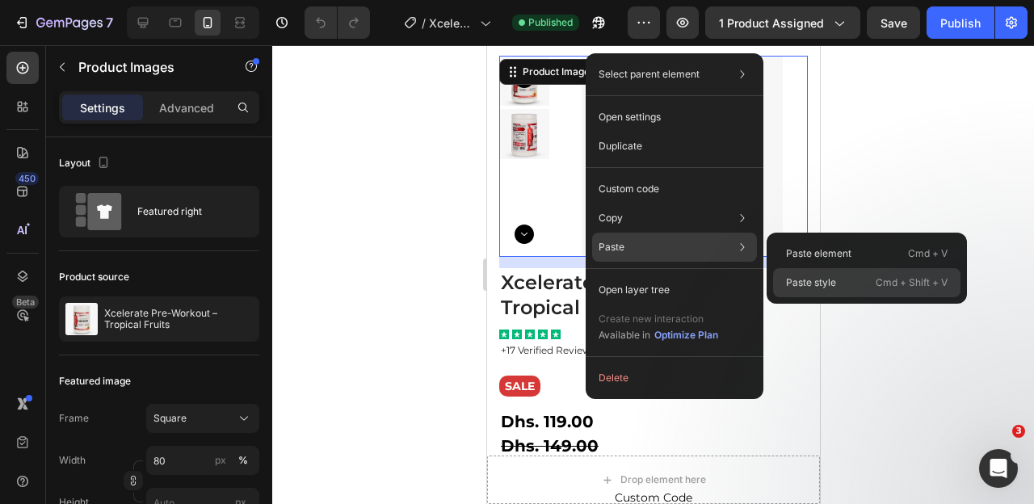
click at [816, 288] on p "Paste style" at bounding box center [811, 282] width 50 height 15
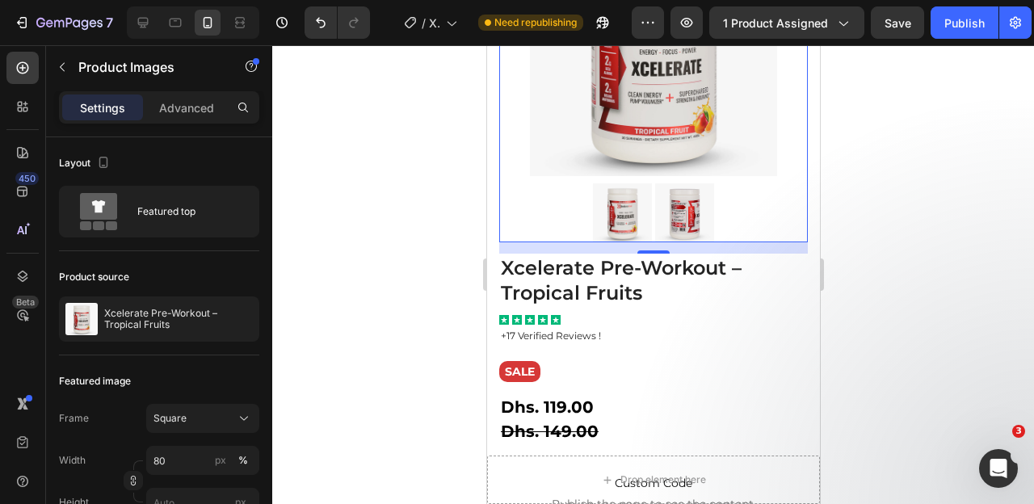
scroll to position [0, 0]
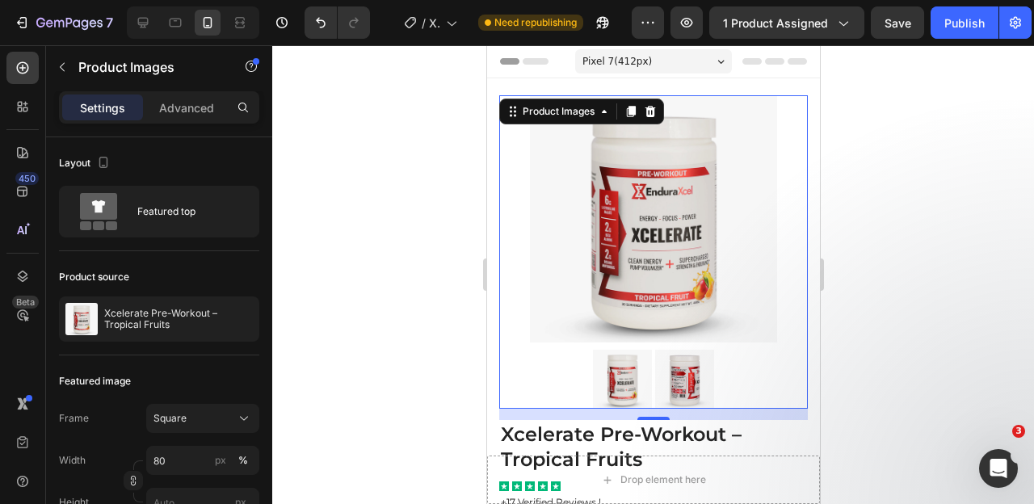
click at [589, 174] on img at bounding box center [652, 218] width 247 height 247
click at [161, 455] on input "80" at bounding box center [202, 460] width 113 height 29
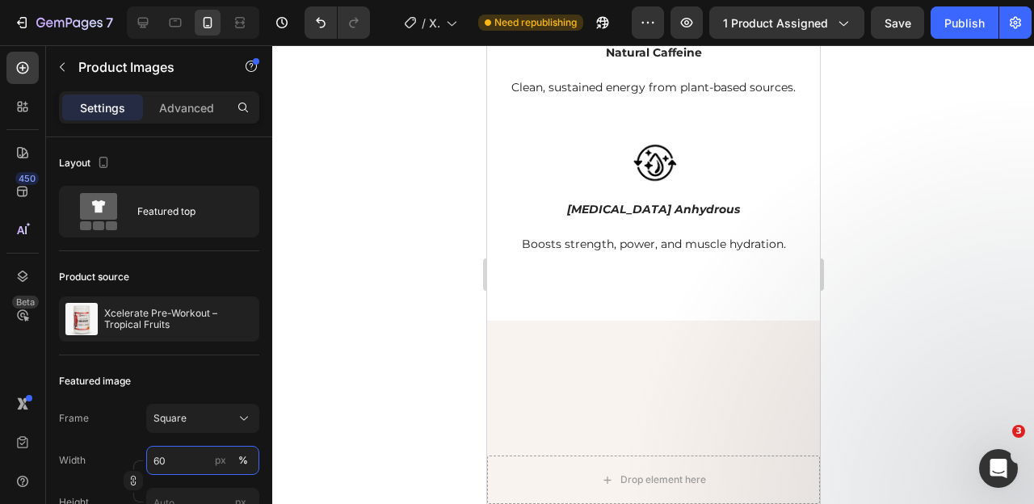
scroll to position [1193, 0]
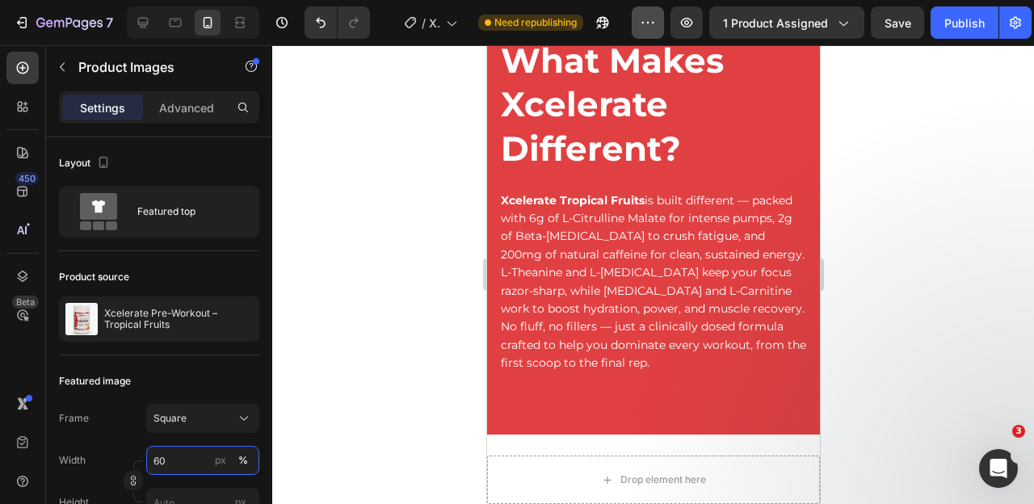
type input "60"
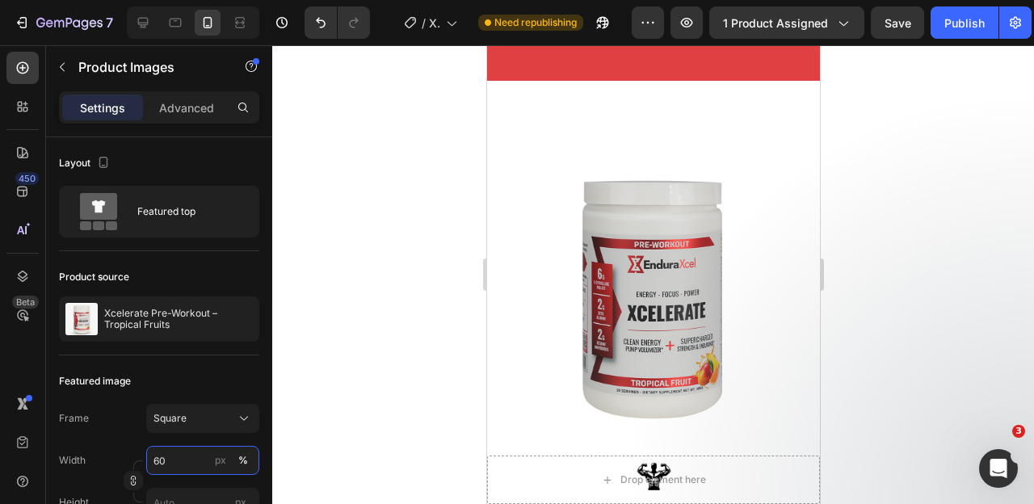
scroll to position [1952, 0]
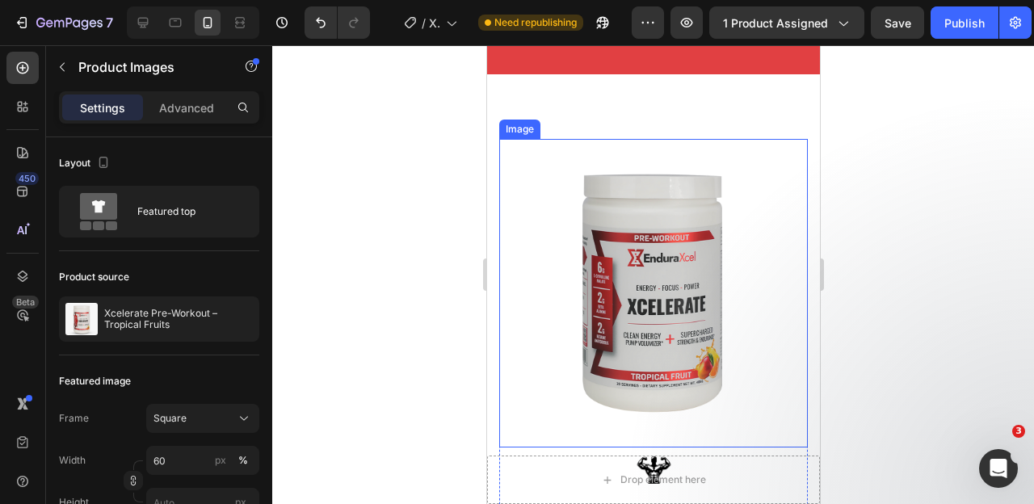
click at [652, 264] on img at bounding box center [652, 293] width 308 height 308
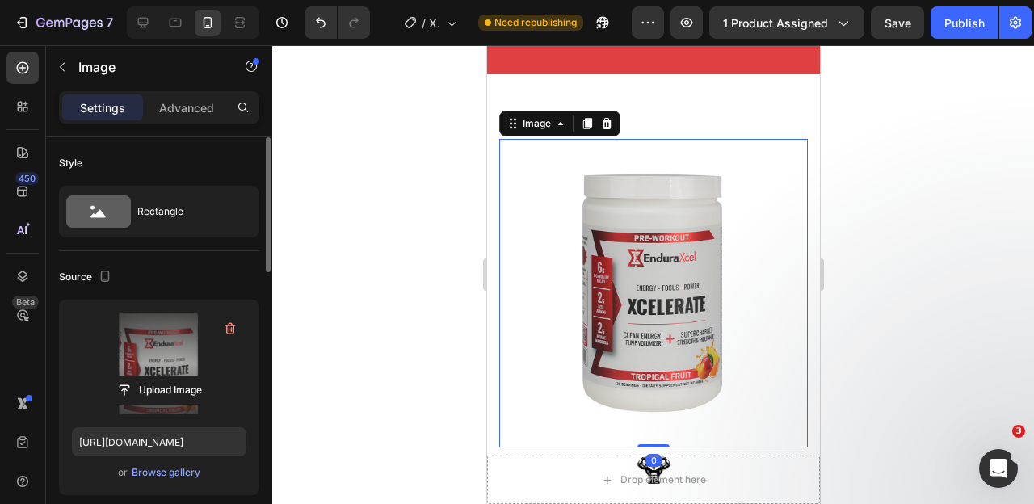
click at [179, 371] on label at bounding box center [159, 363] width 174 height 102
click at [179, 376] on input "file" at bounding box center [158, 389] width 111 height 27
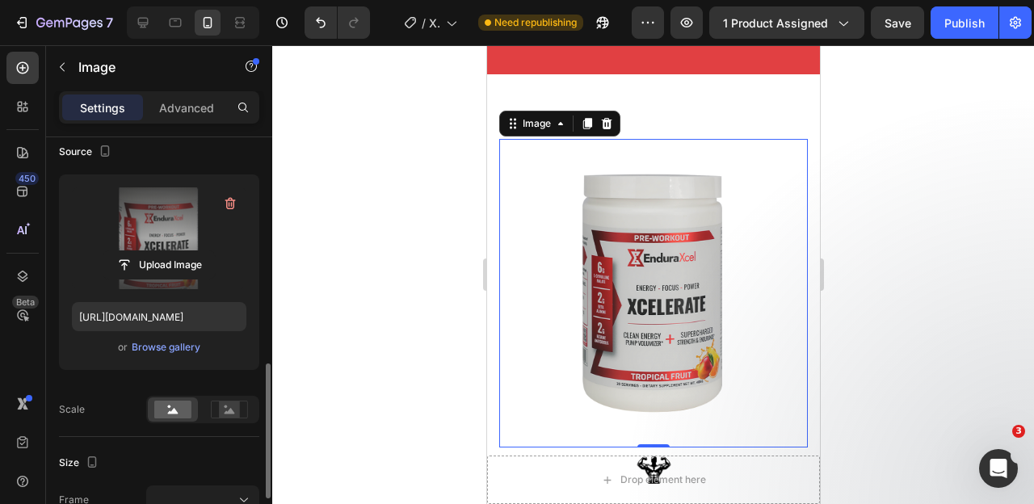
scroll to position [297, 0]
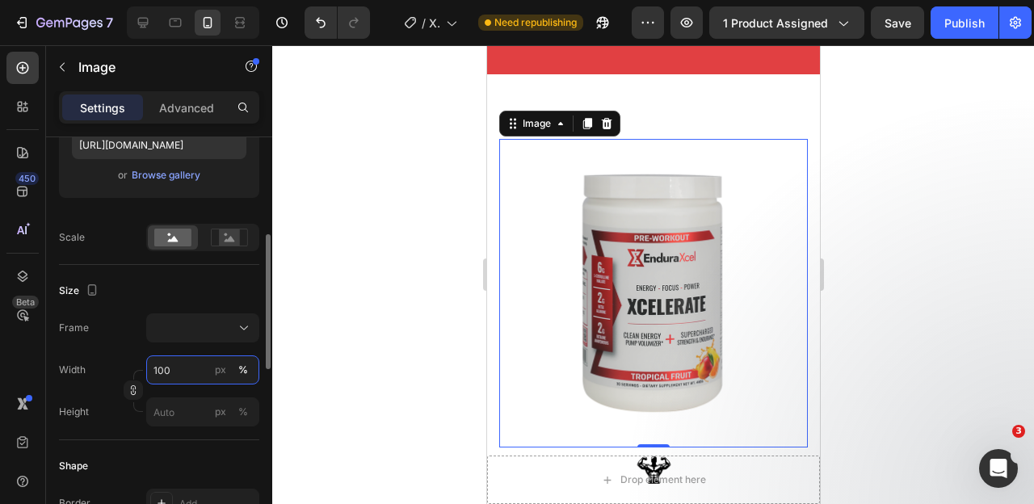
click at [169, 371] on input "100" at bounding box center [202, 369] width 113 height 29
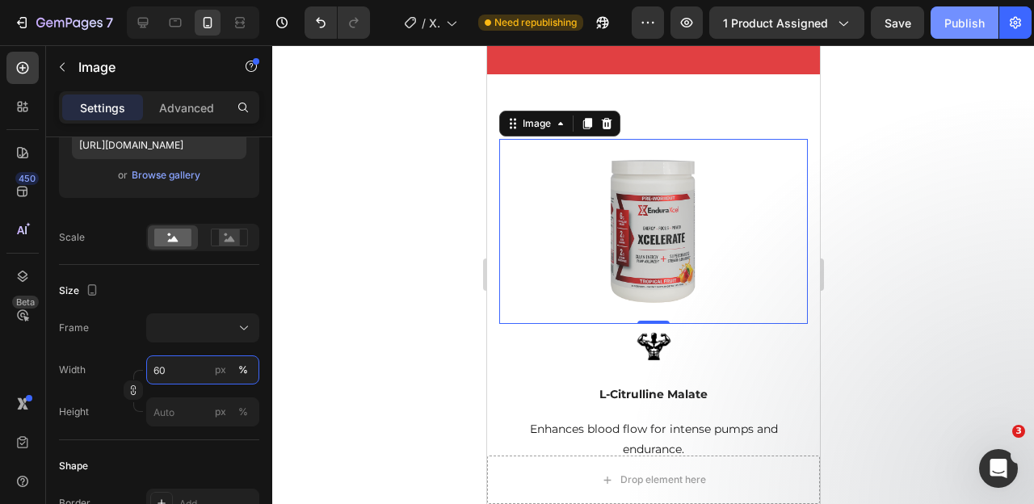
type input "60"
click at [975, 18] on div "Publish" at bounding box center [964, 23] width 40 height 17
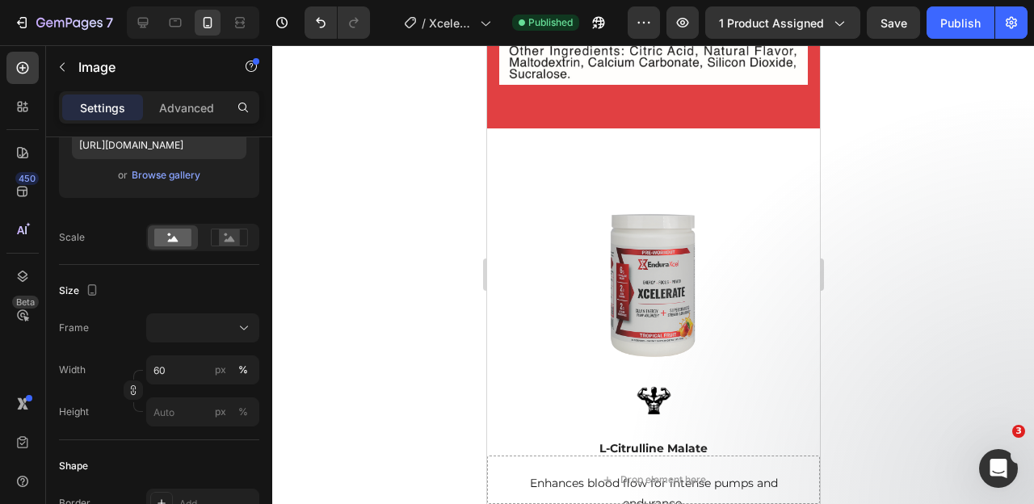
scroll to position [1903, 0]
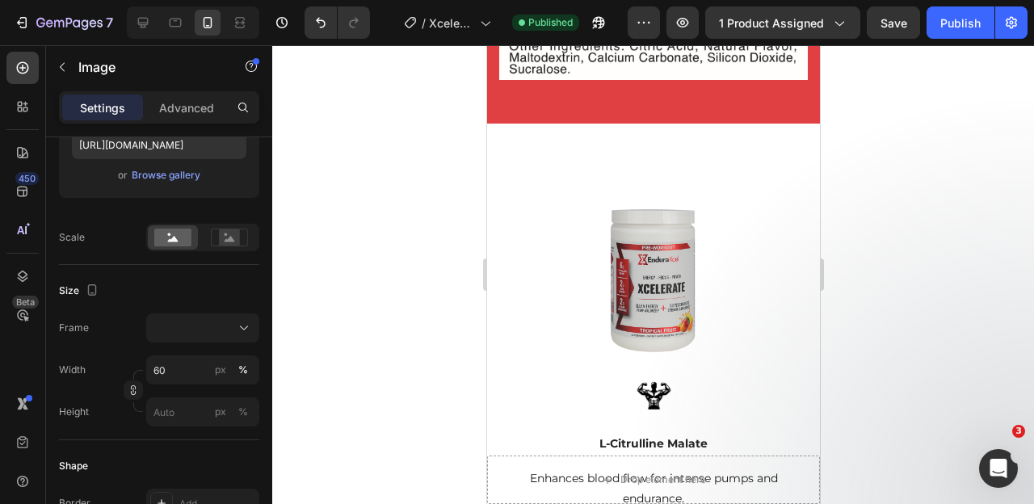
click at [644, 203] on img at bounding box center [652, 280] width 185 height 185
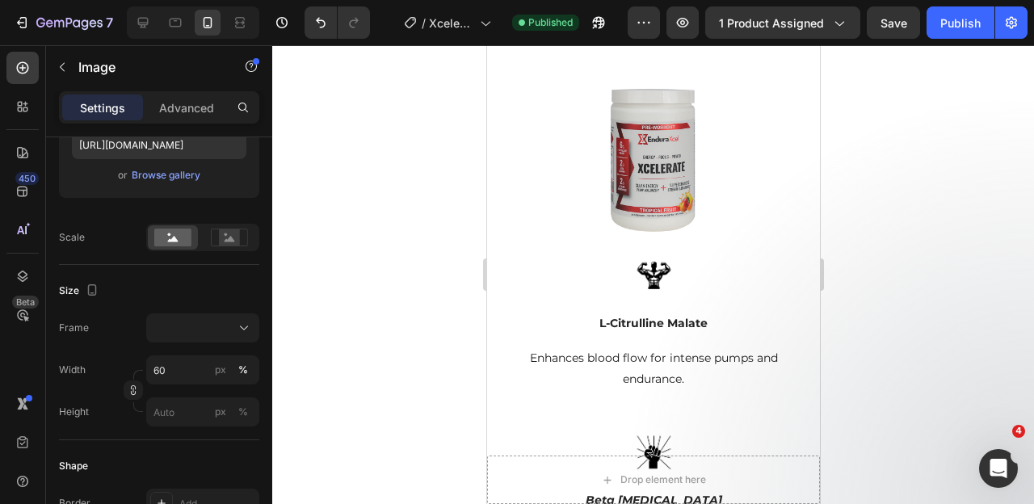
click at [624, 168] on img at bounding box center [652, 160] width 185 height 185
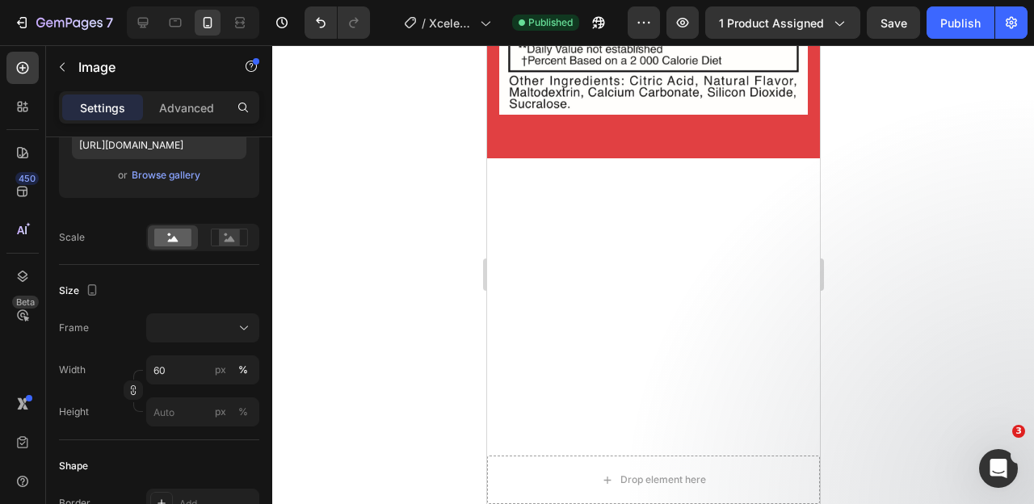
scroll to position [0, 0]
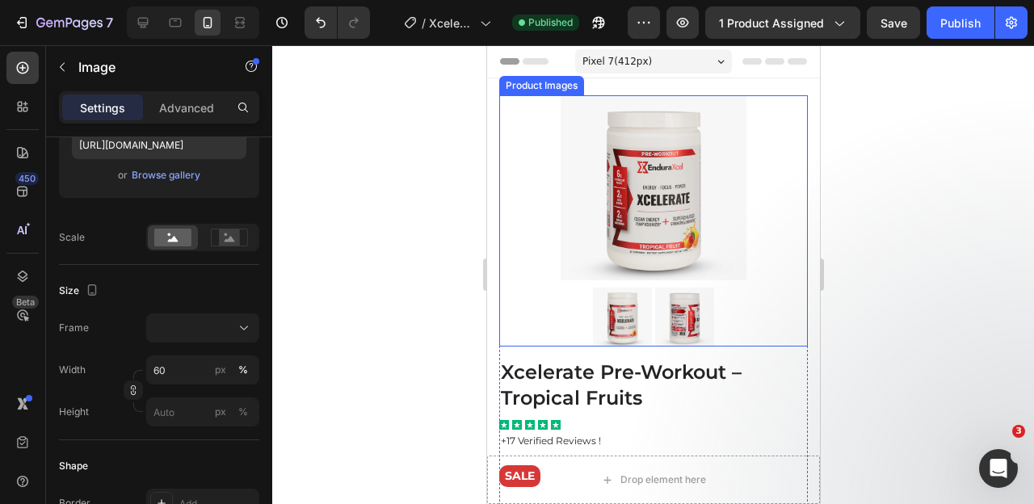
click at [598, 222] on img at bounding box center [652, 187] width 185 height 185
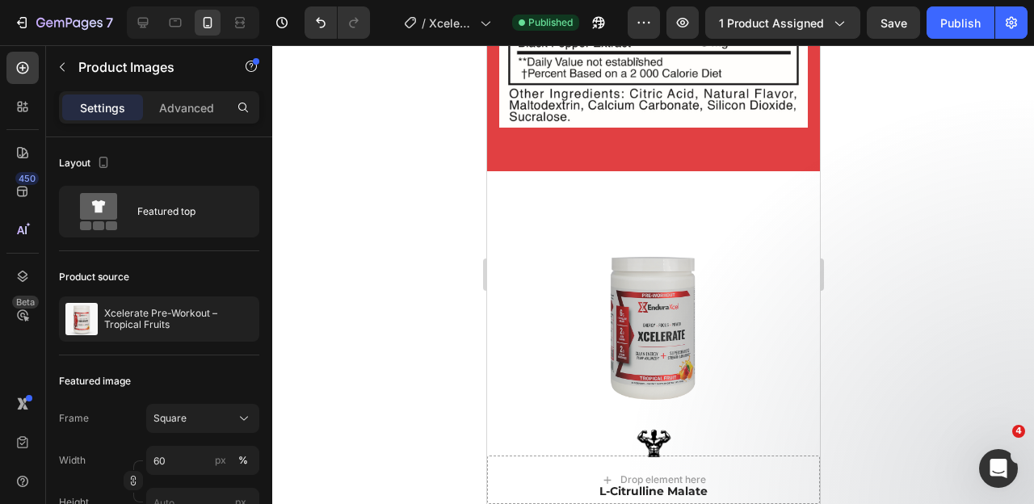
scroll to position [1953, 0]
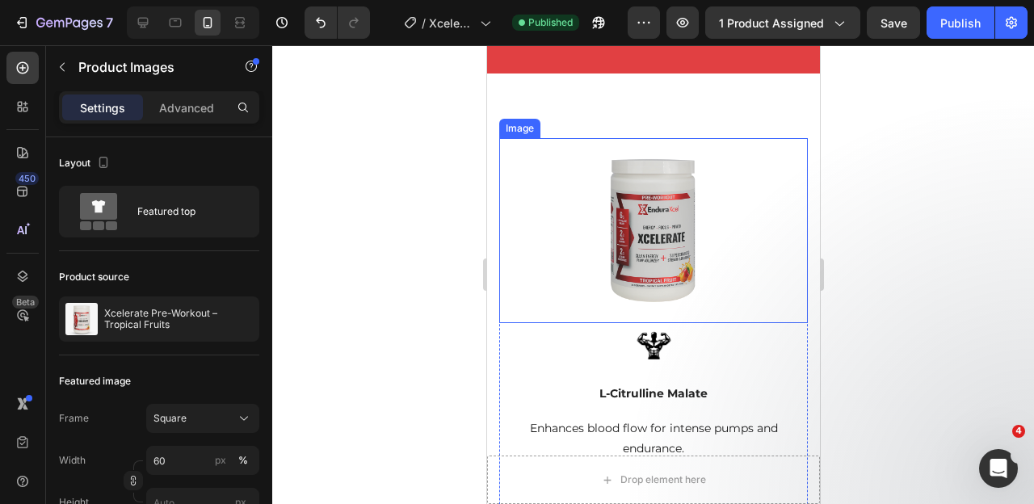
click at [569, 182] on img at bounding box center [652, 230] width 185 height 185
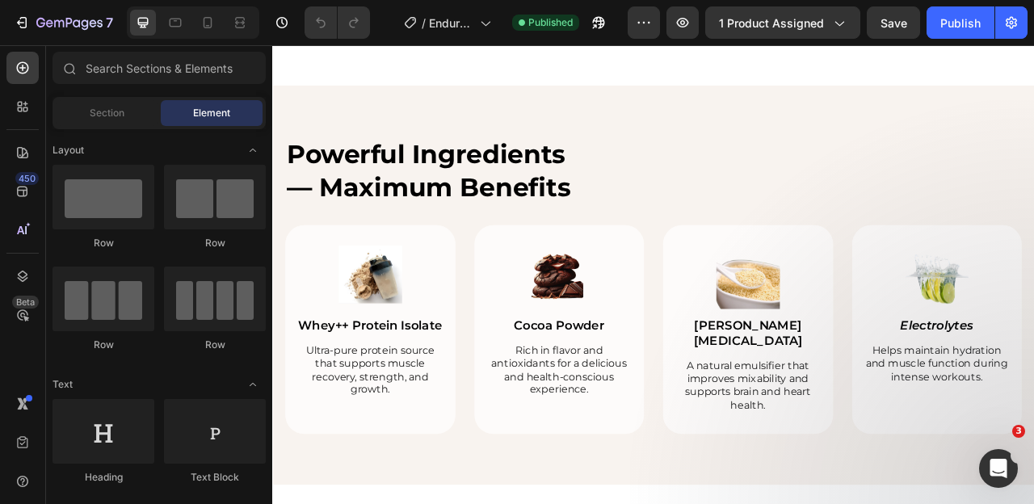
scroll to position [1980, 0]
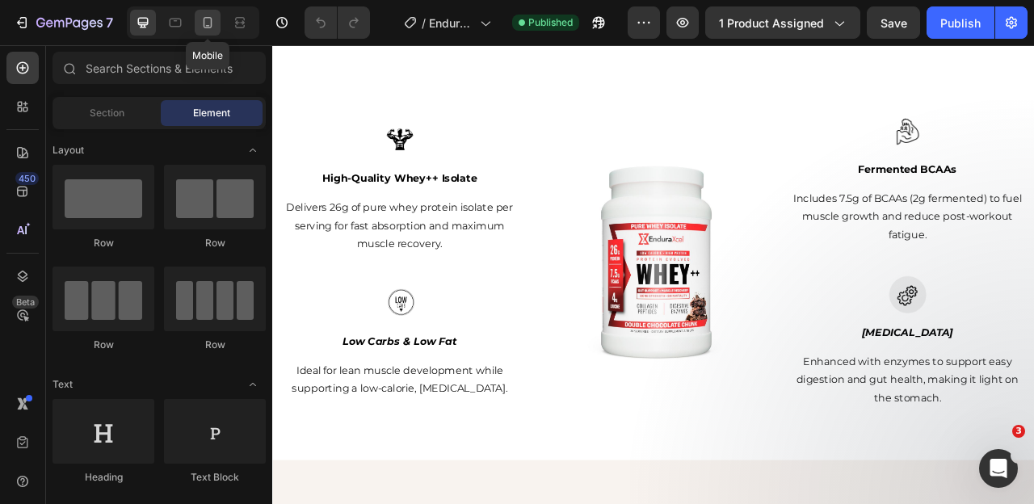
click at [207, 32] on div at bounding box center [208, 23] width 26 height 26
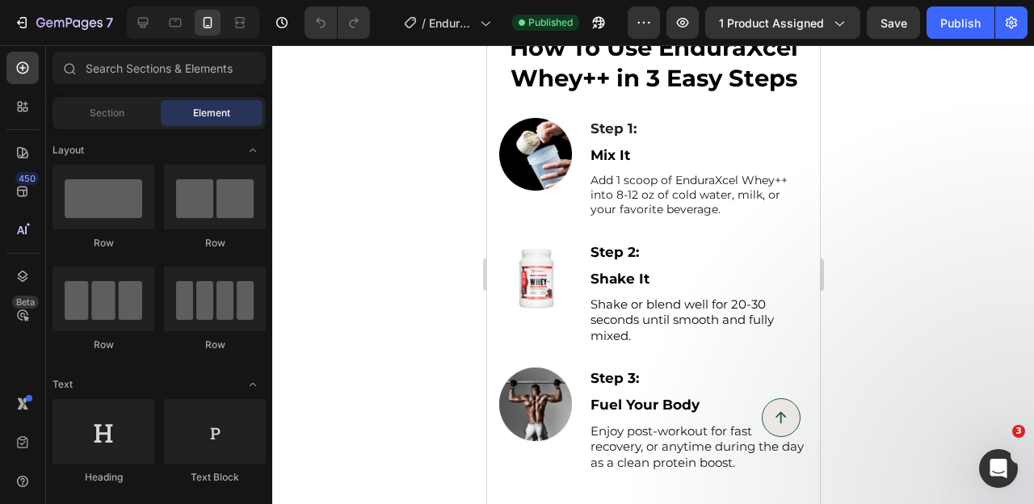
scroll to position [1281, 0]
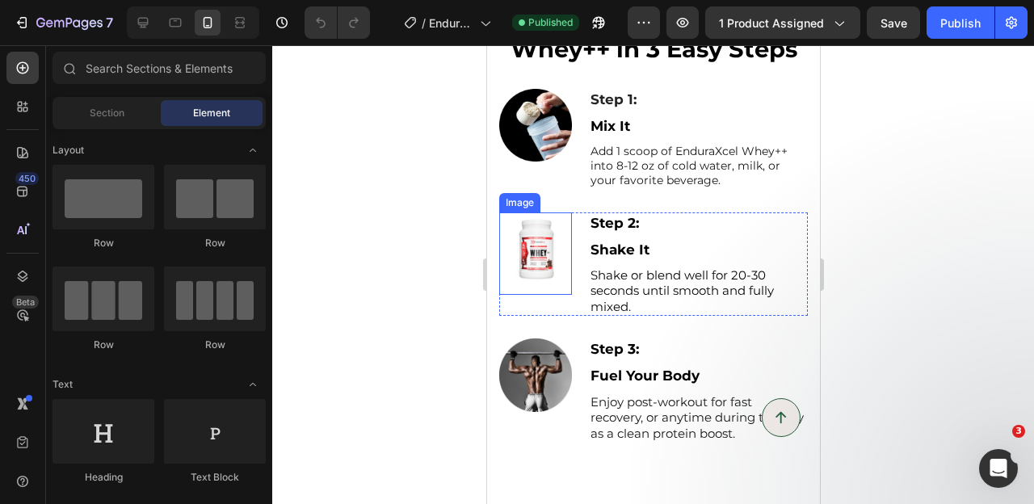
click at [543, 250] on img at bounding box center [534, 253] width 73 height 82
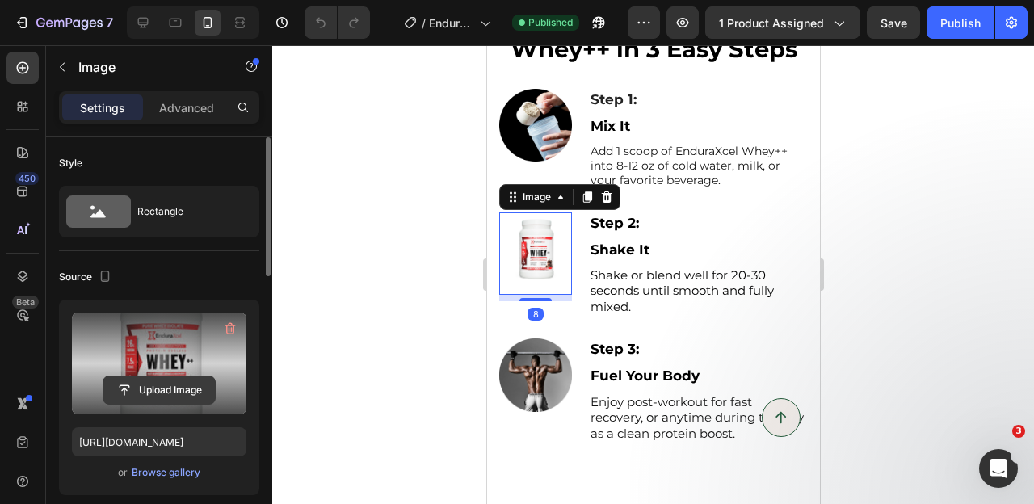
click at [152, 394] on input "file" at bounding box center [158, 389] width 111 height 27
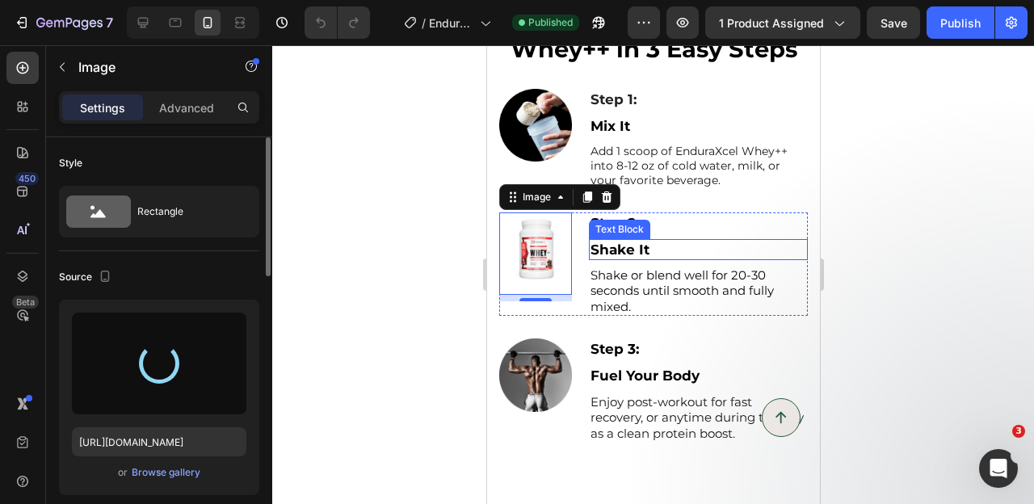
type input "[URL][DOMAIN_NAME]"
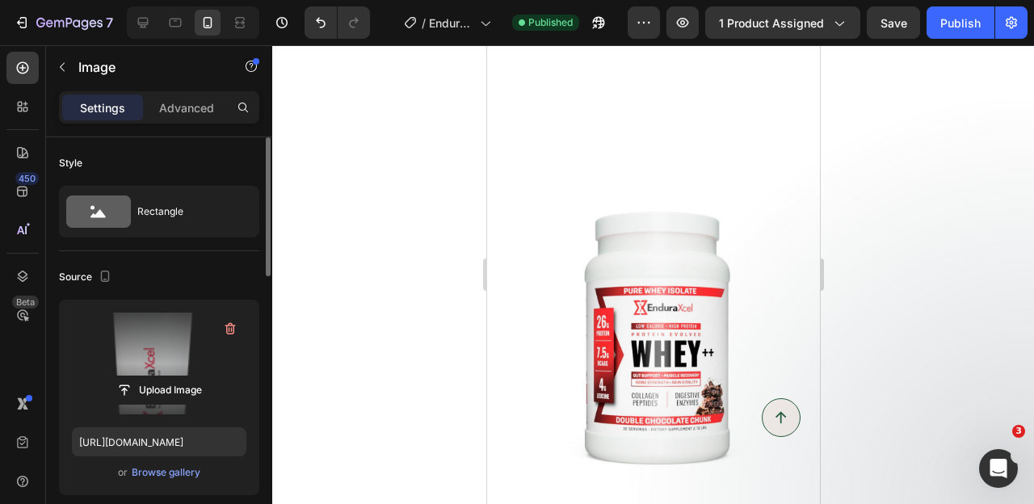
scroll to position [1728, 0]
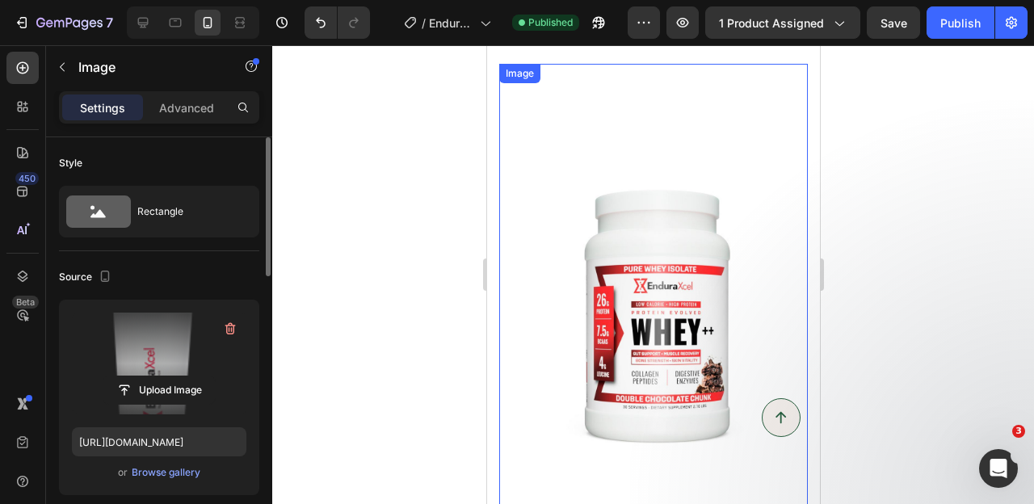
click at [627, 255] on img at bounding box center [652, 335] width 308 height 349
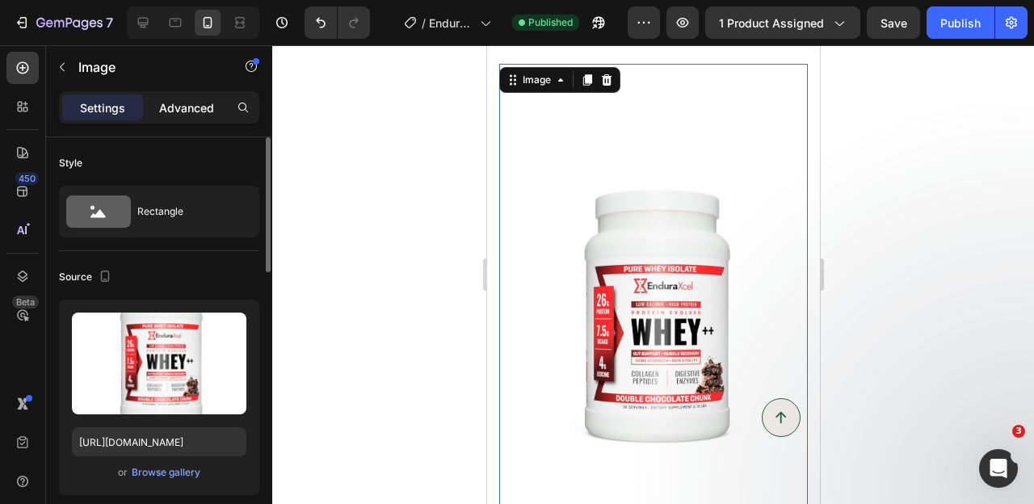
click at [166, 110] on p "Advanced" at bounding box center [186, 107] width 55 height 17
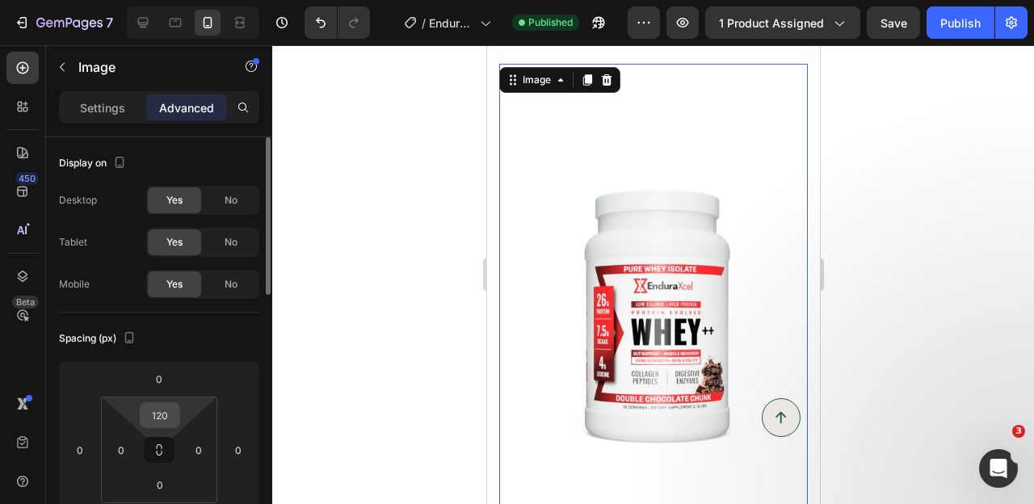
click at [159, 421] on input "120" at bounding box center [160, 415] width 32 height 24
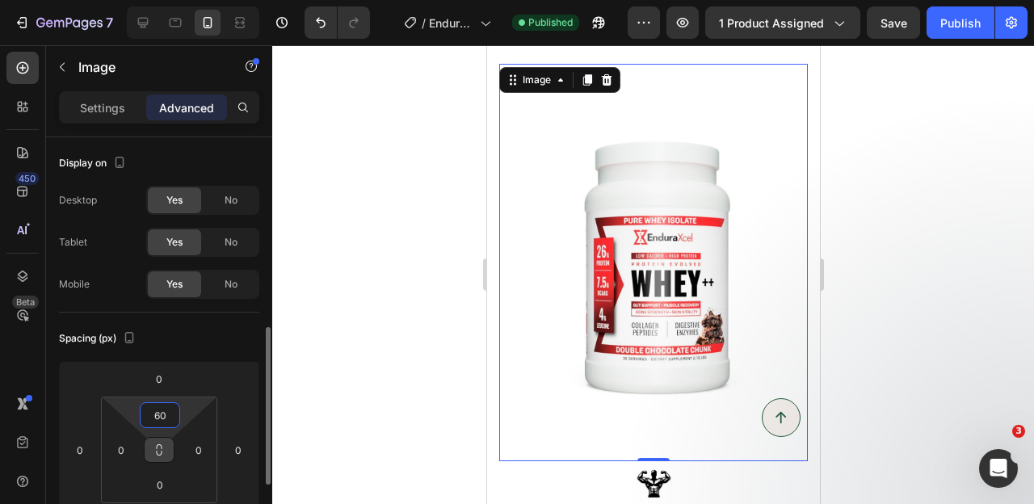
scroll to position [152, 0]
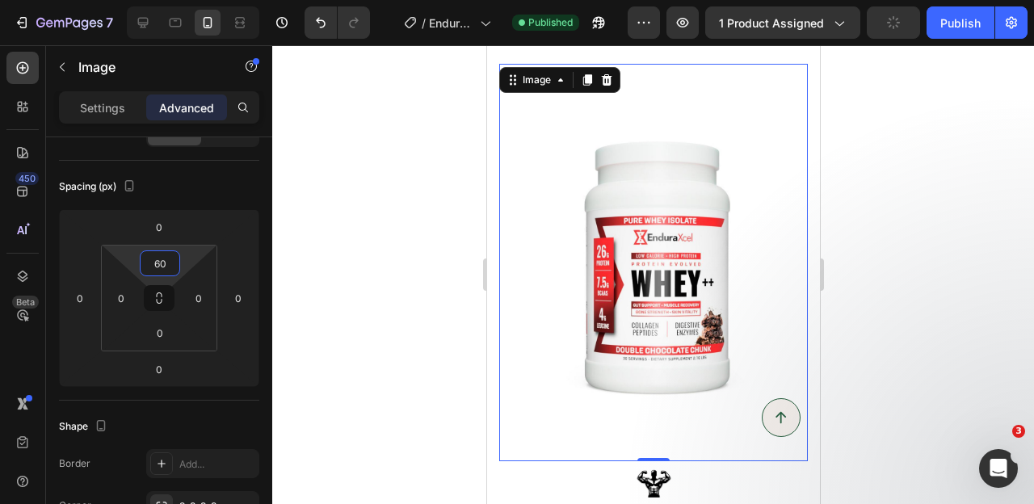
type input "60"
click at [647, 309] on img at bounding box center [652, 286] width 308 height 349
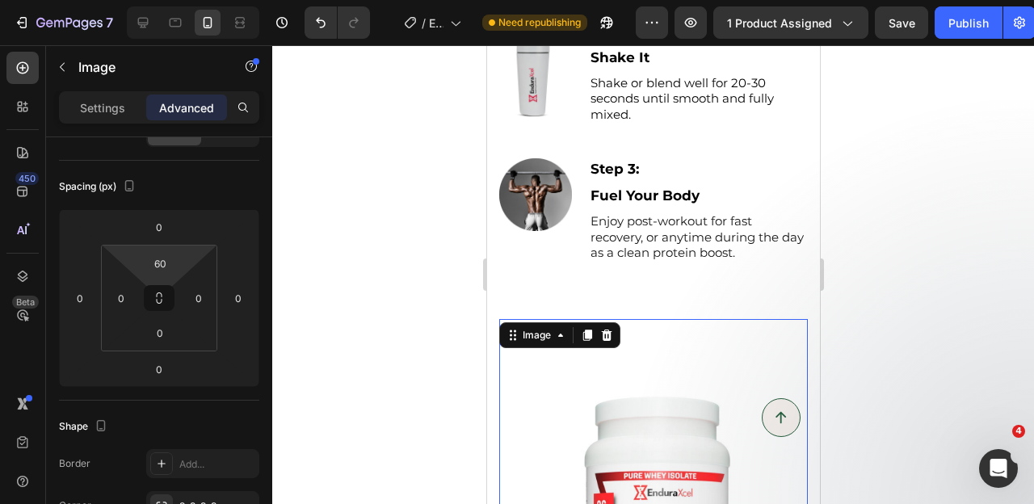
scroll to position [1625, 0]
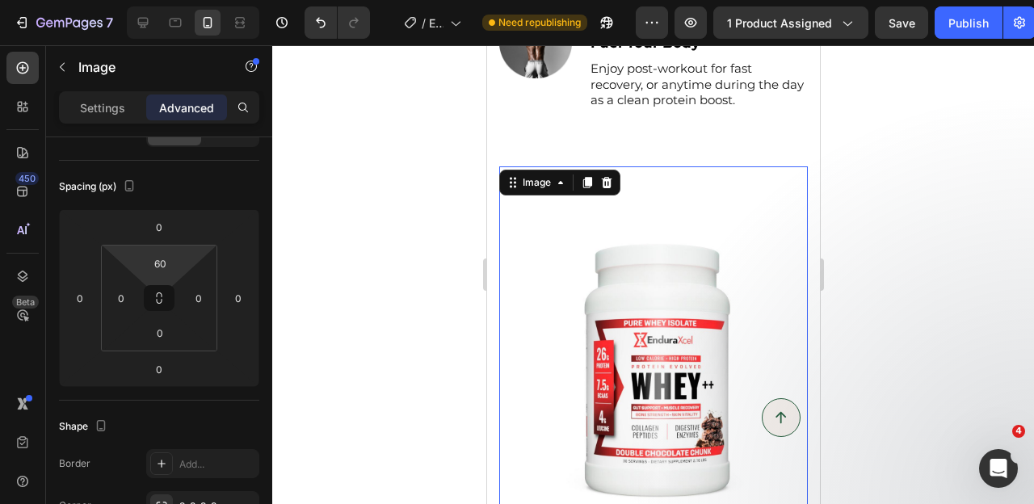
click at [627, 333] on img at bounding box center [652, 389] width 308 height 349
click at [109, 99] on p "Settings" at bounding box center [102, 107] width 45 height 17
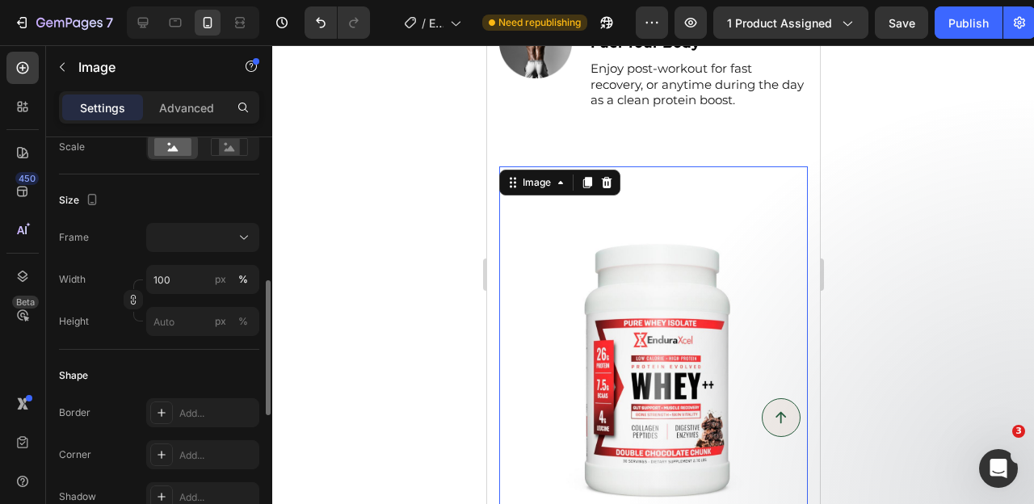
scroll to position [400, 0]
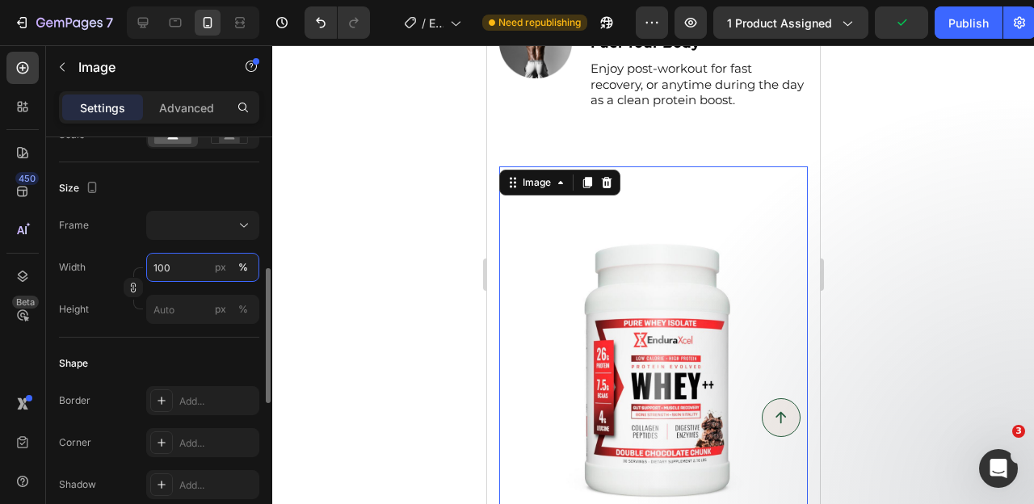
click at [166, 277] on input "100" at bounding box center [202, 267] width 113 height 29
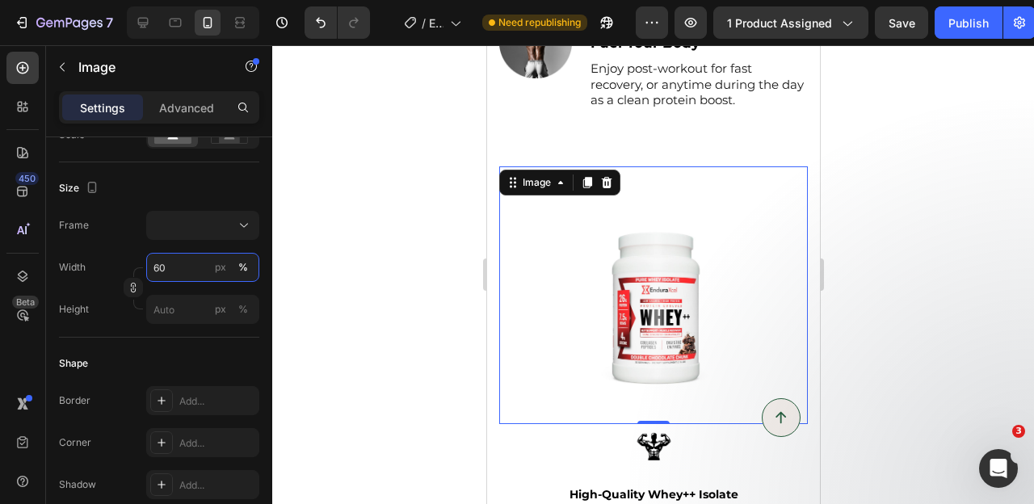
scroll to position [1682, 0]
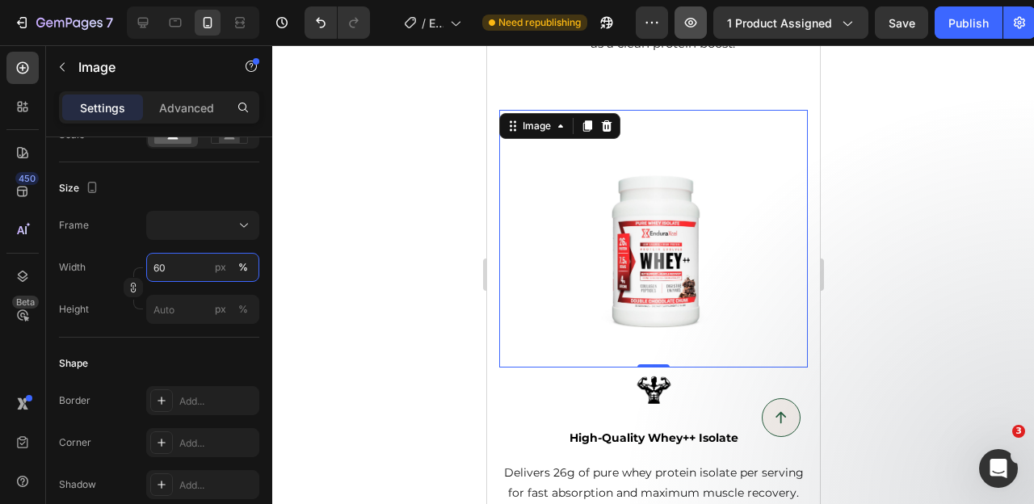
type input "60"
click at [186, 111] on p "Advanced" at bounding box center [186, 107] width 55 height 17
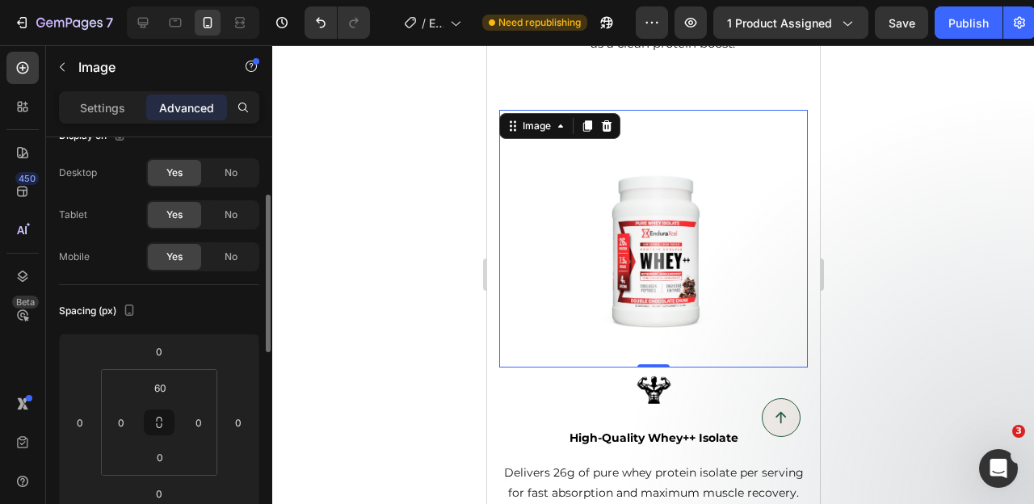
scroll to position [0, 0]
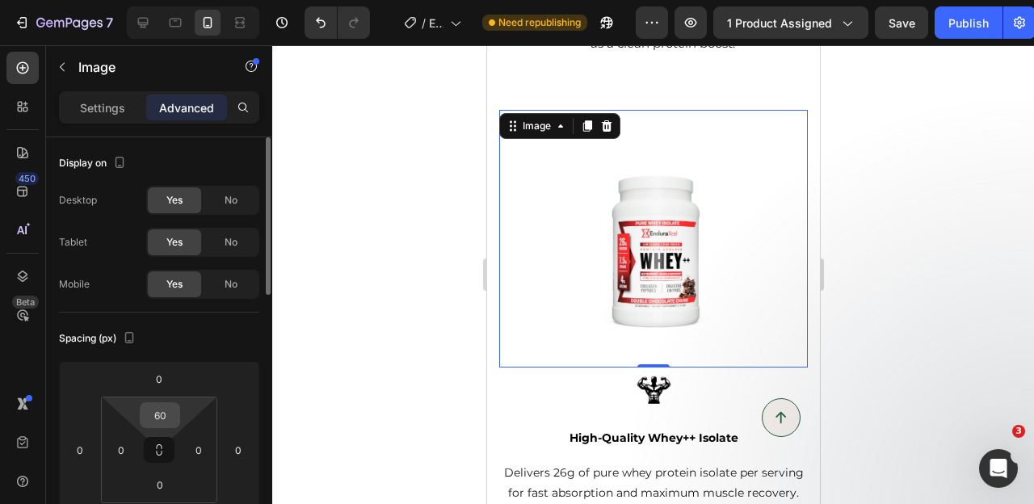
click at [157, 414] on input "60" at bounding box center [160, 415] width 32 height 24
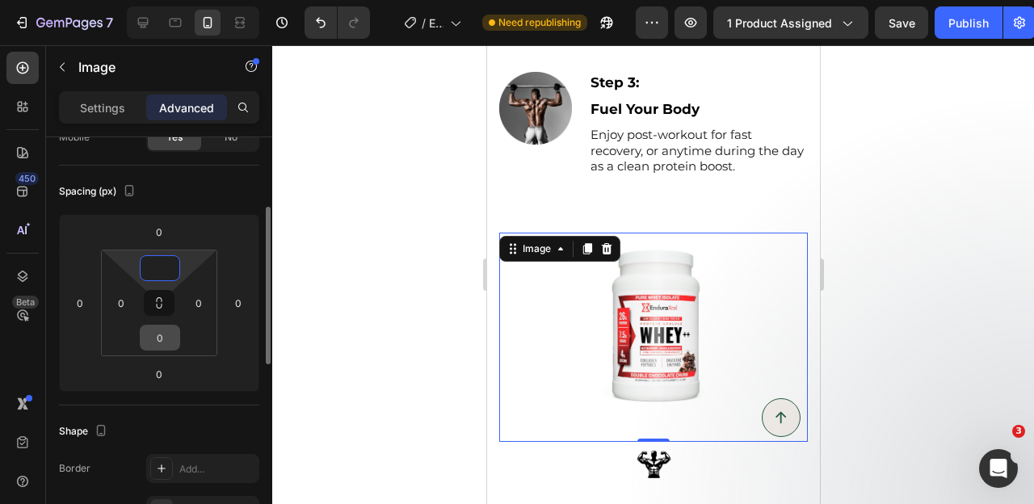
scroll to position [160, 0]
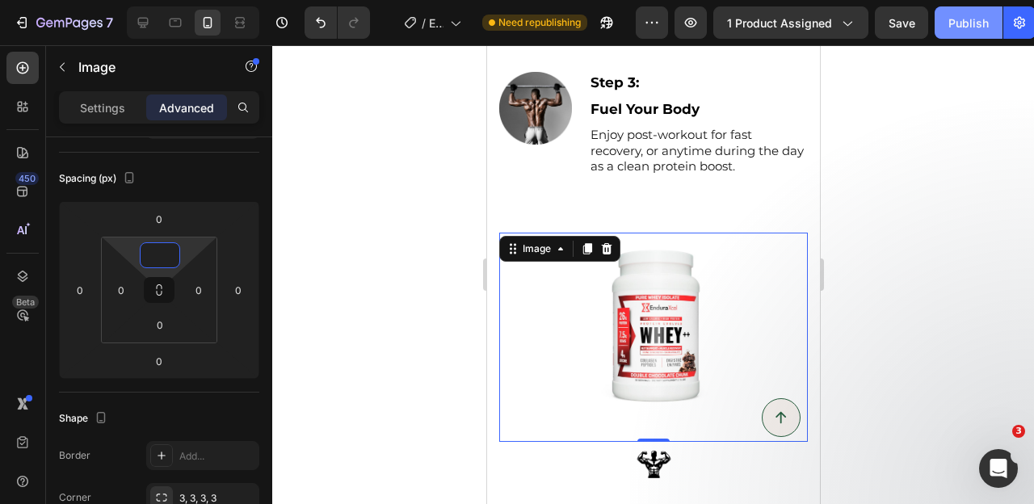
type input "0"
click at [942, 19] on button "Publish" at bounding box center [968, 22] width 68 height 32
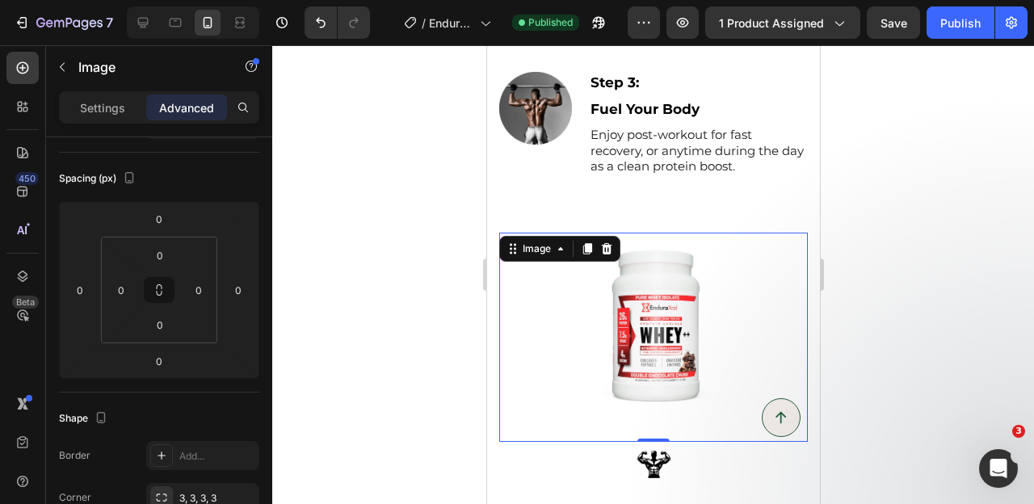
click at [635, 251] on img at bounding box center [652, 337] width 185 height 209
click at [93, 118] on div "Settings" at bounding box center [102, 107] width 81 height 26
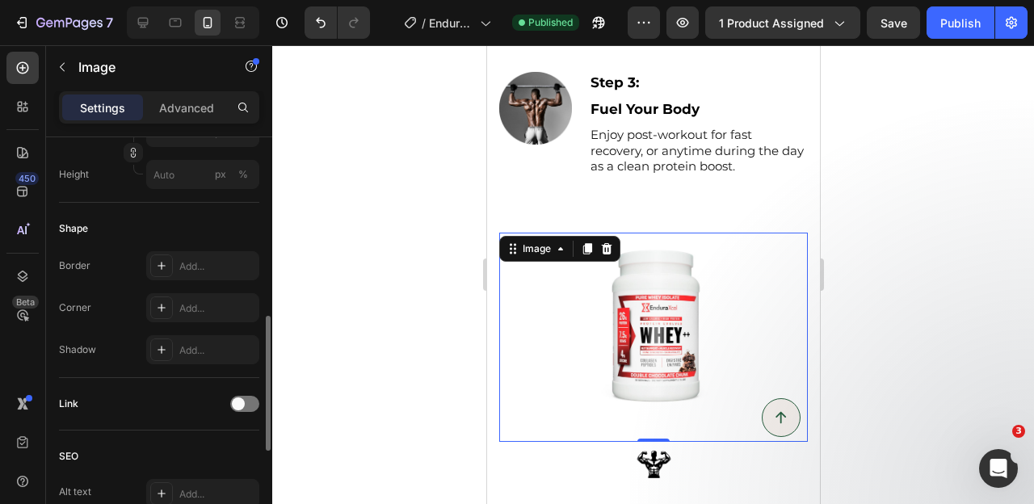
scroll to position [539, 0]
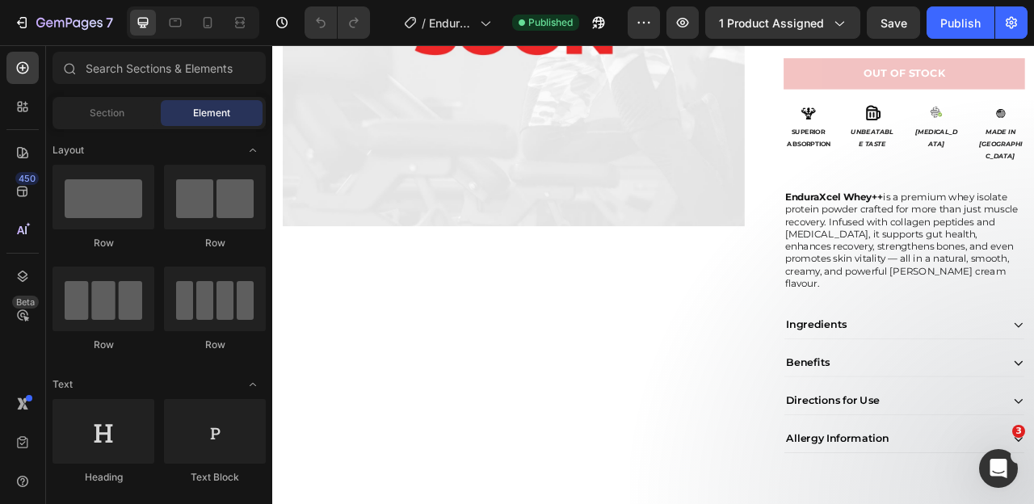
scroll to position [465, 0]
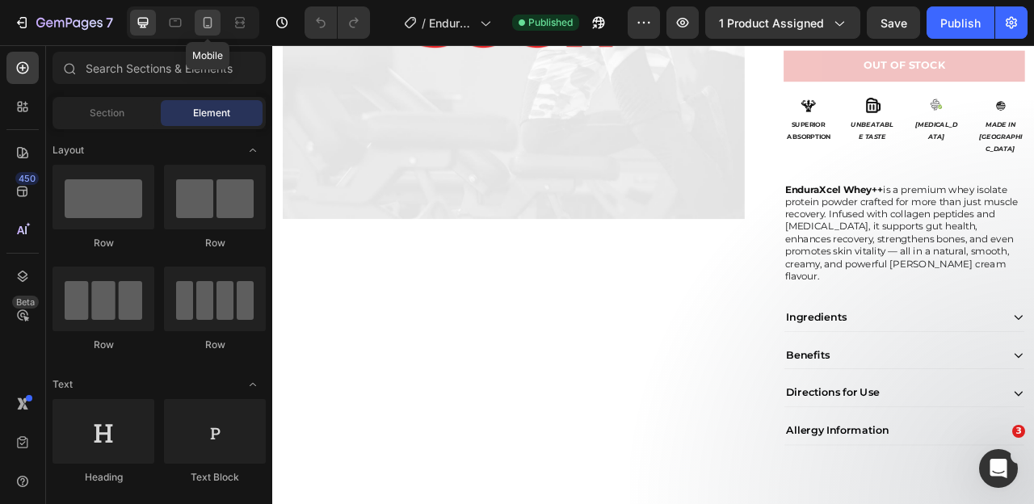
click at [203, 27] on icon at bounding box center [207, 22] width 9 height 11
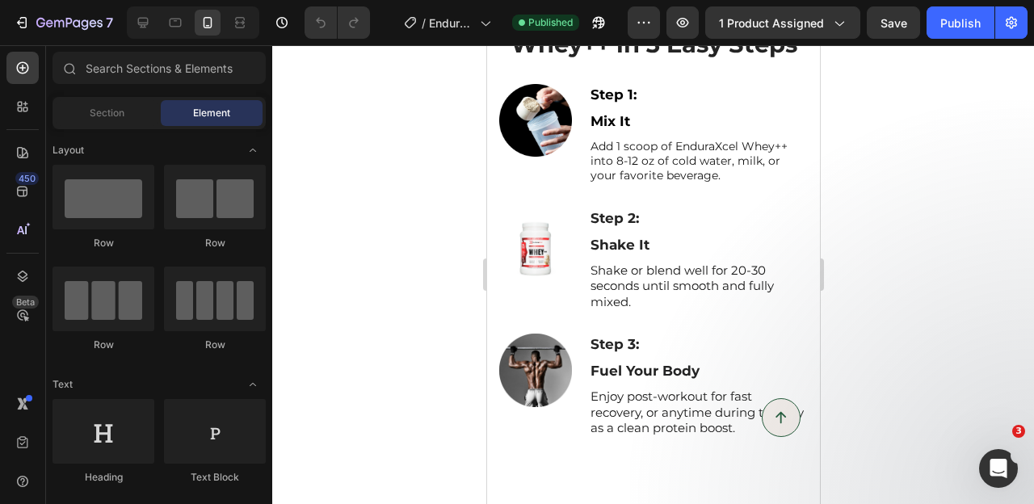
scroll to position [1296, 0]
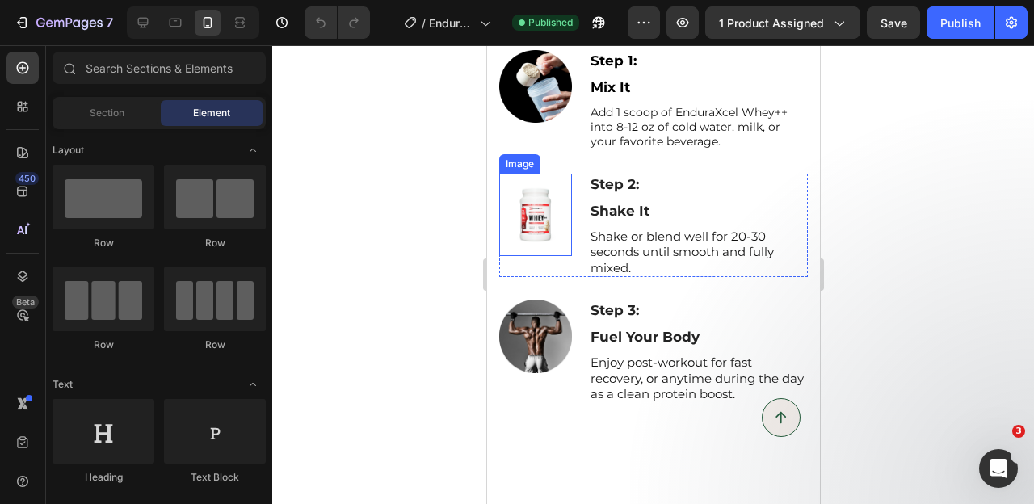
click at [540, 219] on img at bounding box center [534, 215] width 73 height 82
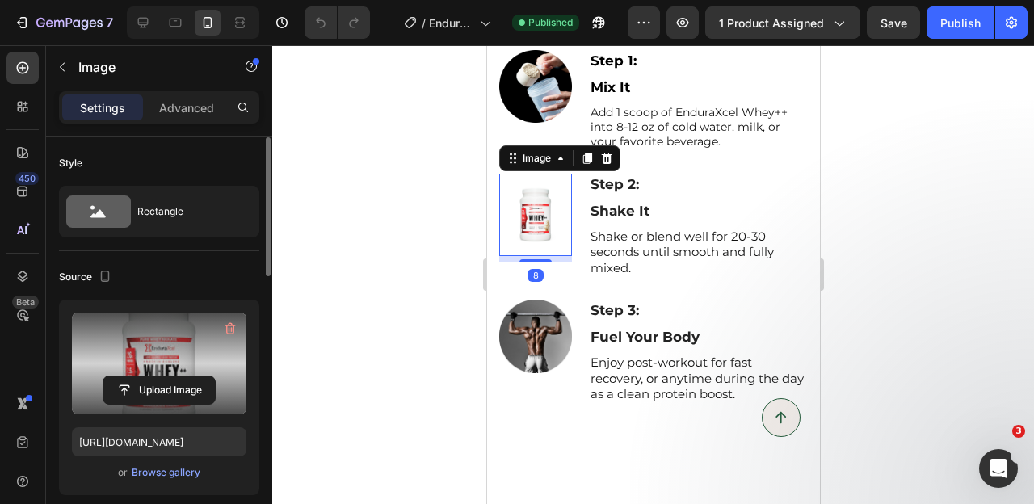
click at [153, 339] on label at bounding box center [159, 363] width 174 height 102
click at [153, 376] on input "file" at bounding box center [158, 389] width 111 height 27
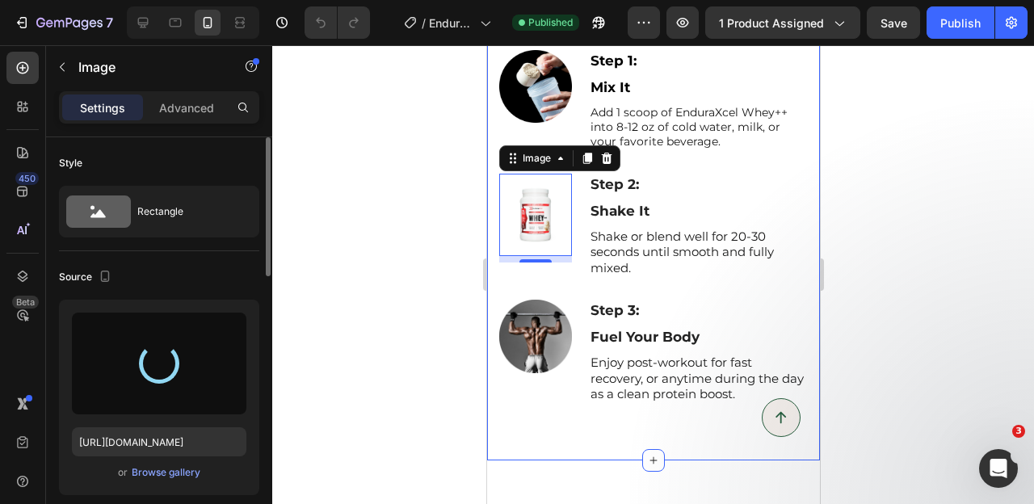
type input "[URL][DOMAIN_NAME]"
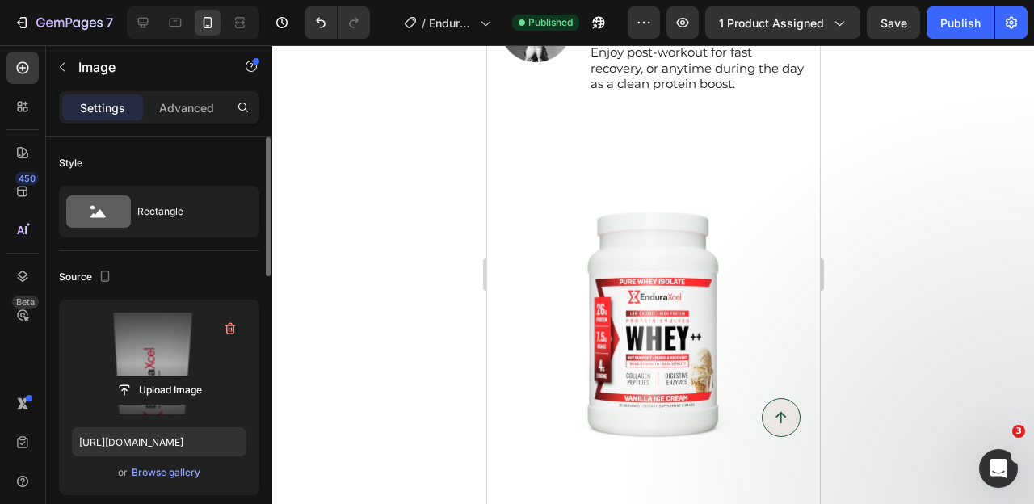
scroll to position [1661, 0]
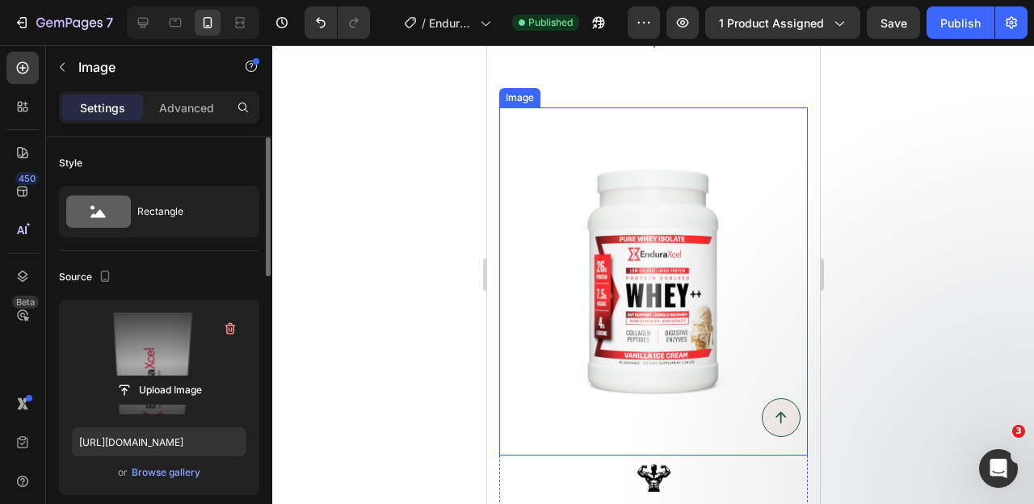
click at [643, 266] on img at bounding box center [652, 281] width 308 height 349
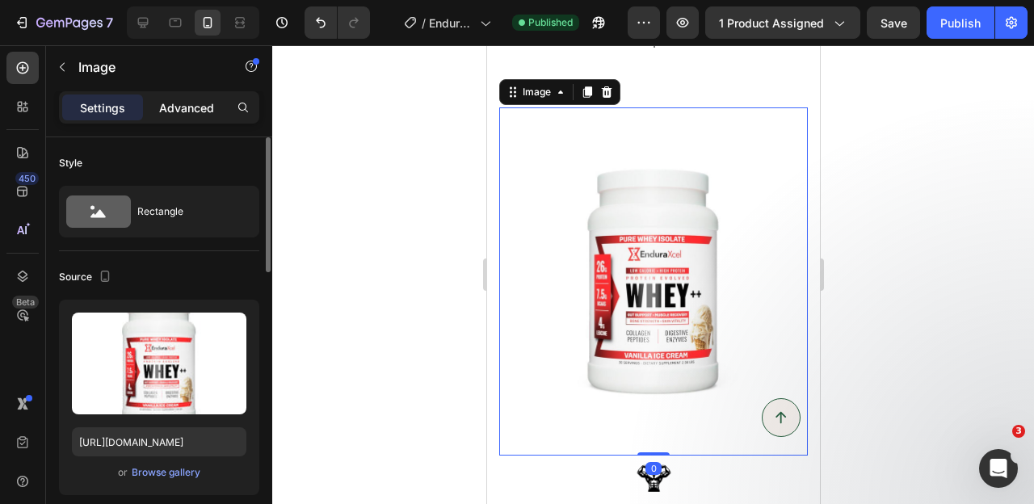
click at [182, 104] on p "Advanced" at bounding box center [186, 107] width 55 height 17
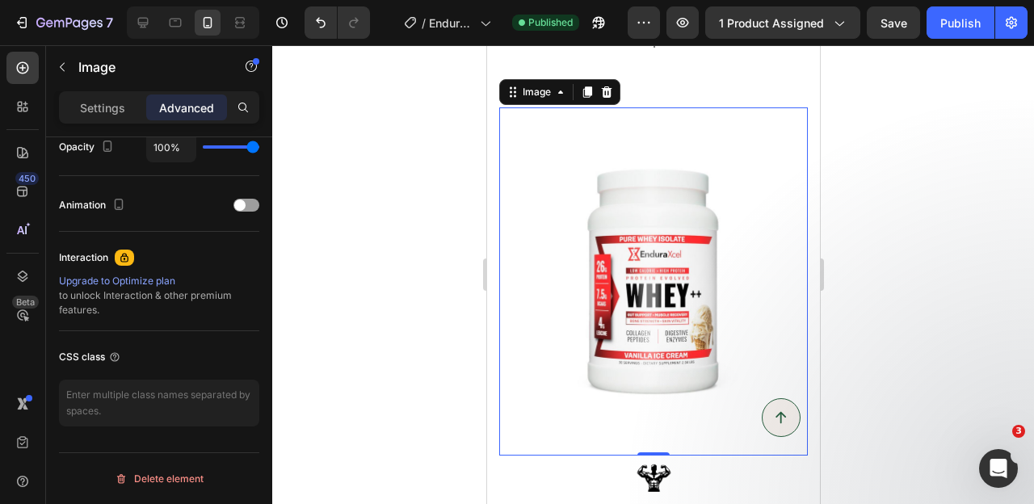
scroll to position [0, 0]
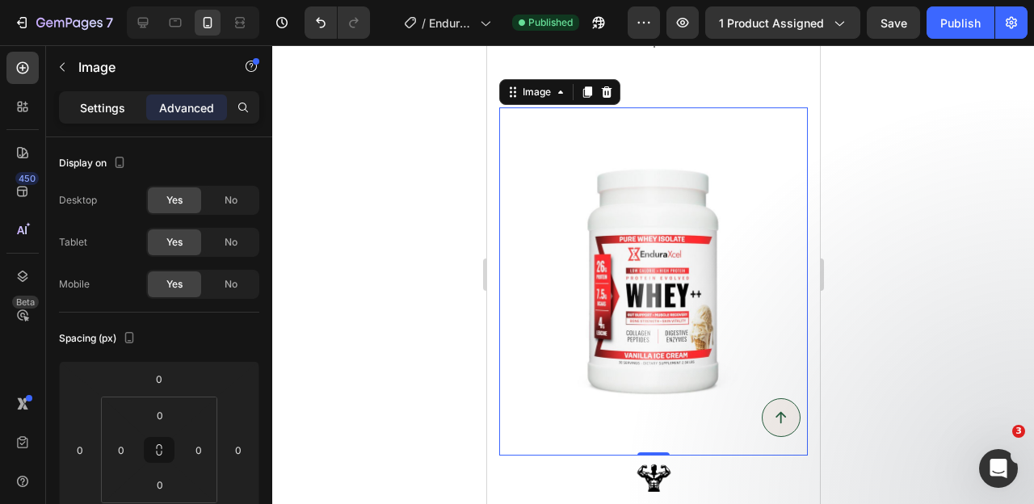
click at [94, 105] on p "Settings" at bounding box center [102, 107] width 45 height 17
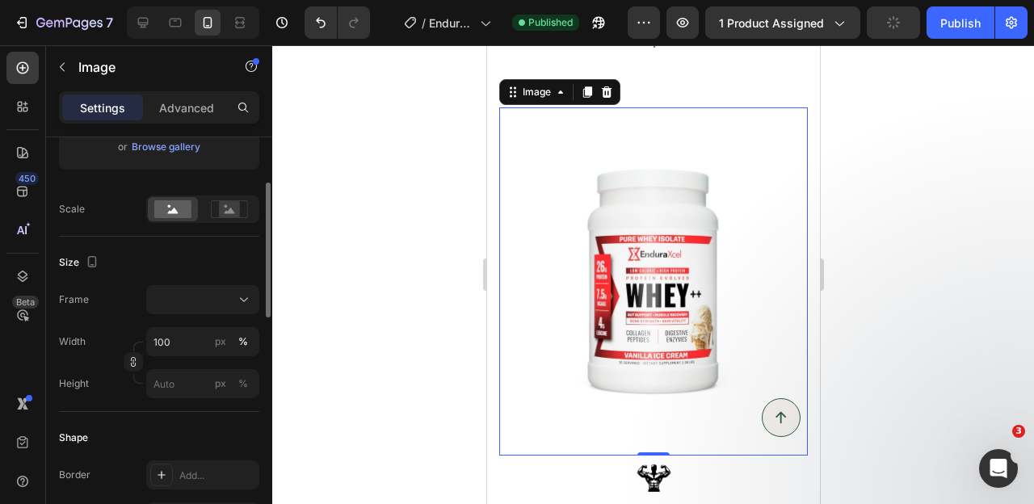
scroll to position [421, 0]
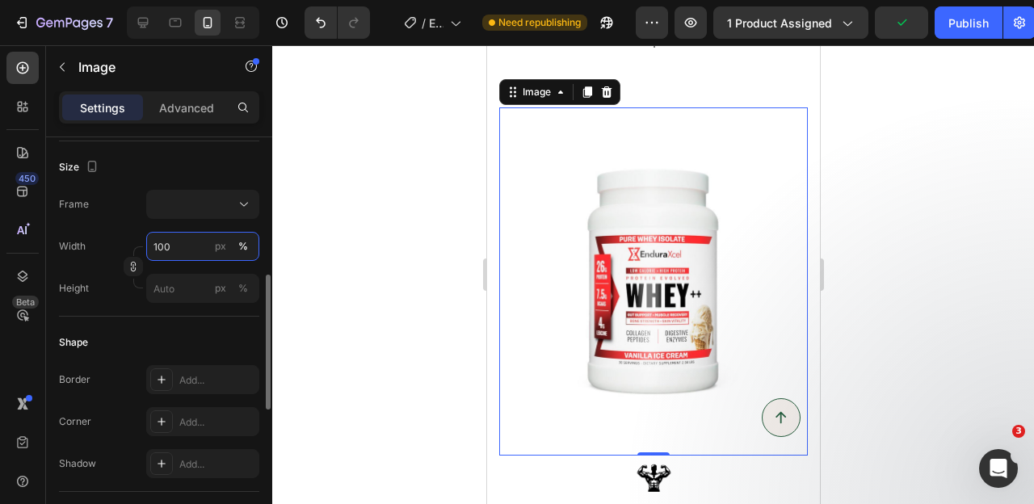
click at [161, 247] on input "100" at bounding box center [202, 246] width 113 height 29
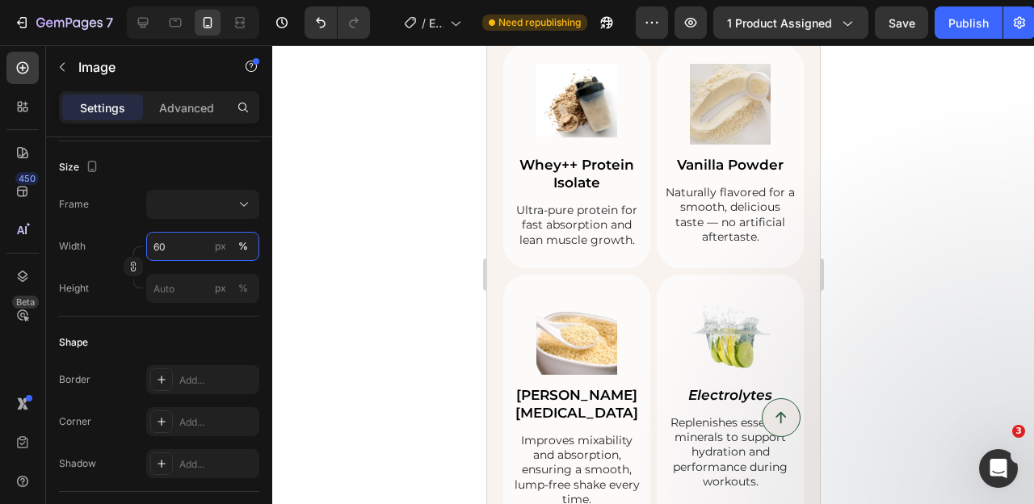
scroll to position [2684, 0]
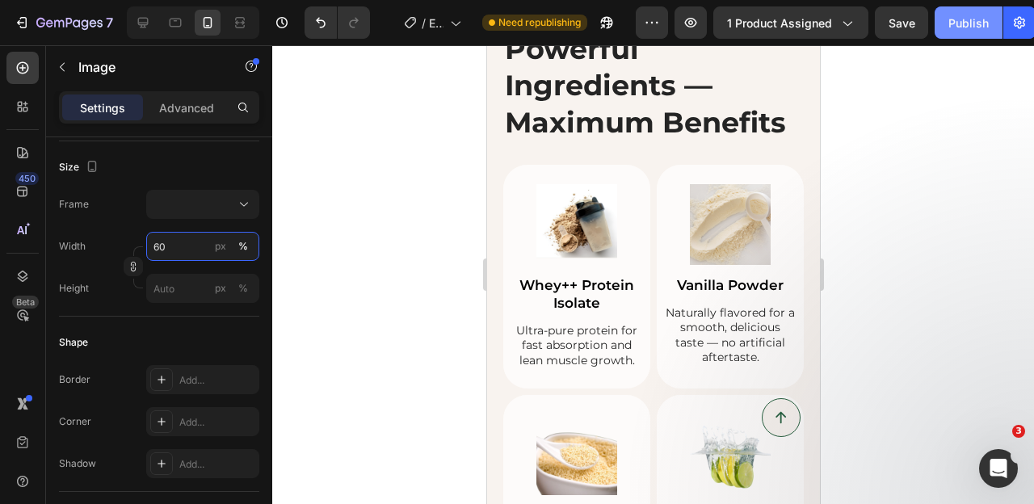
type input "60"
click at [952, 27] on div "Publish" at bounding box center [968, 23] width 40 height 17
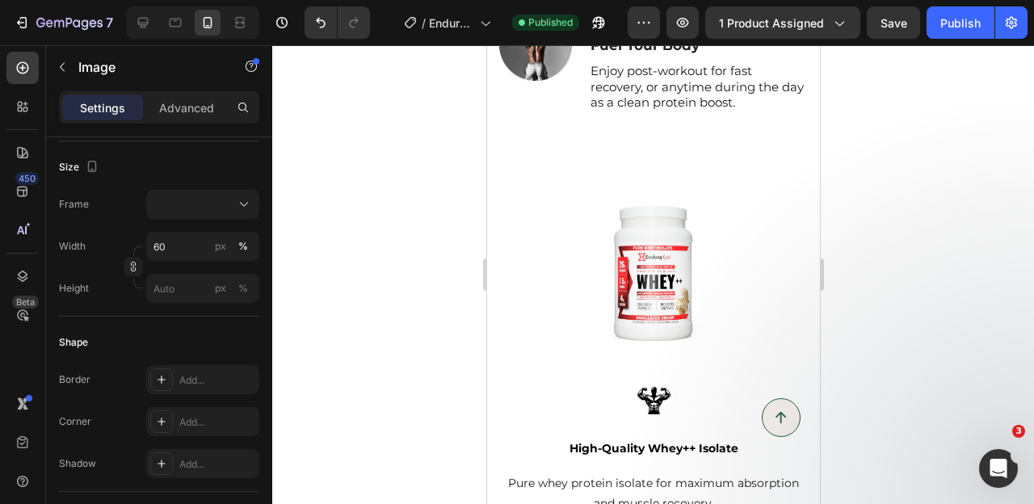
scroll to position [1605, 0]
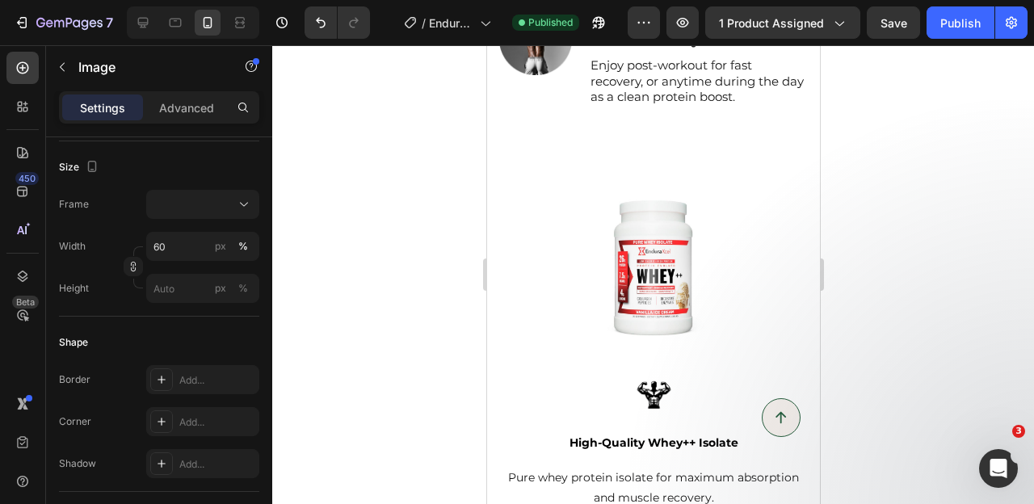
click at [642, 255] on img at bounding box center [652, 267] width 185 height 209
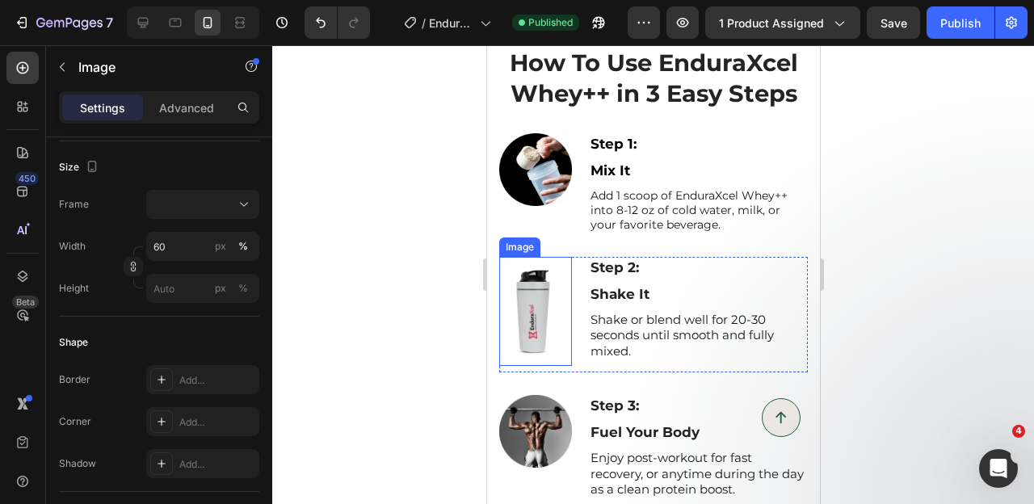
click at [542, 305] on img at bounding box center [534, 311] width 73 height 109
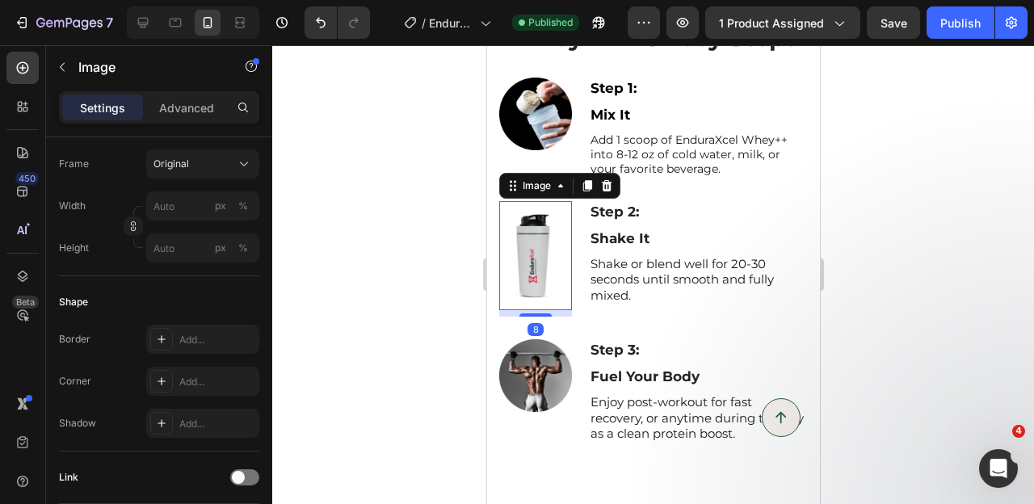
scroll to position [1420, 0]
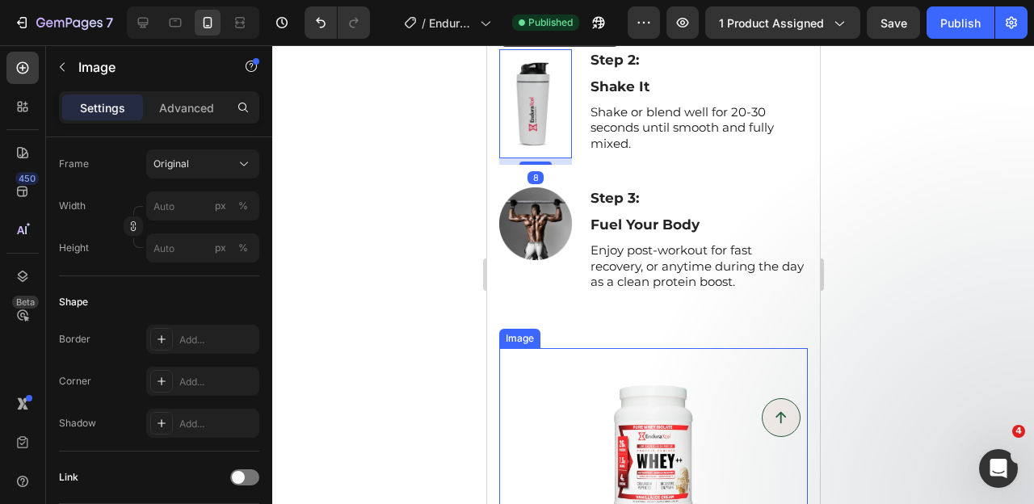
click at [608, 384] on img at bounding box center [652, 452] width 185 height 209
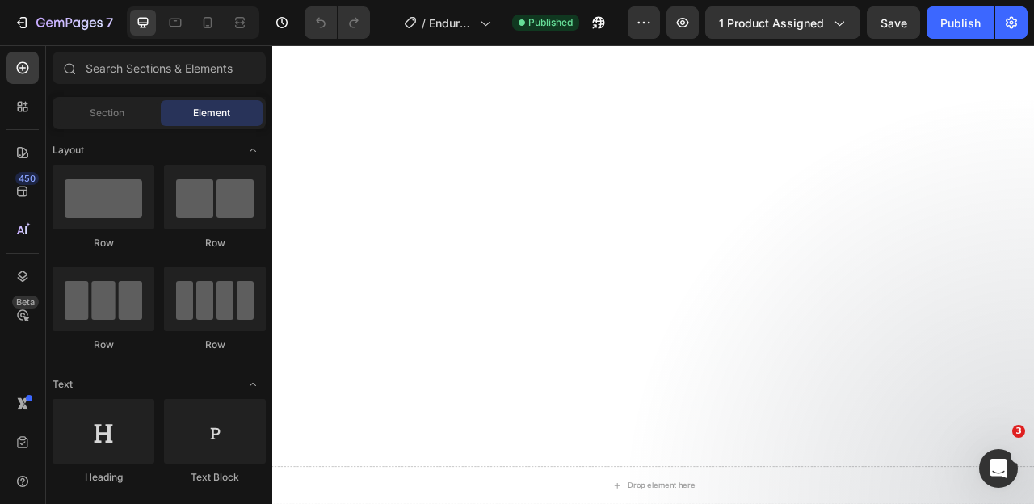
scroll to position [1439, 0]
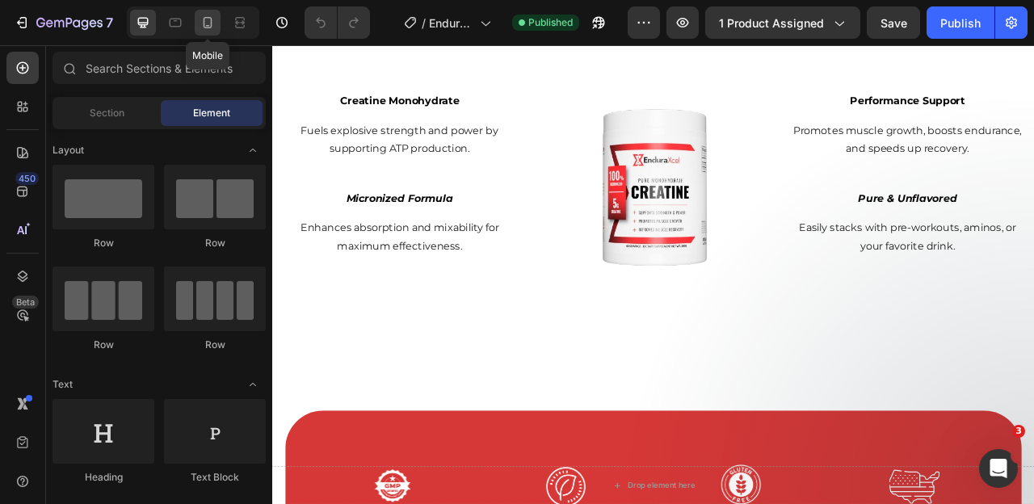
click at [212, 25] on icon at bounding box center [207, 22] width 9 height 11
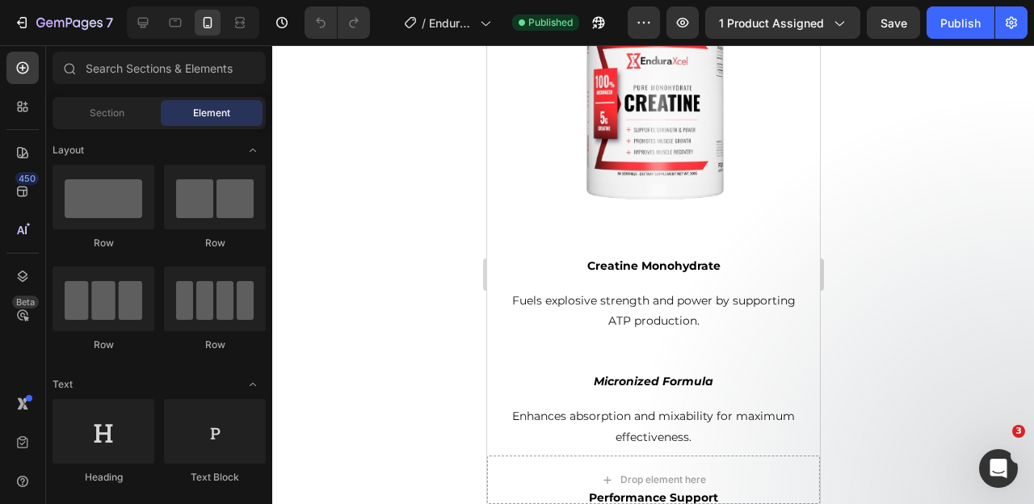
scroll to position [1904, 0]
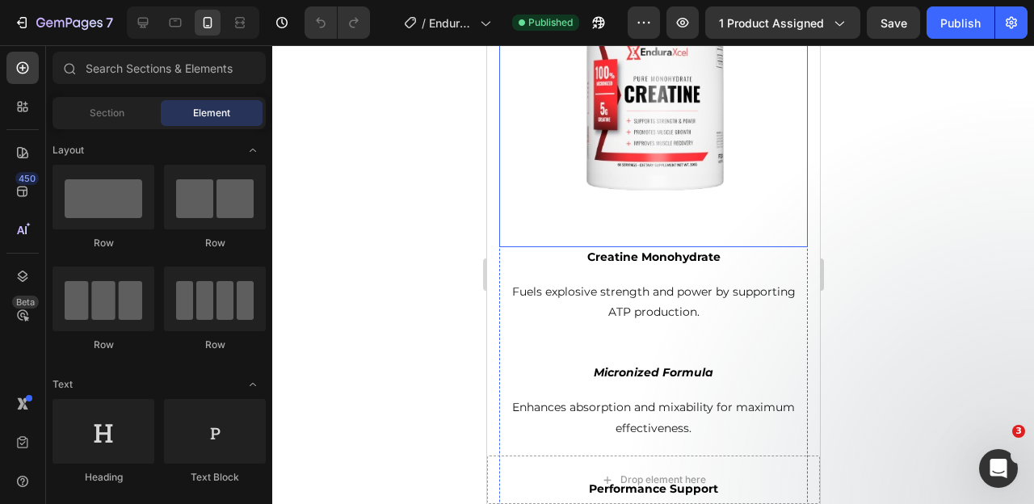
click at [603, 146] on img at bounding box center [652, 92] width 308 height 310
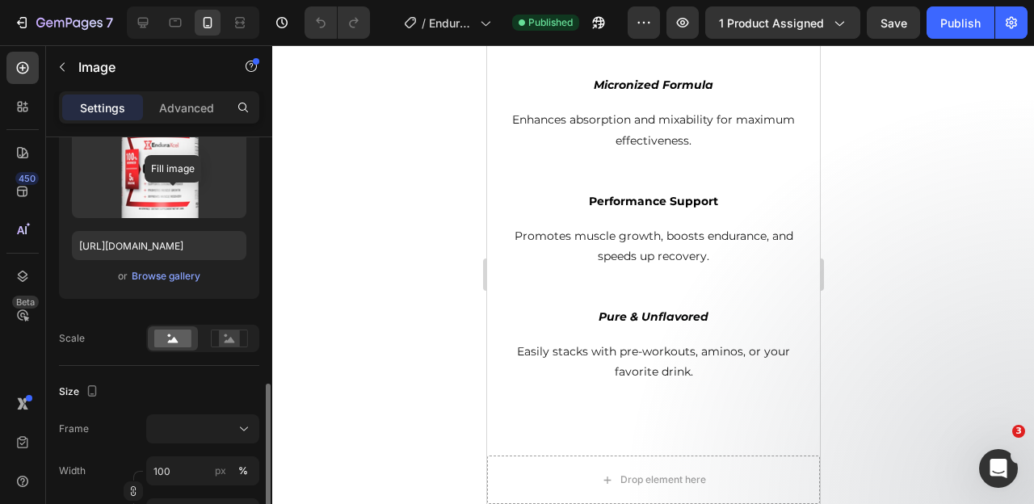
scroll to position [333, 0]
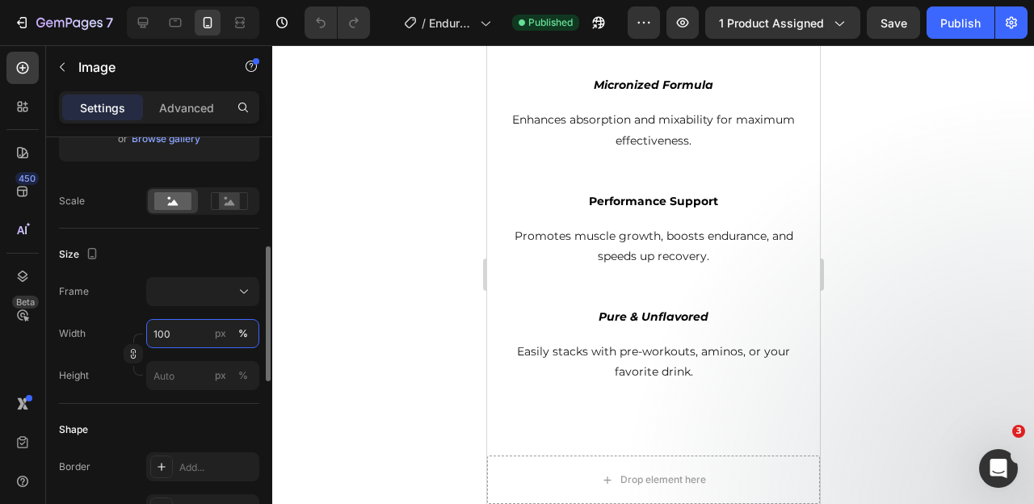
click at [158, 329] on input "100" at bounding box center [202, 333] width 113 height 29
type input "7"
type input "6"
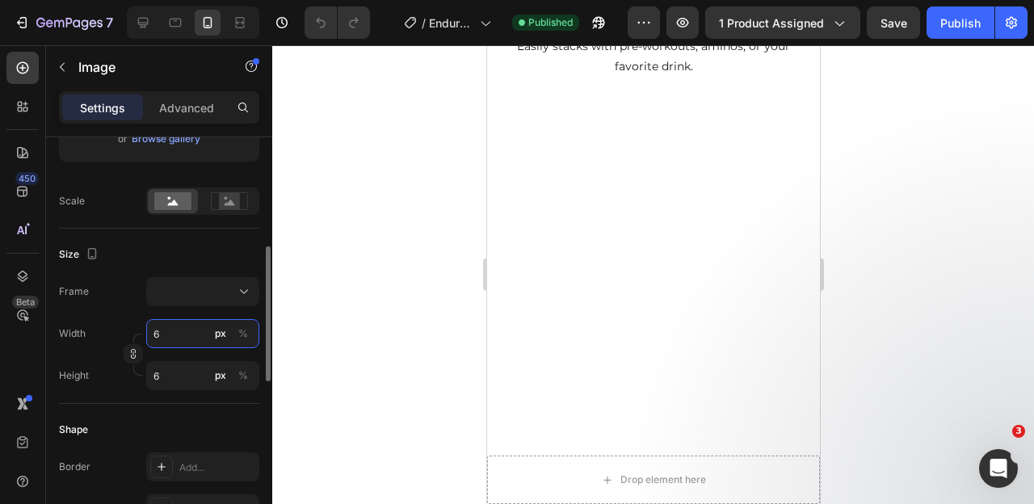
type input "60"
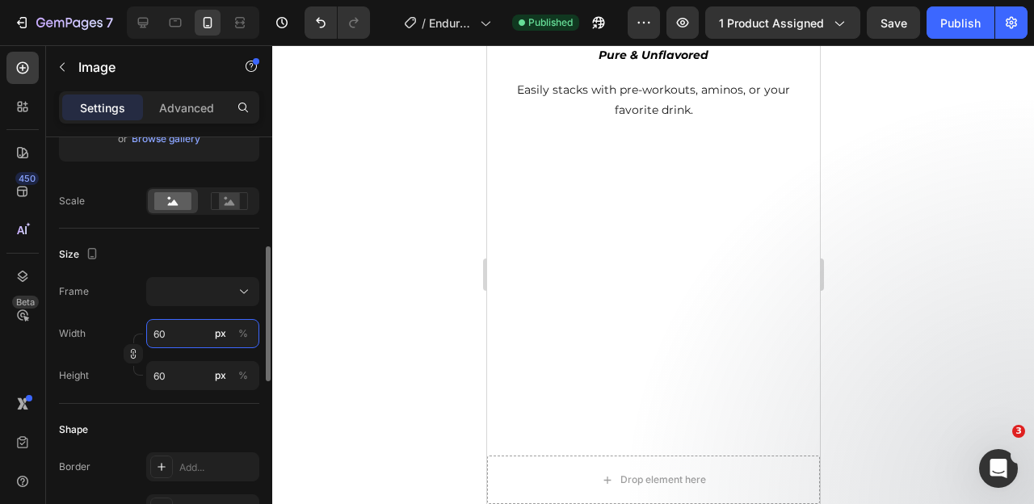
scroll to position [341, 0]
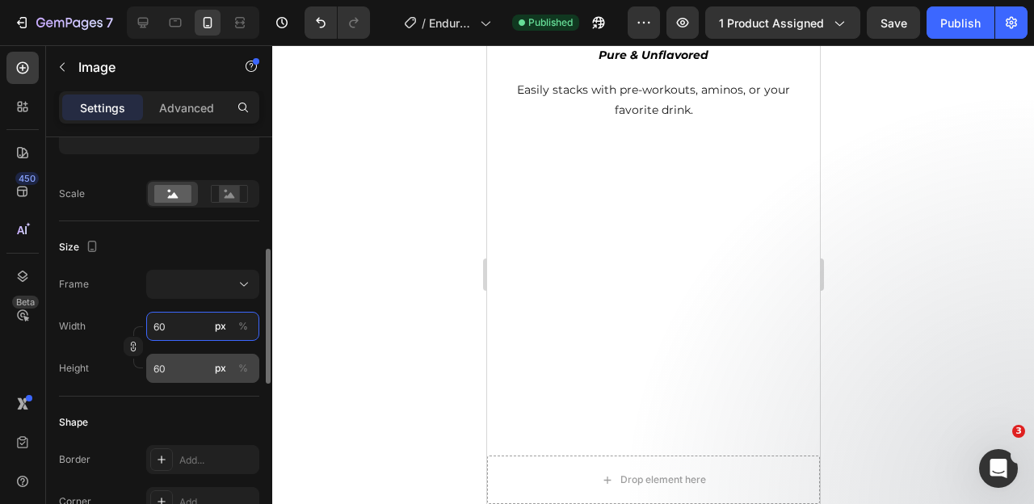
type input "60"
click at [170, 365] on input "60" at bounding box center [202, 368] width 113 height 29
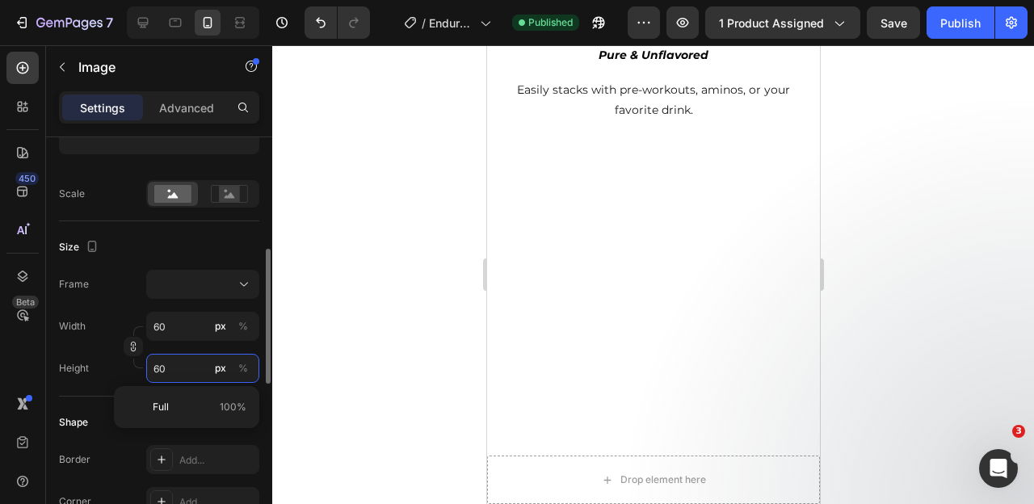
click at [170, 366] on input "60" at bounding box center [202, 368] width 113 height 29
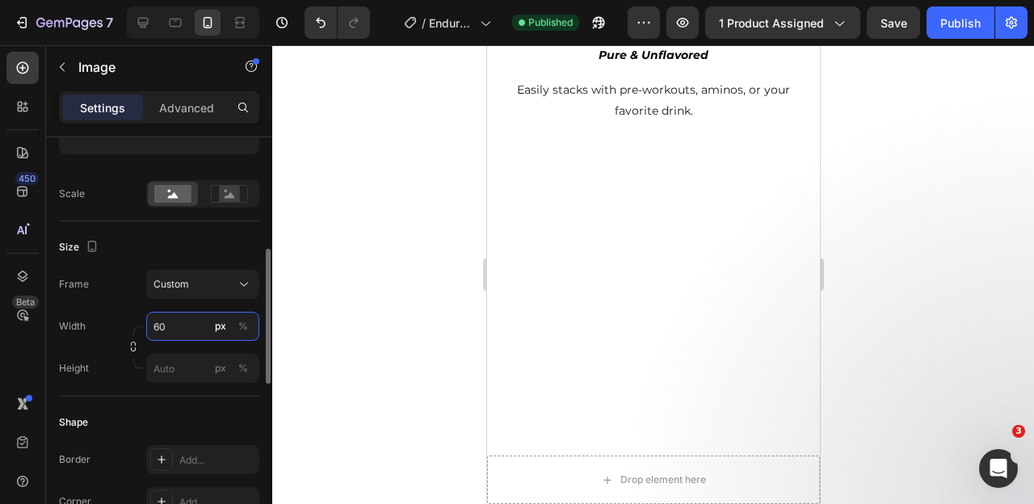
click at [167, 335] on div "Width 60 px % Height px %" at bounding box center [159, 347] width 200 height 71
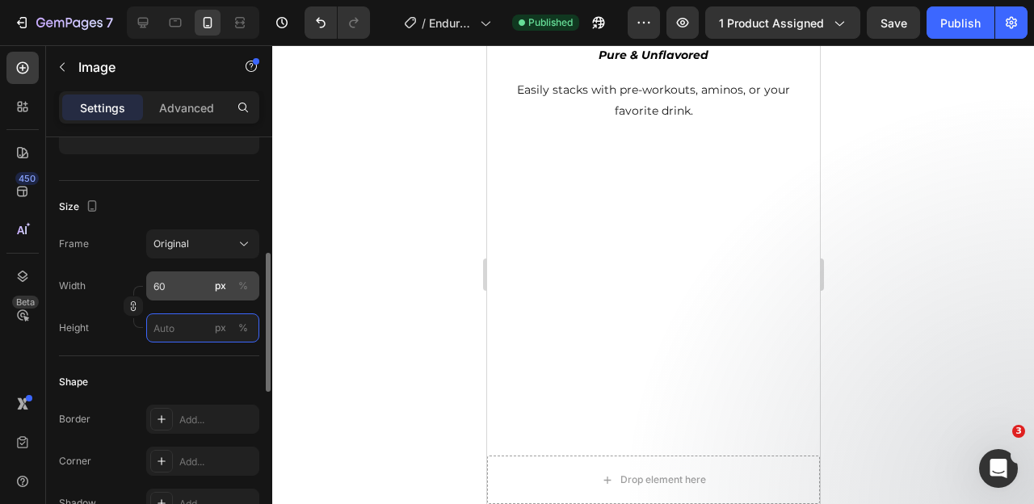
click at [167, 335] on input "px %" at bounding box center [202, 327] width 113 height 29
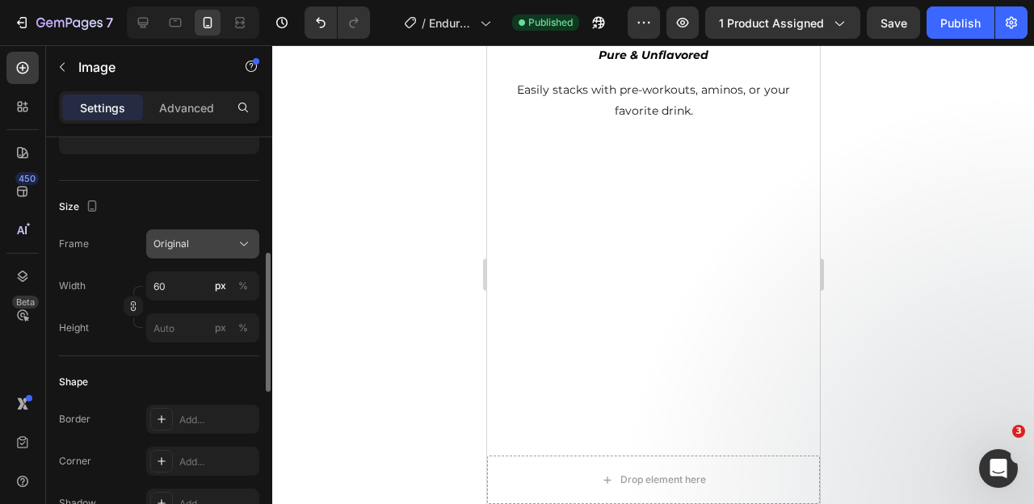
click at [213, 247] on div "Original" at bounding box center [192, 244] width 79 height 15
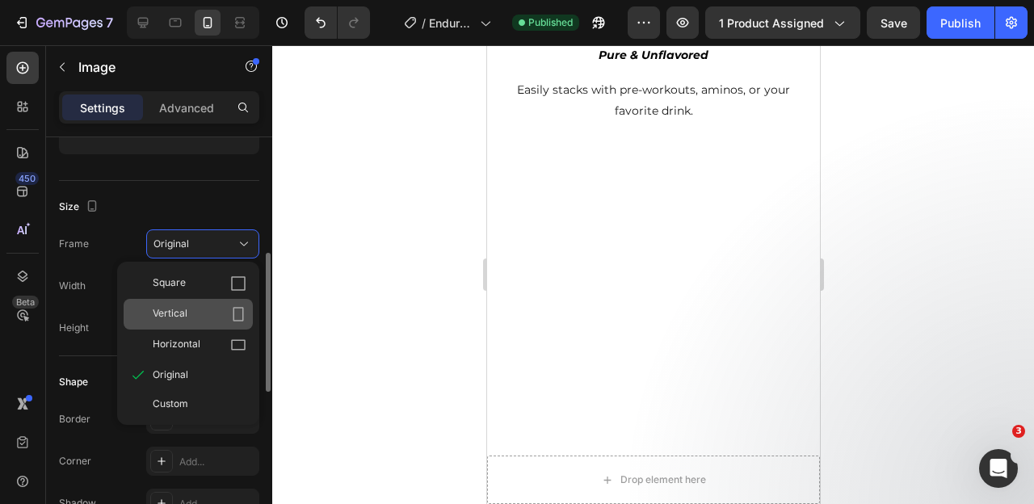
click at [209, 314] on div "Vertical" at bounding box center [200, 314] width 94 height 16
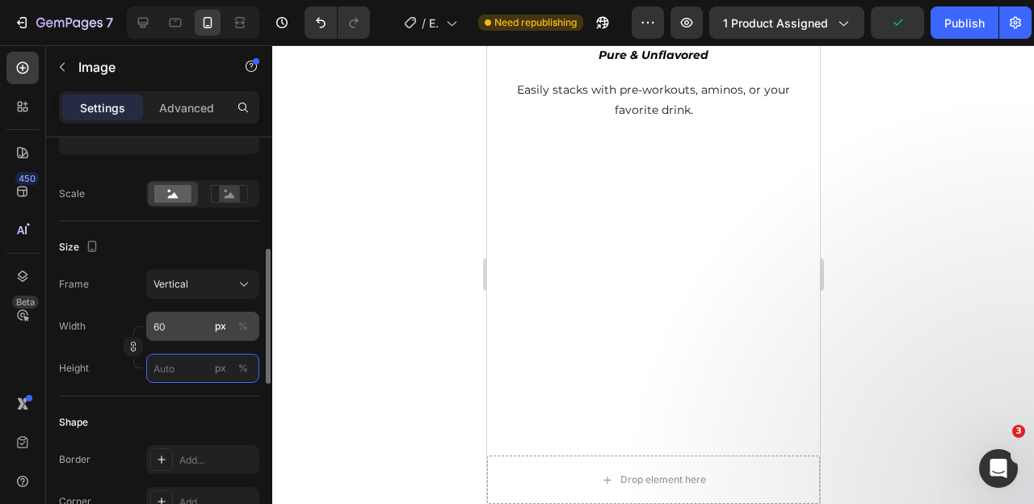
type input "60"
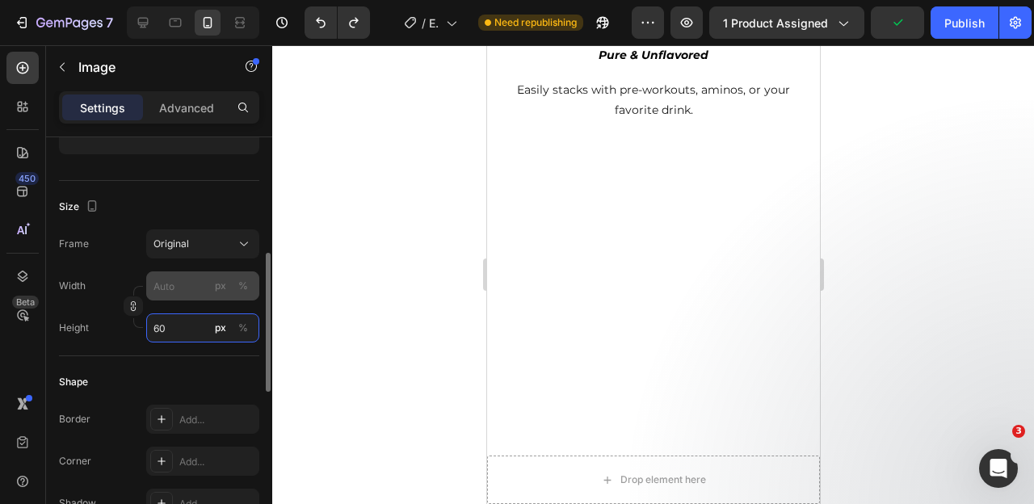
type input "60"
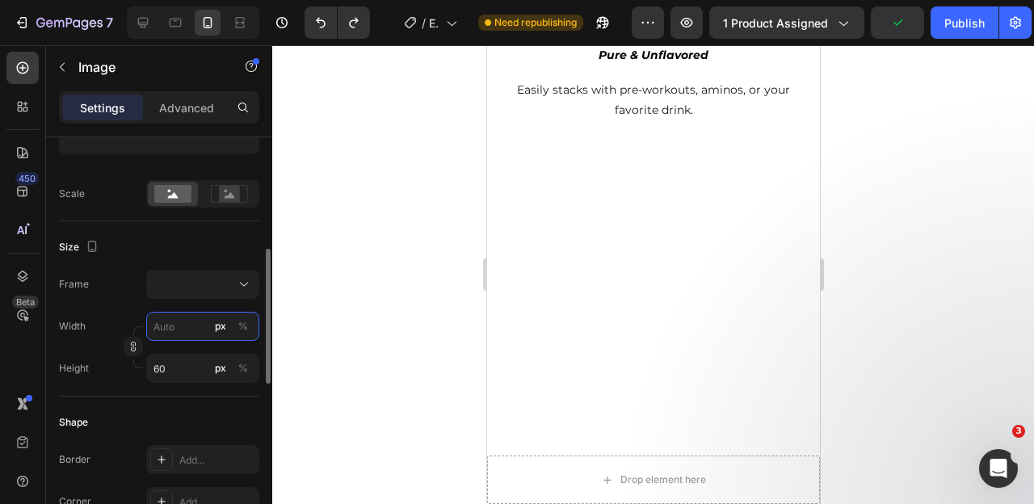
type input "60"
type input "607"
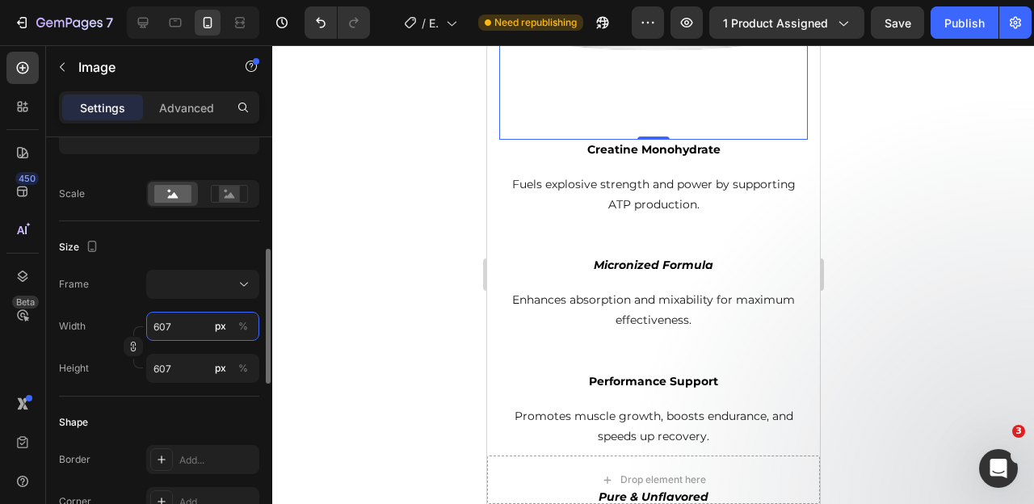
type input "60"
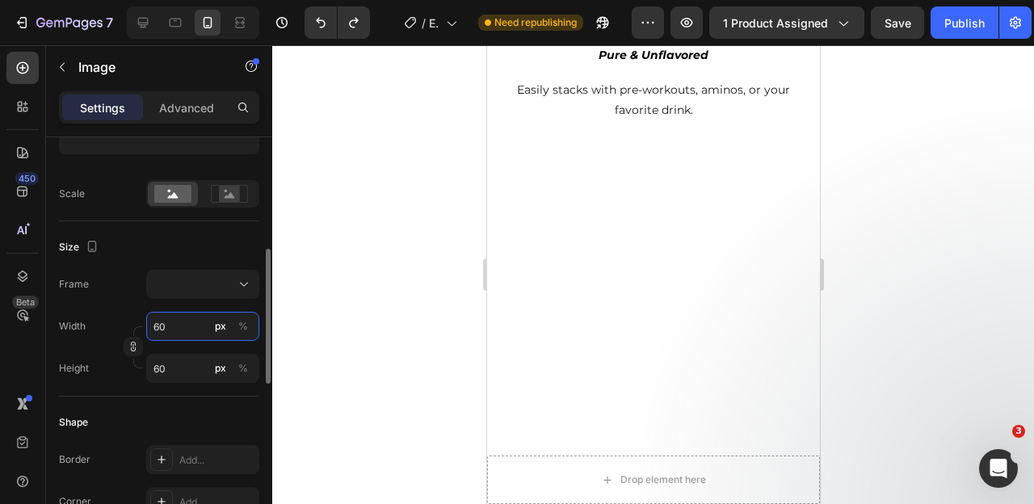
type input "100"
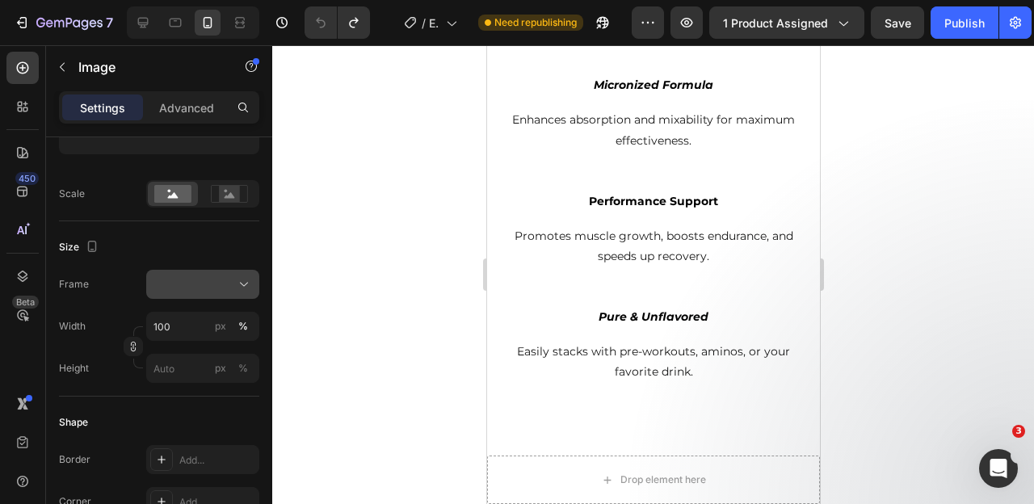
click at [238, 288] on icon at bounding box center [244, 284] width 16 height 16
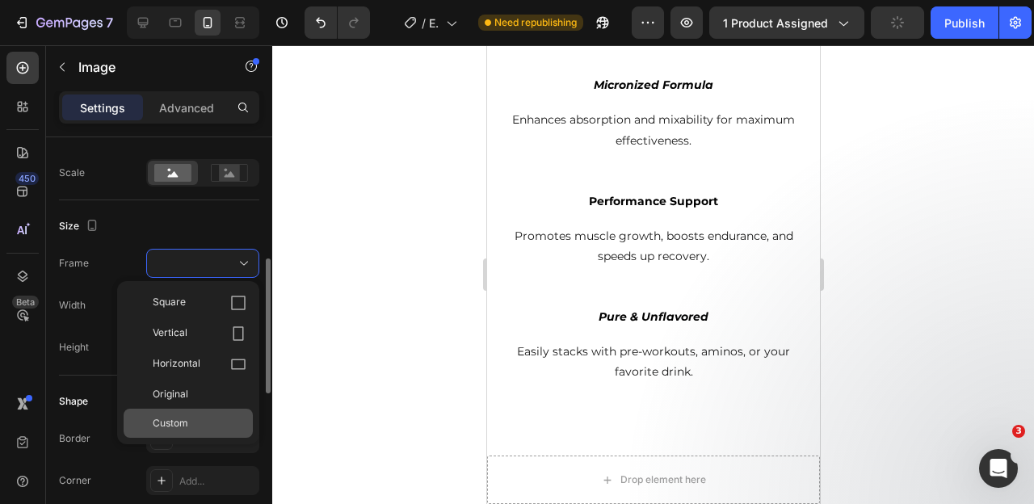
scroll to position [366, 0]
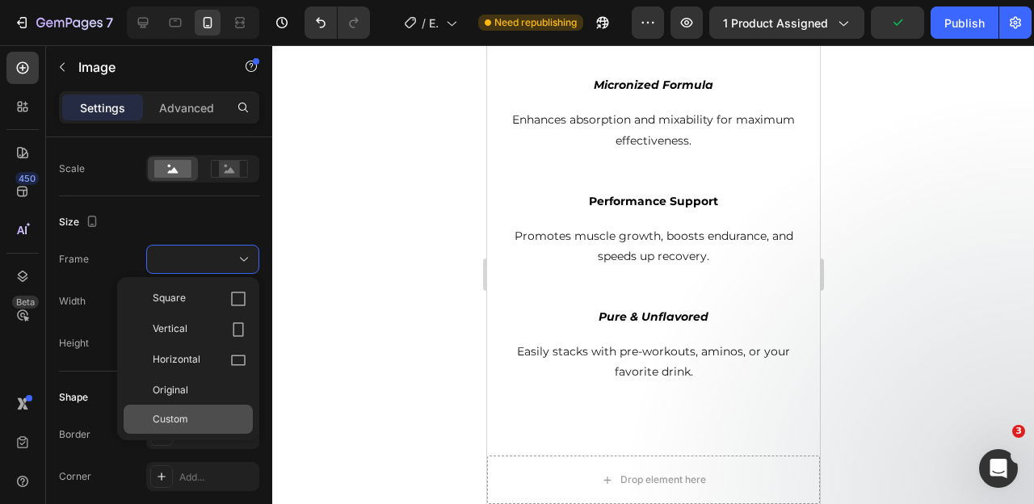
click at [181, 405] on div "Custom" at bounding box center [188, 419] width 129 height 29
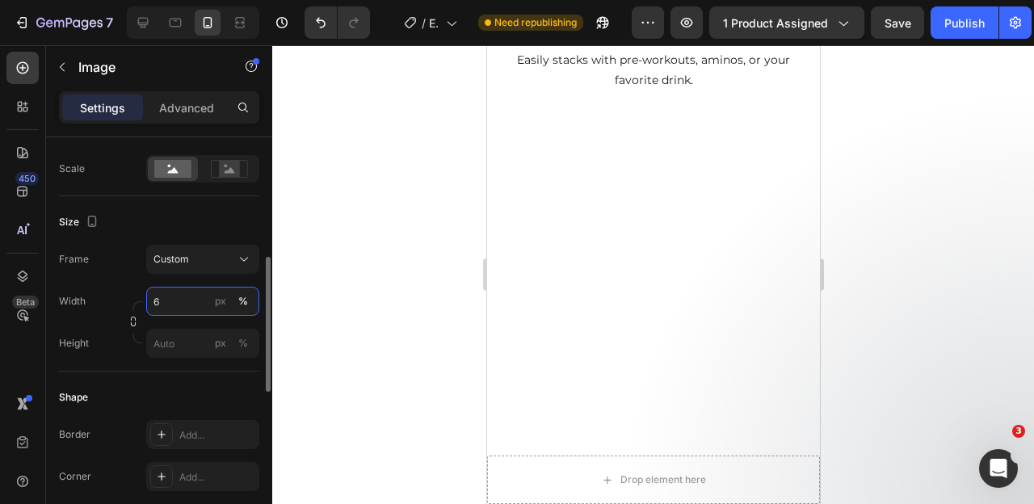
type input "60"
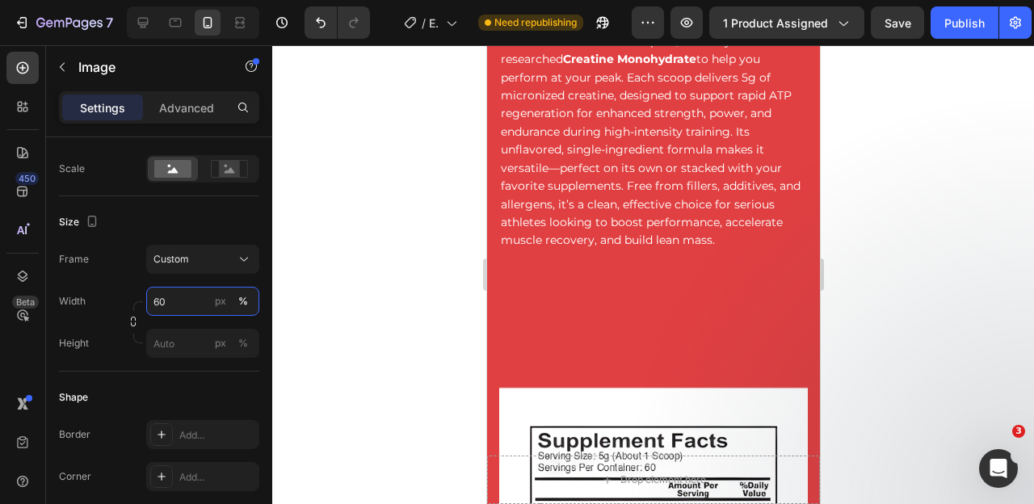
scroll to position [1175, 0]
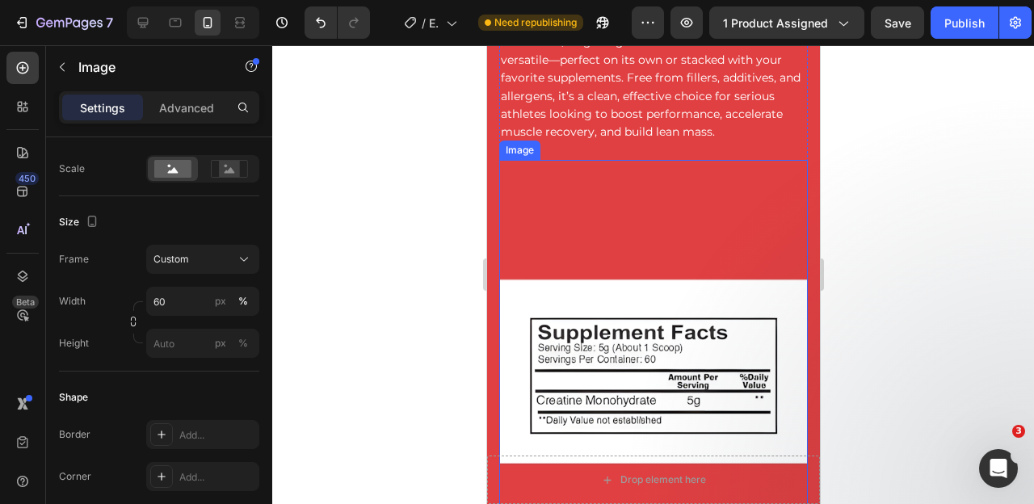
click at [608, 311] on img at bounding box center [652, 391] width 308 height 463
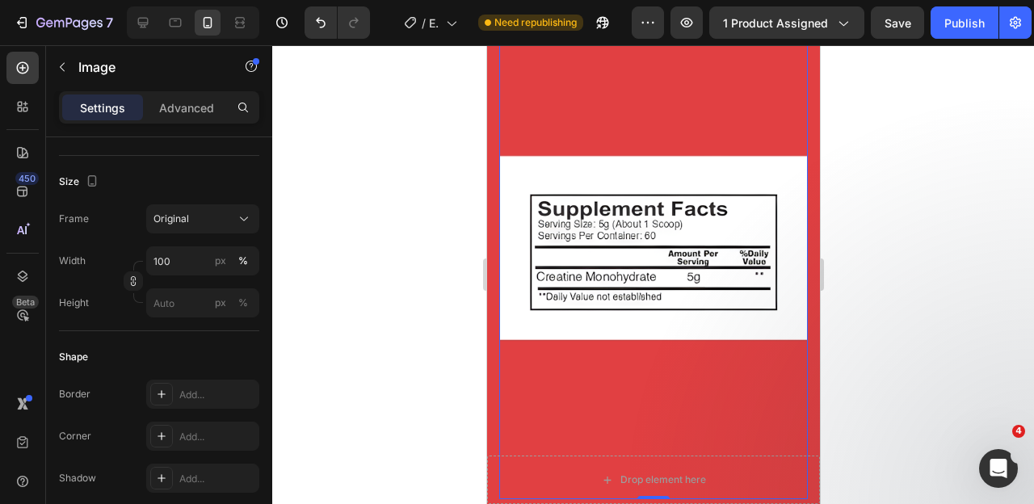
scroll to position [1311, 0]
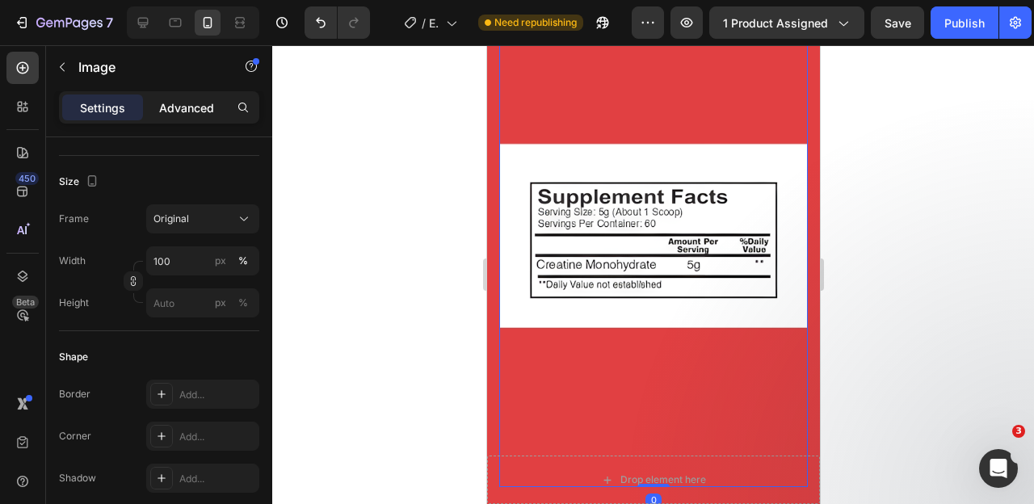
click at [188, 112] on p "Advanced" at bounding box center [186, 107] width 55 height 17
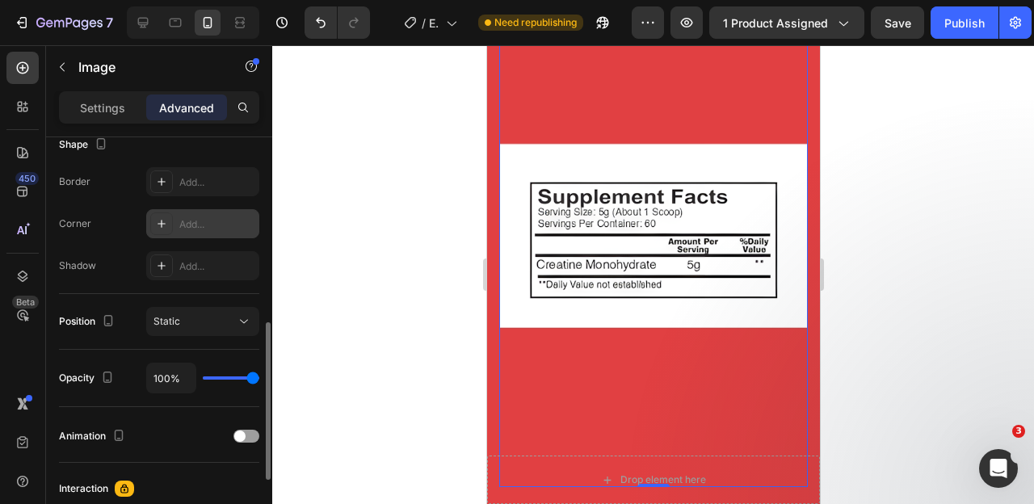
scroll to position [431, 0]
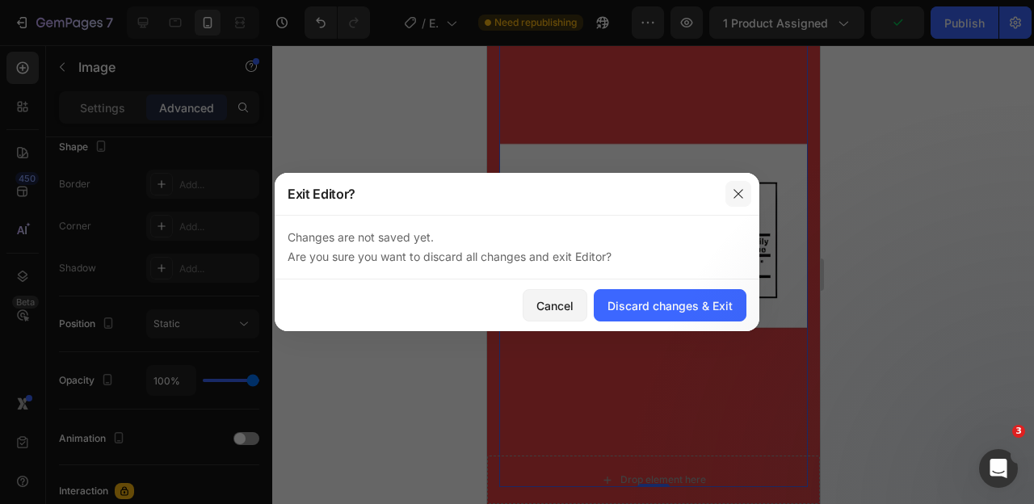
click at [739, 195] on icon "button" at bounding box center [737, 193] width 9 height 9
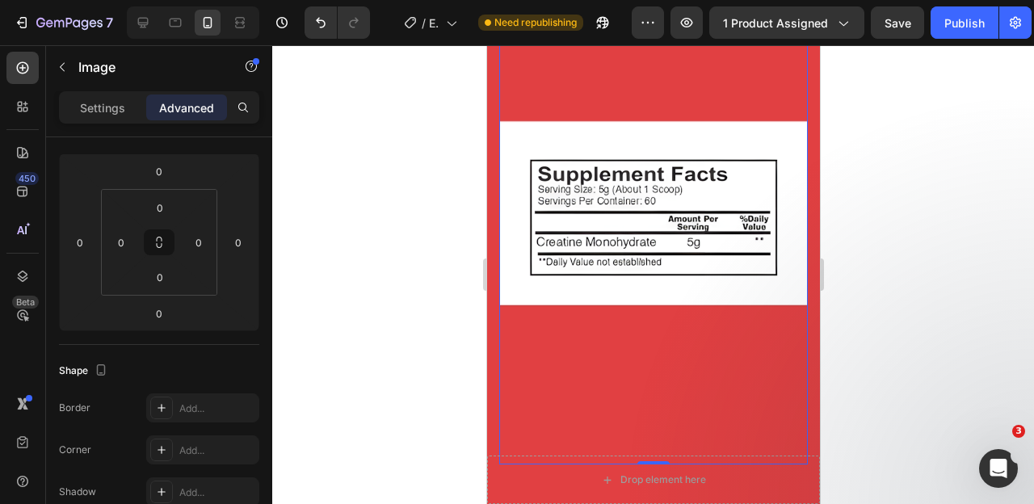
scroll to position [1342, 0]
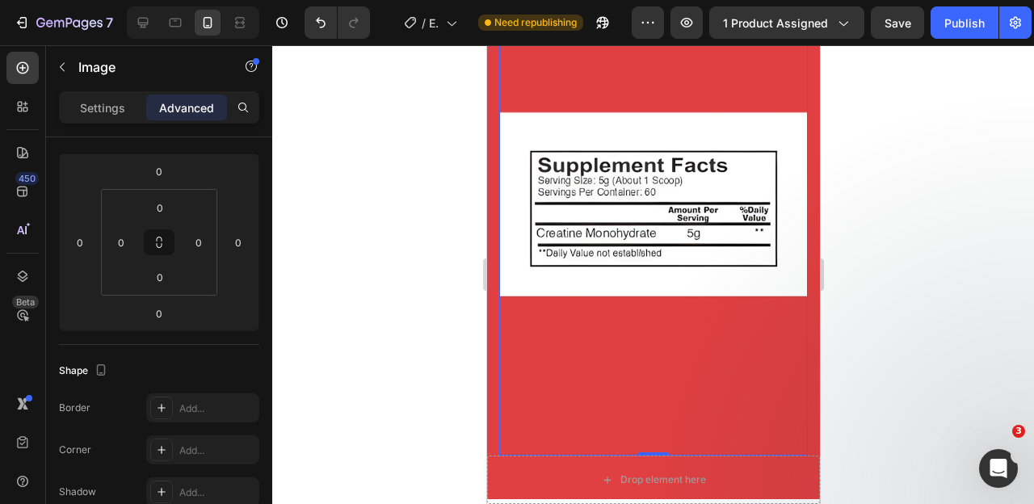
click at [606, 254] on img at bounding box center [652, 224] width 308 height 463
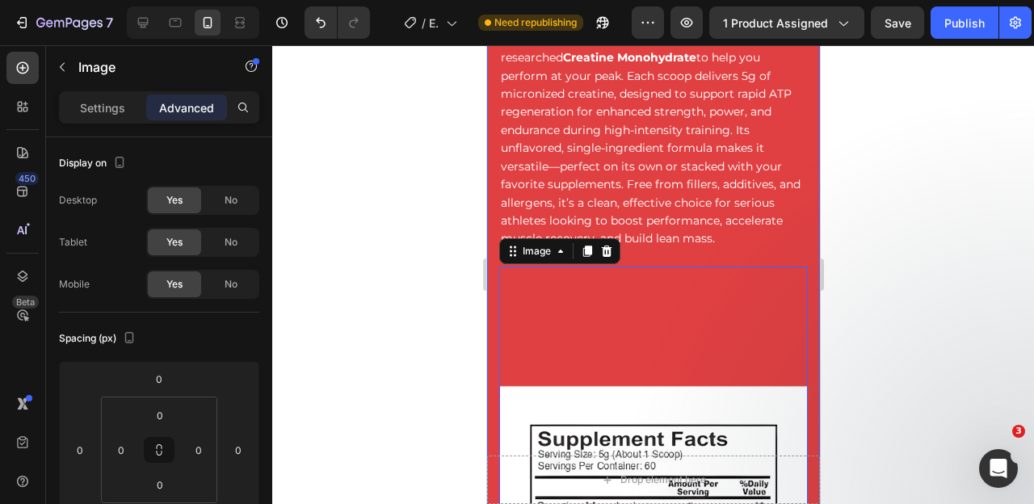
scroll to position [1038, 0]
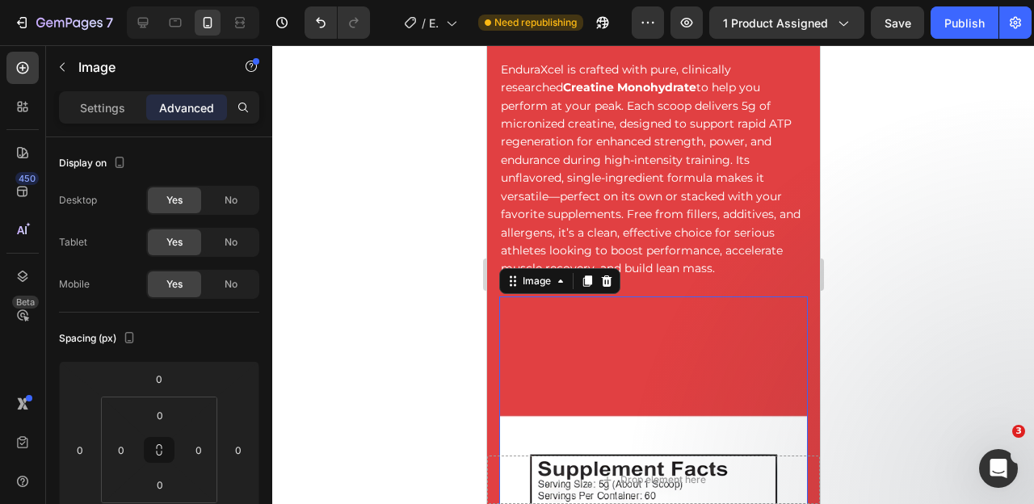
click at [103, 108] on p "Settings" at bounding box center [102, 107] width 45 height 17
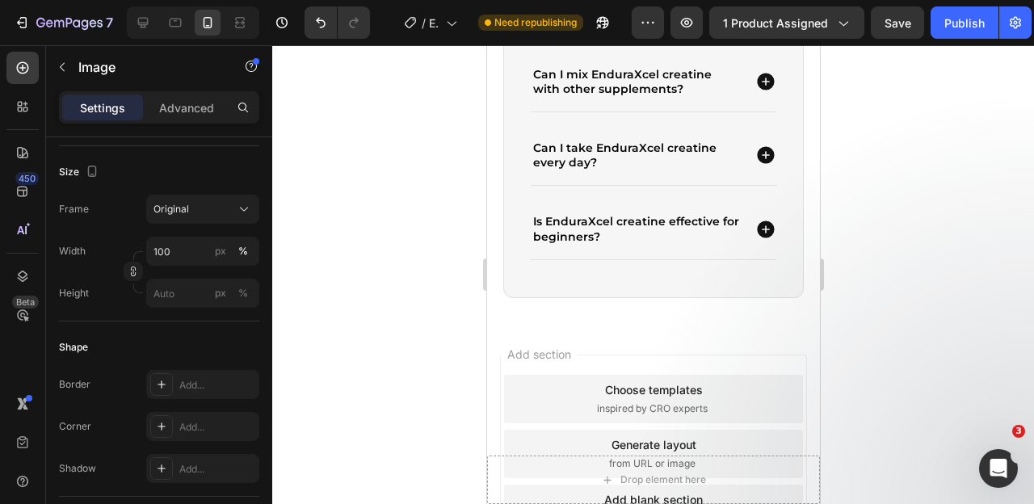
scroll to position [4284, 0]
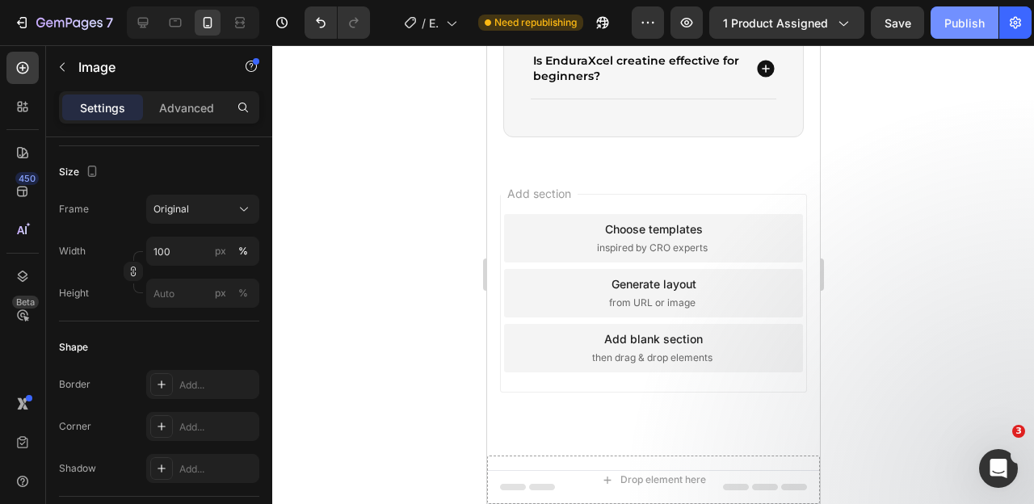
click at [951, 28] on div "Publish" at bounding box center [964, 23] width 40 height 17
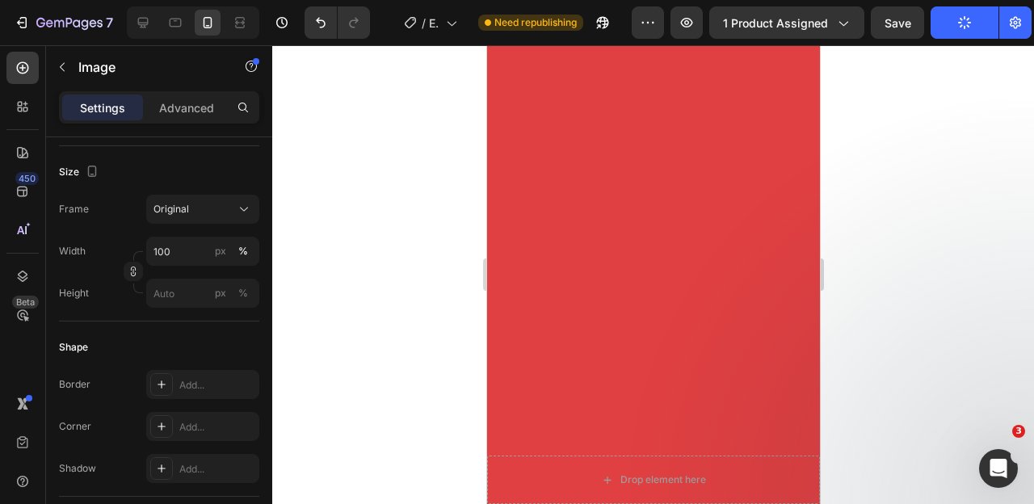
scroll to position [0, 0]
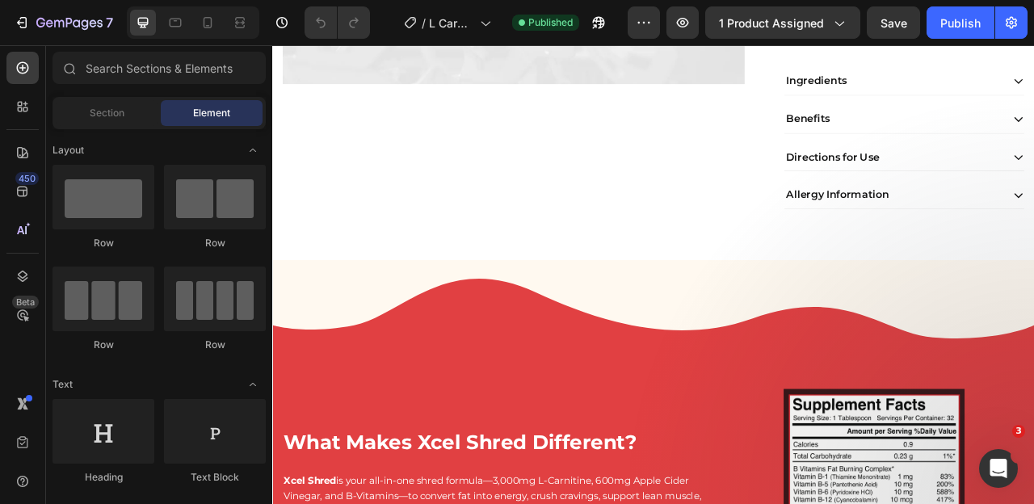
scroll to position [596, 0]
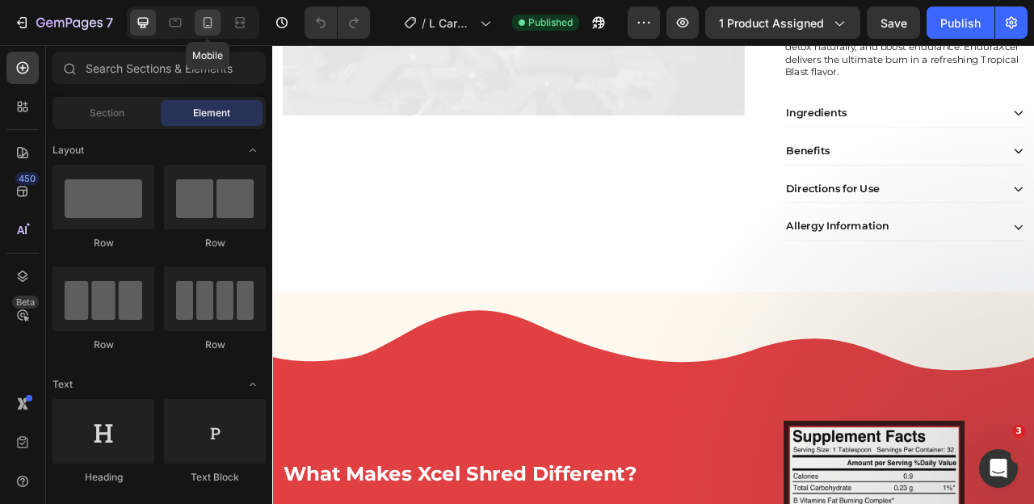
click at [216, 20] on div at bounding box center [208, 23] width 26 height 26
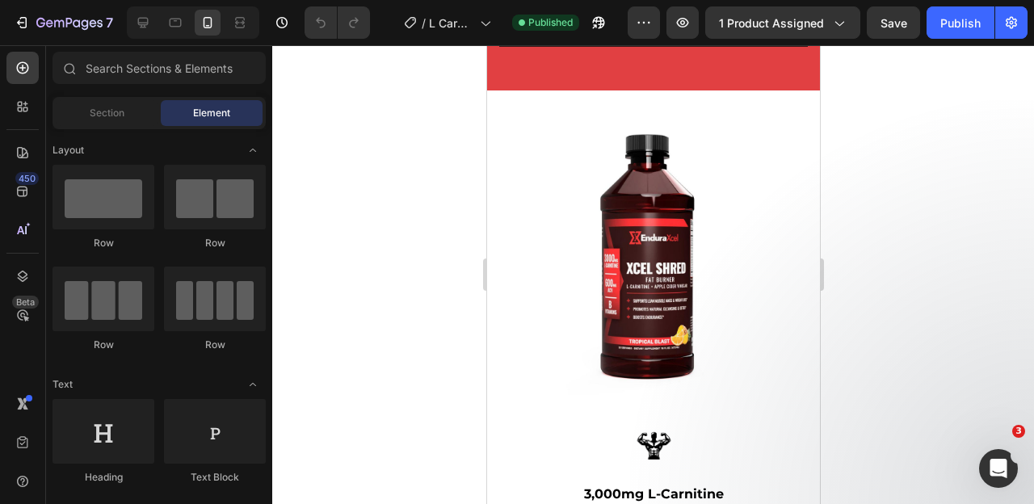
scroll to position [1798, 0]
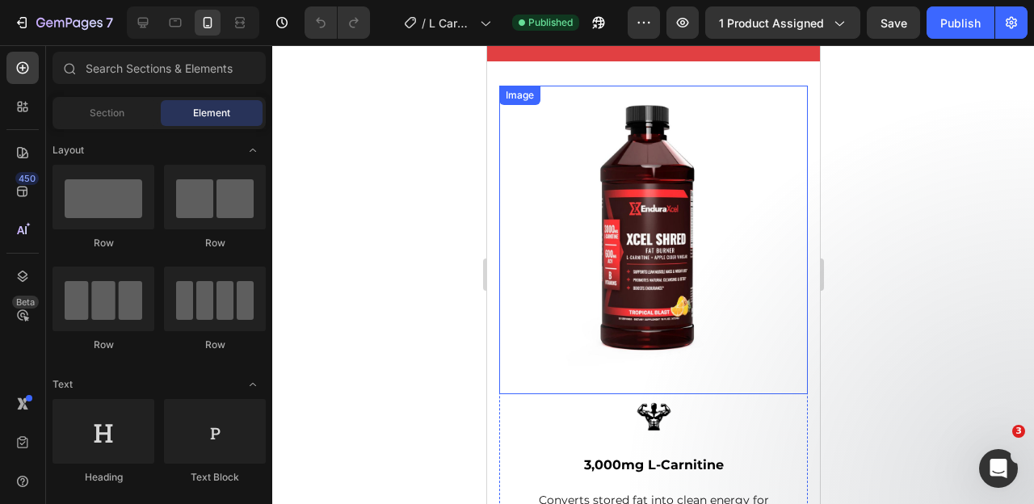
click at [639, 230] on img at bounding box center [652, 240] width 308 height 308
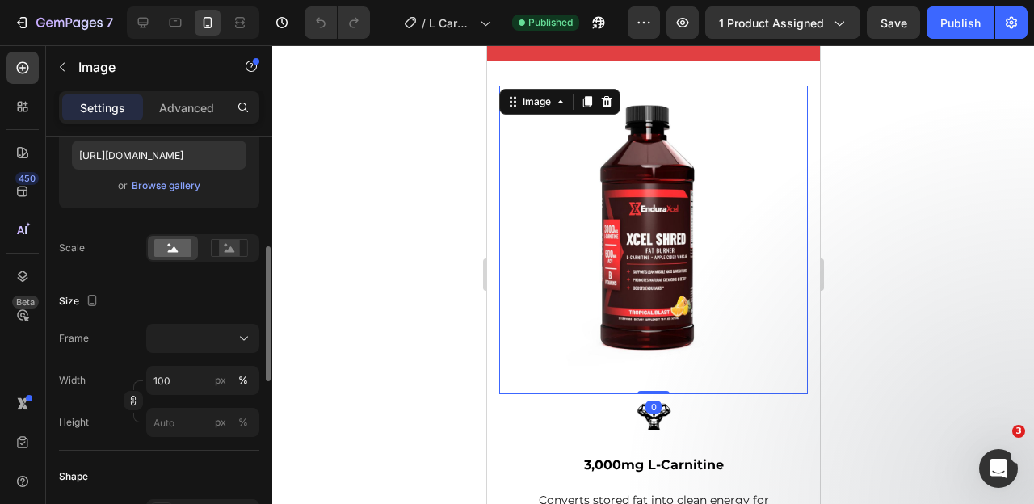
scroll to position [327, 0]
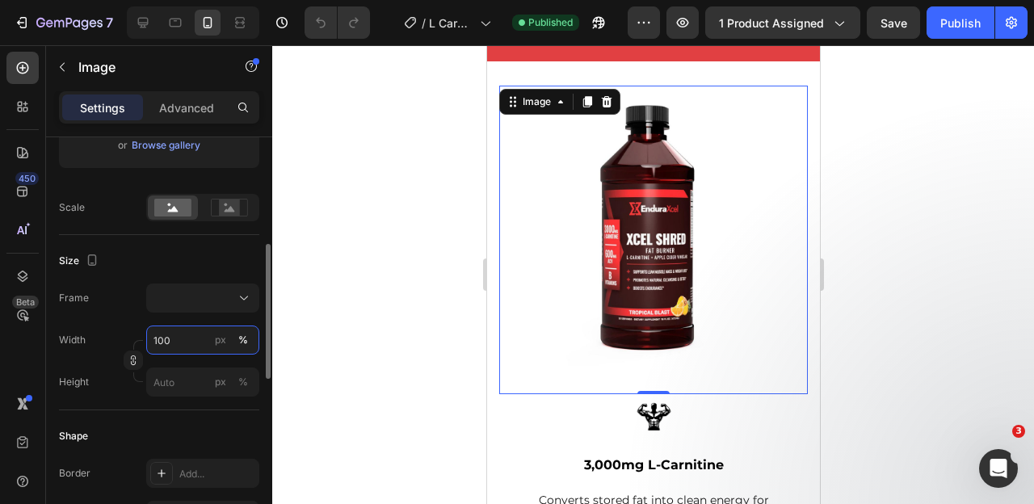
click at [166, 341] on input "100" at bounding box center [202, 339] width 113 height 29
click at [241, 300] on icon at bounding box center [244, 298] width 16 height 16
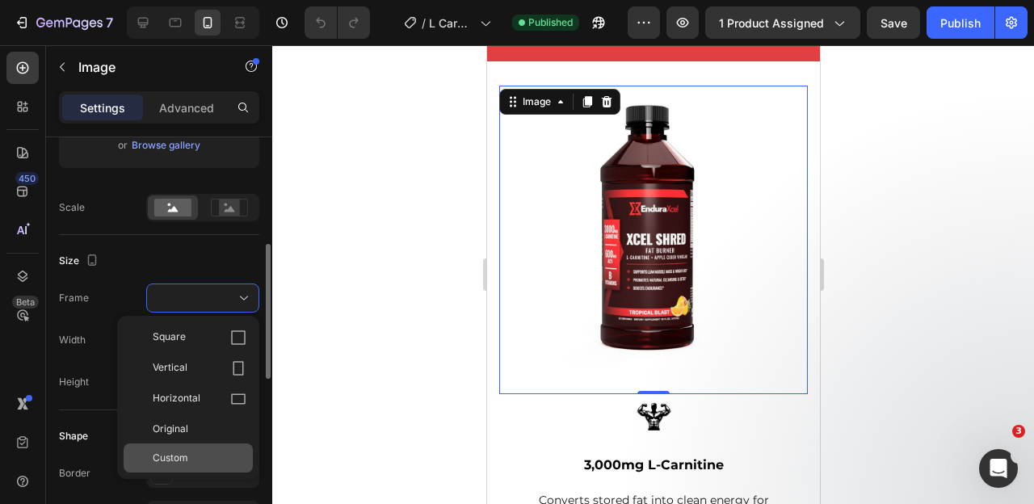
click at [187, 451] on span "Custom" at bounding box center [171, 458] width 36 height 15
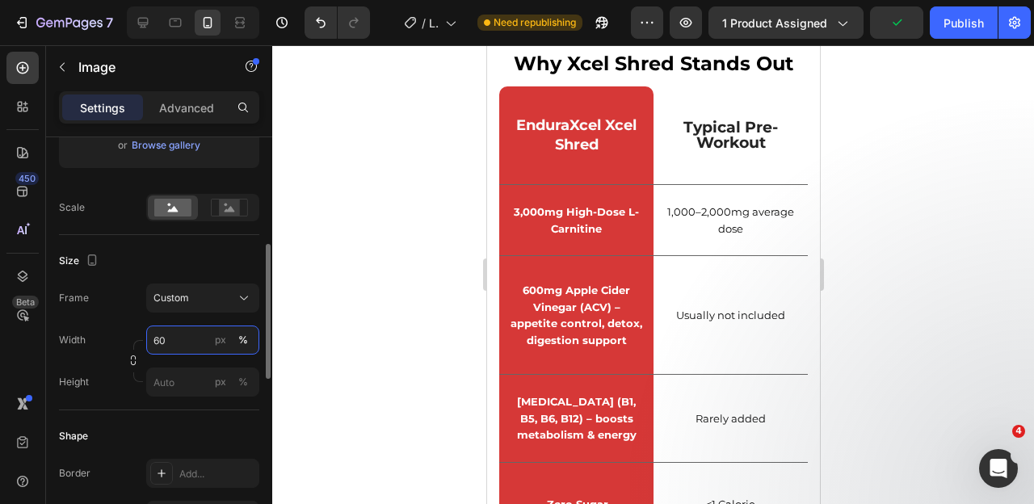
scroll to position [4199, 0]
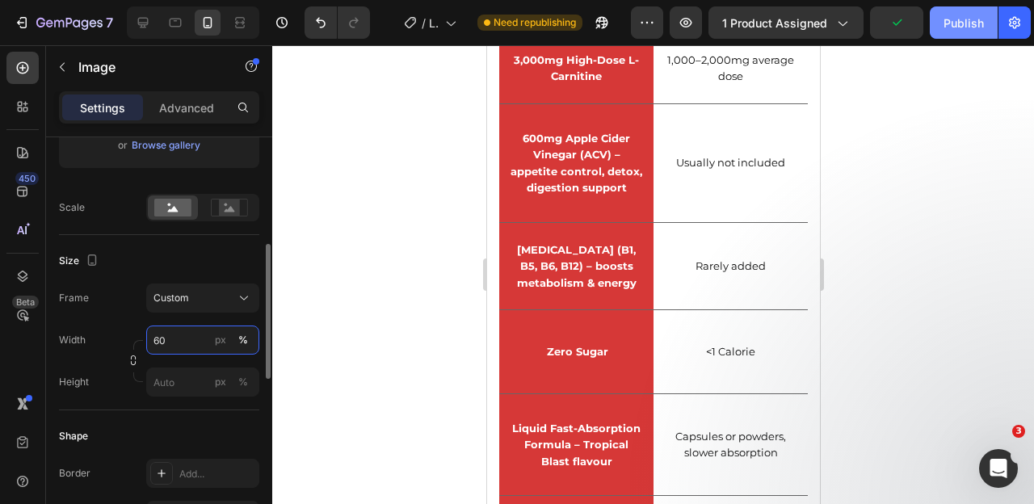
type input "60"
click at [962, 31] on button "Publish" at bounding box center [963, 22] width 68 height 32
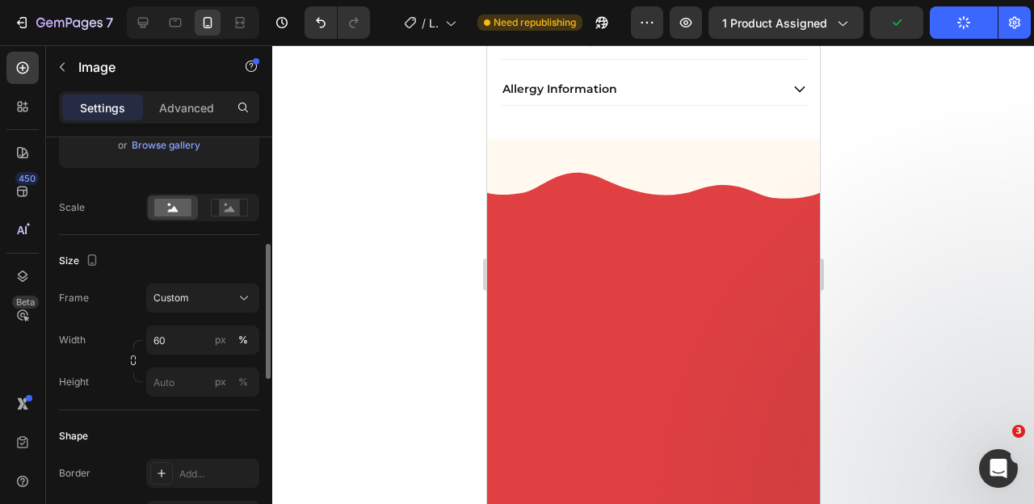
scroll to position [0, 0]
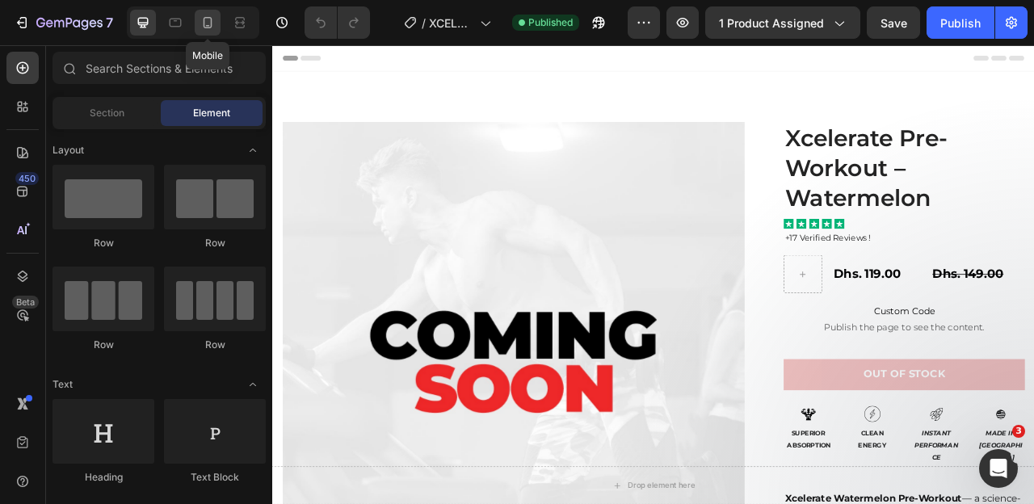
click at [208, 23] on icon at bounding box center [207, 23] width 16 height 16
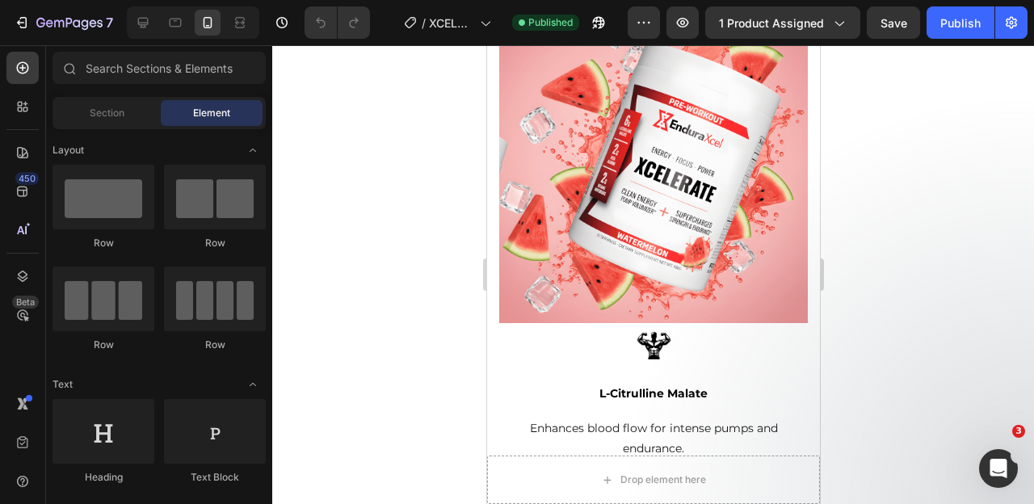
scroll to position [2021, 0]
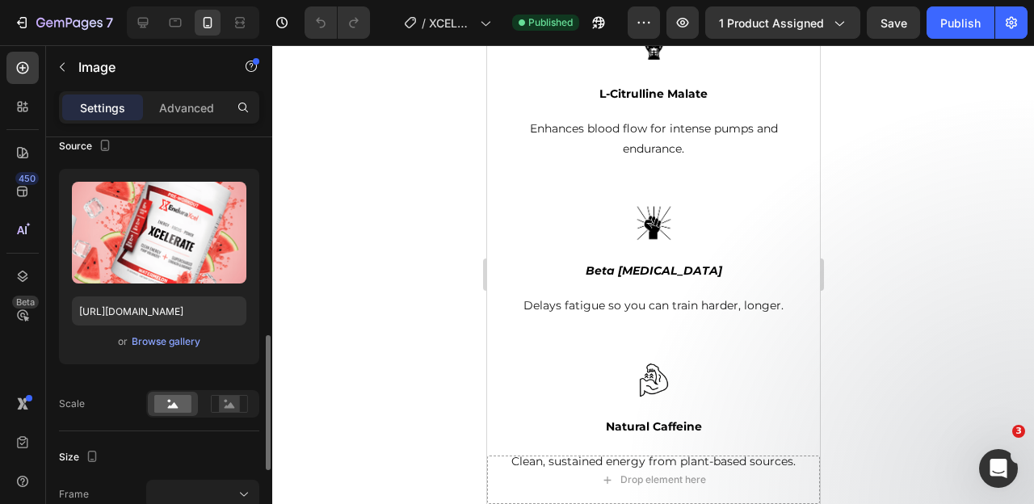
scroll to position [309, 0]
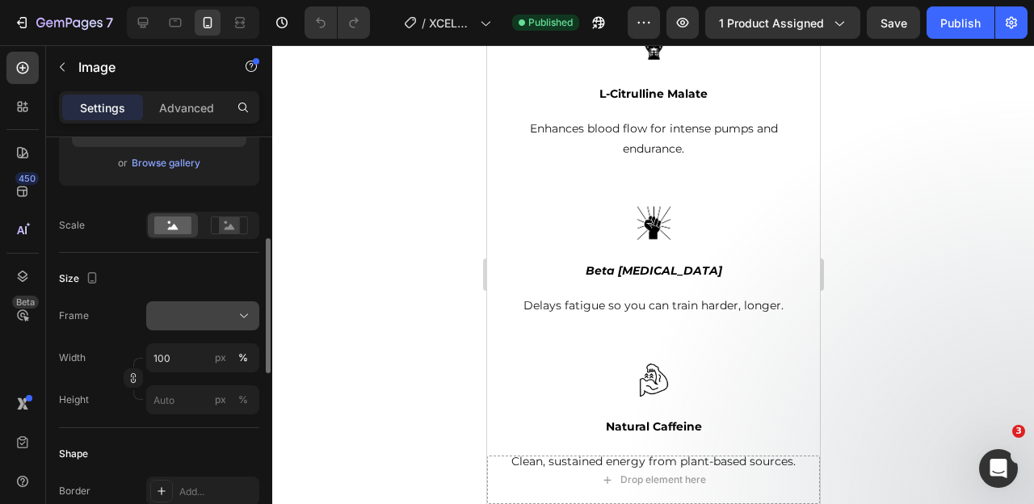
click at [217, 312] on div at bounding box center [202, 316] width 99 height 16
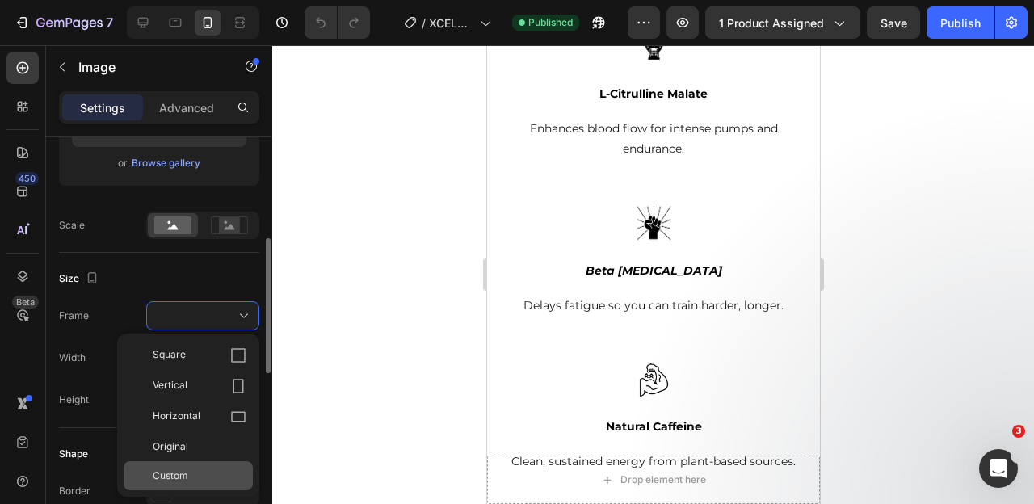
click at [174, 468] on div "Custom" at bounding box center [188, 475] width 129 height 29
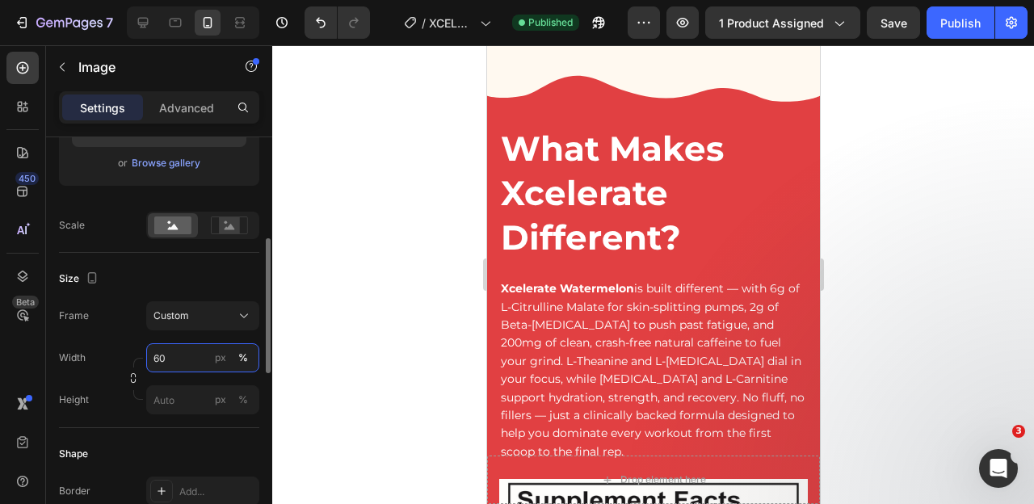
scroll to position [0, 0]
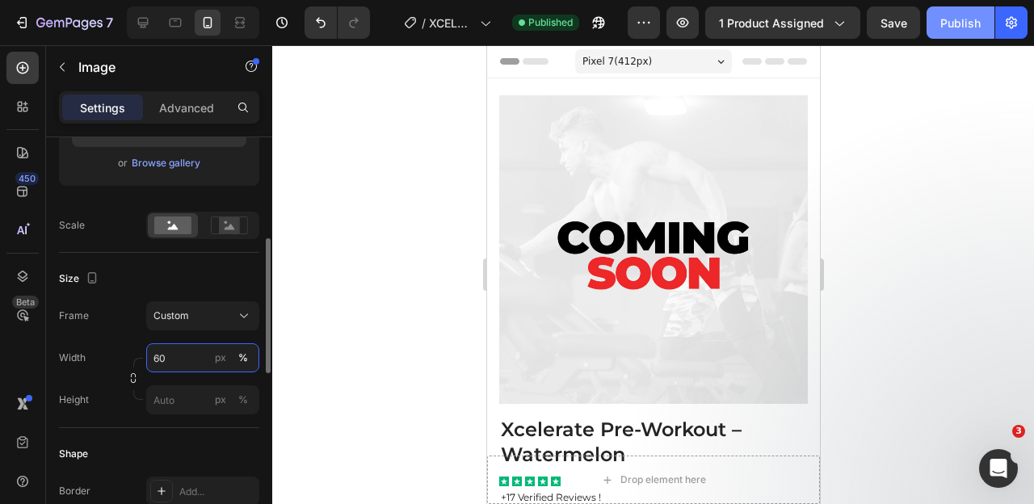
type input "60"
click at [946, 36] on button "Publish" at bounding box center [960, 22] width 68 height 32
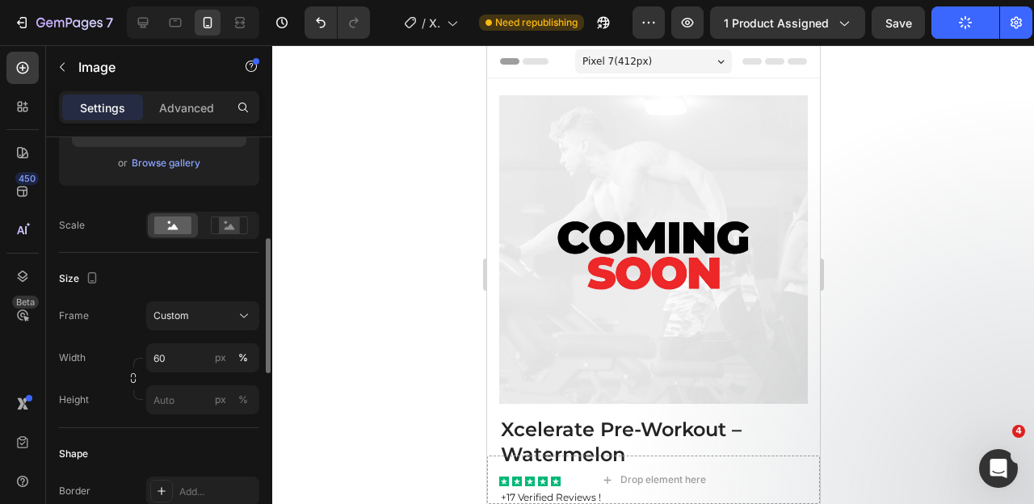
click at [724, 70] on div "Pixel 7 ( 412 px)" at bounding box center [652, 61] width 157 height 24
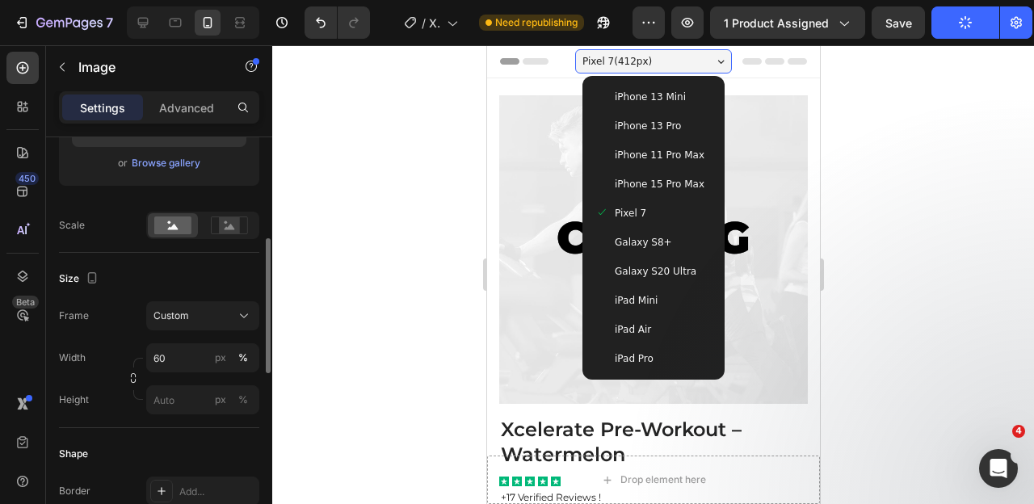
click at [656, 176] on span "iPhone 15 Pro Max" at bounding box center [659, 184] width 90 height 16
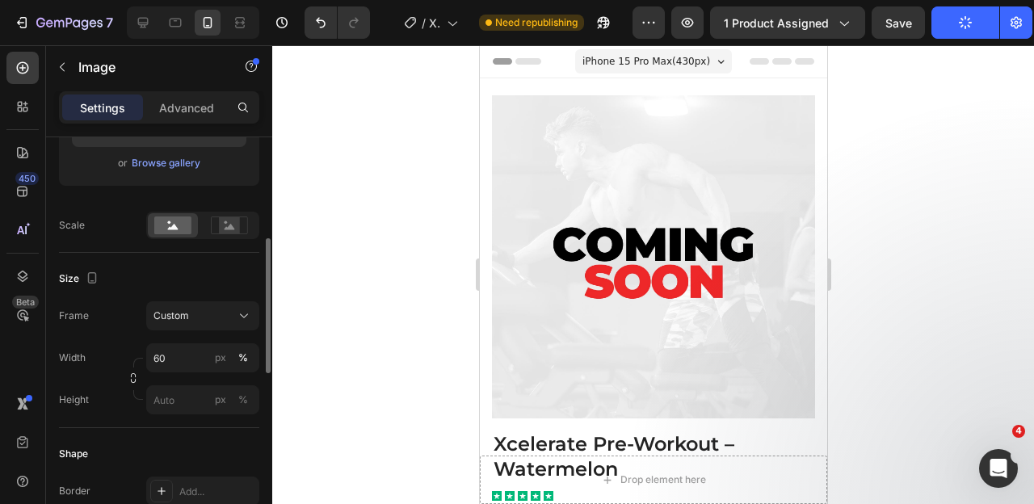
click at [720, 58] on div "iPhone 15 Pro Max ( 430 px)" at bounding box center [652, 61] width 157 height 24
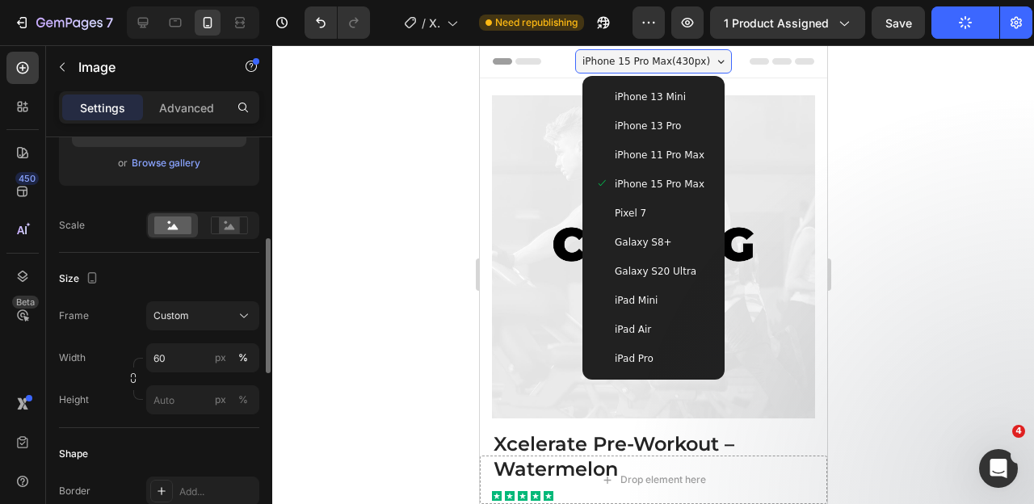
click at [643, 205] on span "Pixel 7" at bounding box center [629, 213] width 31 height 16
